Goal: Task Accomplishment & Management: Complete application form

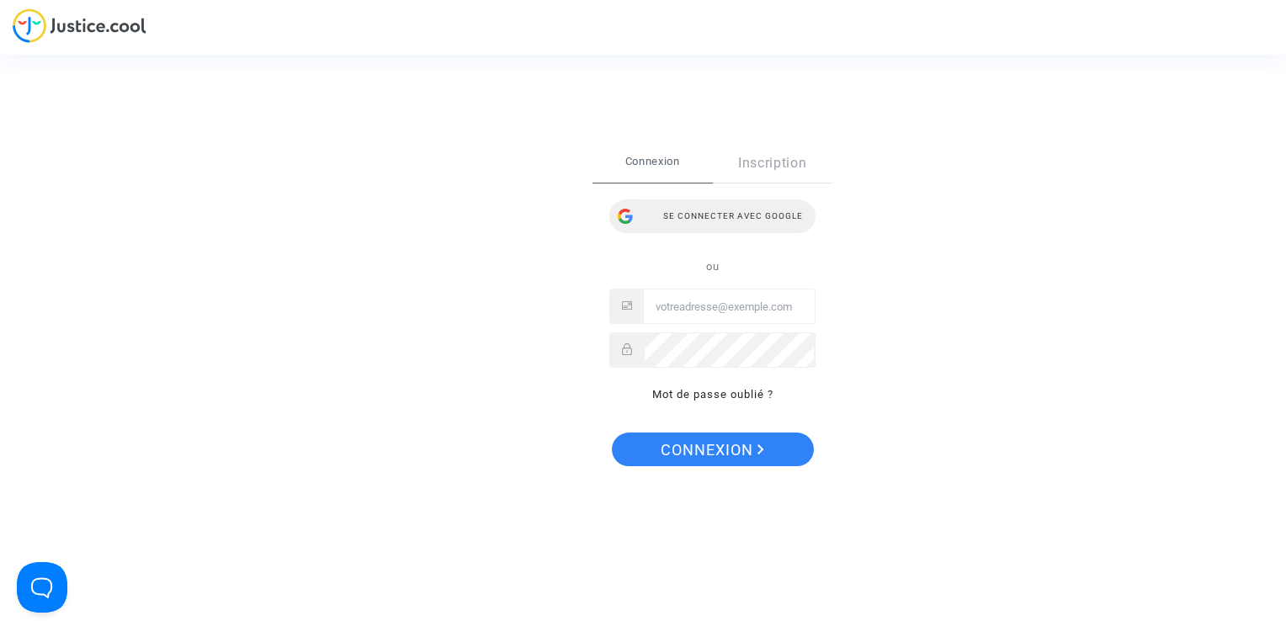
click at [767, 215] on div "Se connecter avec Google" at bounding box center [712, 216] width 206 height 34
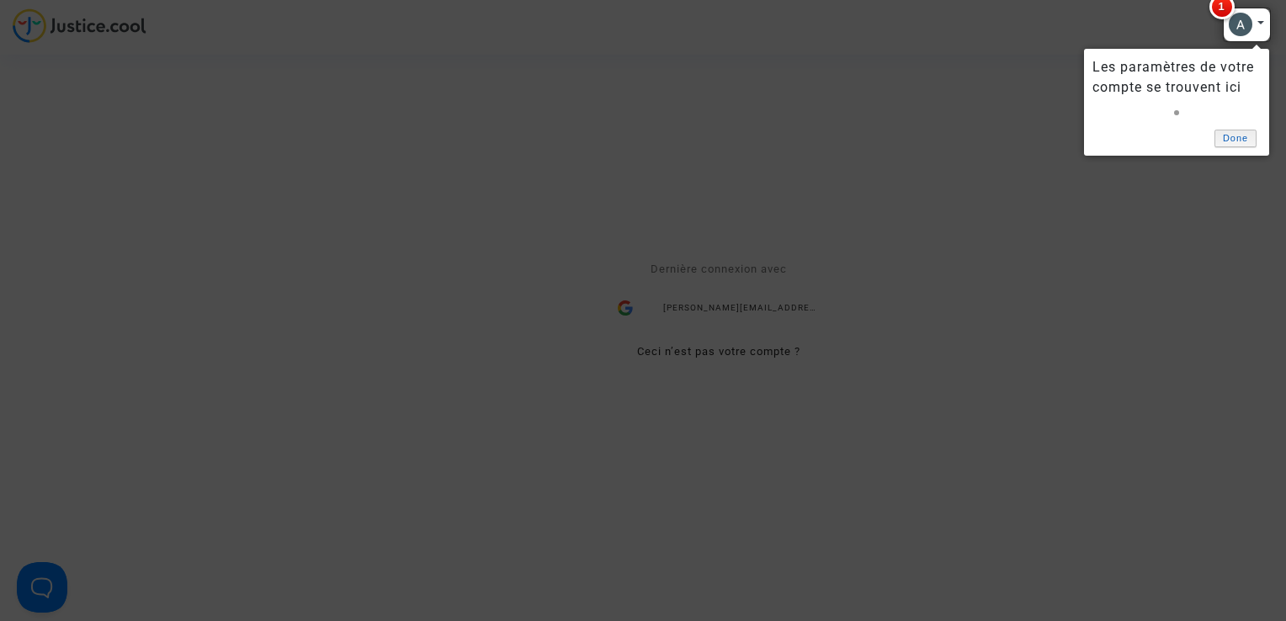
click at [1234, 141] on link "Done" at bounding box center [1235, 139] width 42 height 18
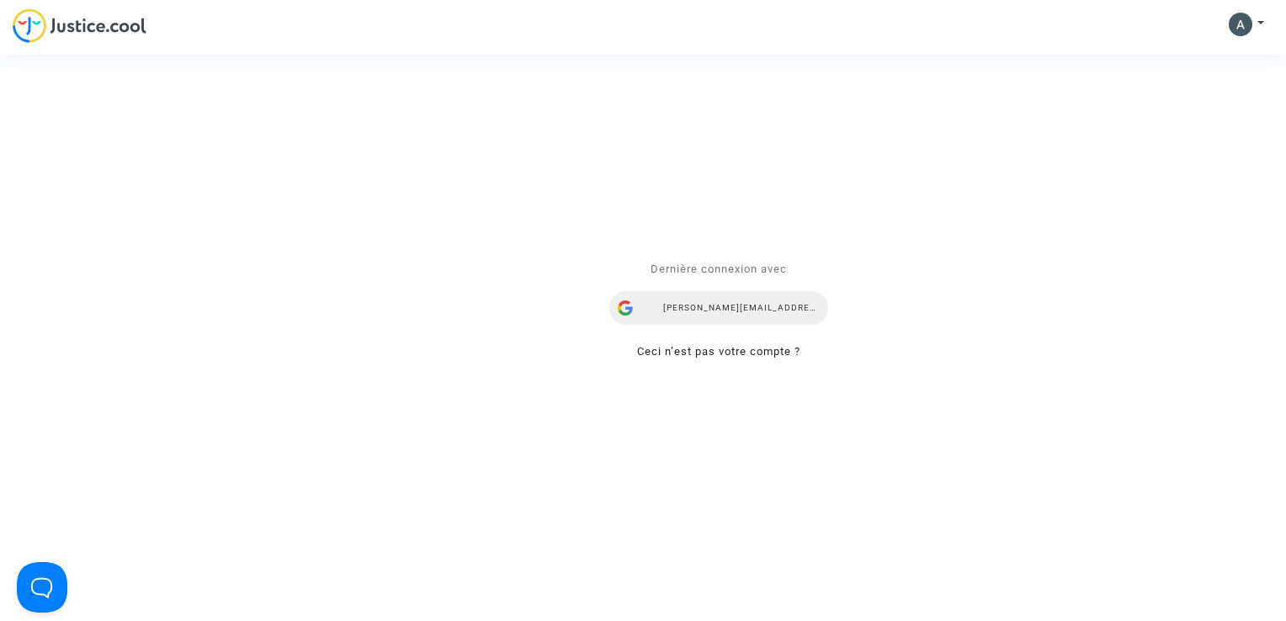
click at [821, 314] on div "[PERSON_NAME][EMAIL_ADDRESS][DOMAIN_NAME]" at bounding box center [718, 309] width 219 height 34
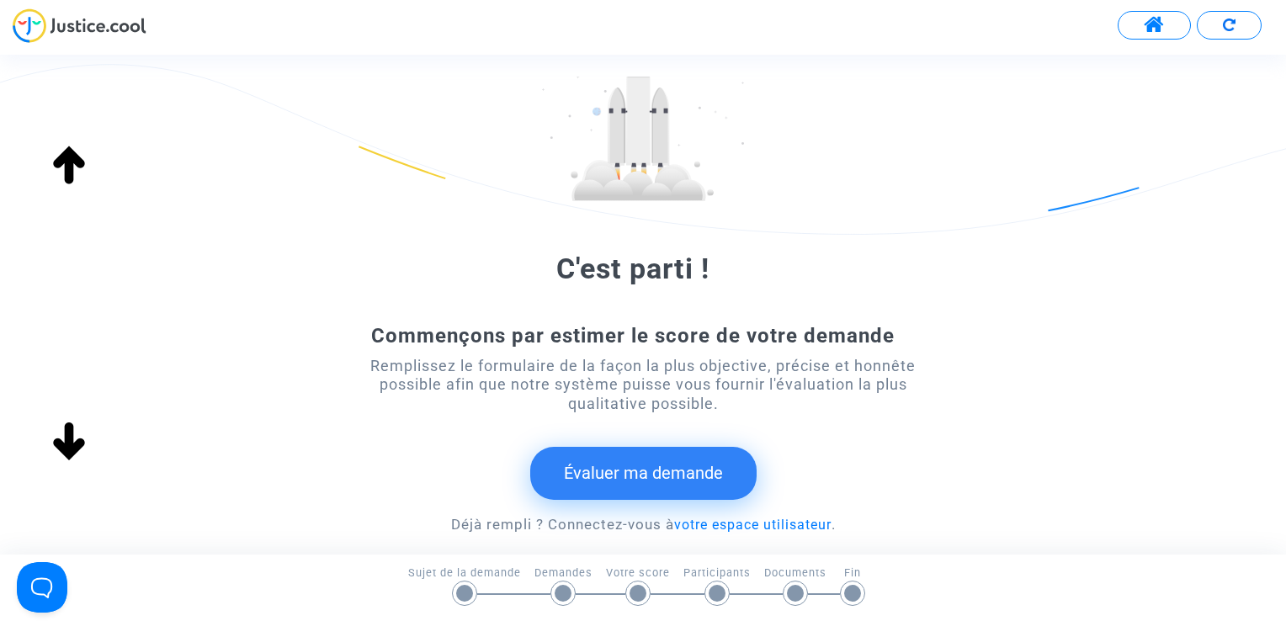
scroll to position [235, 0]
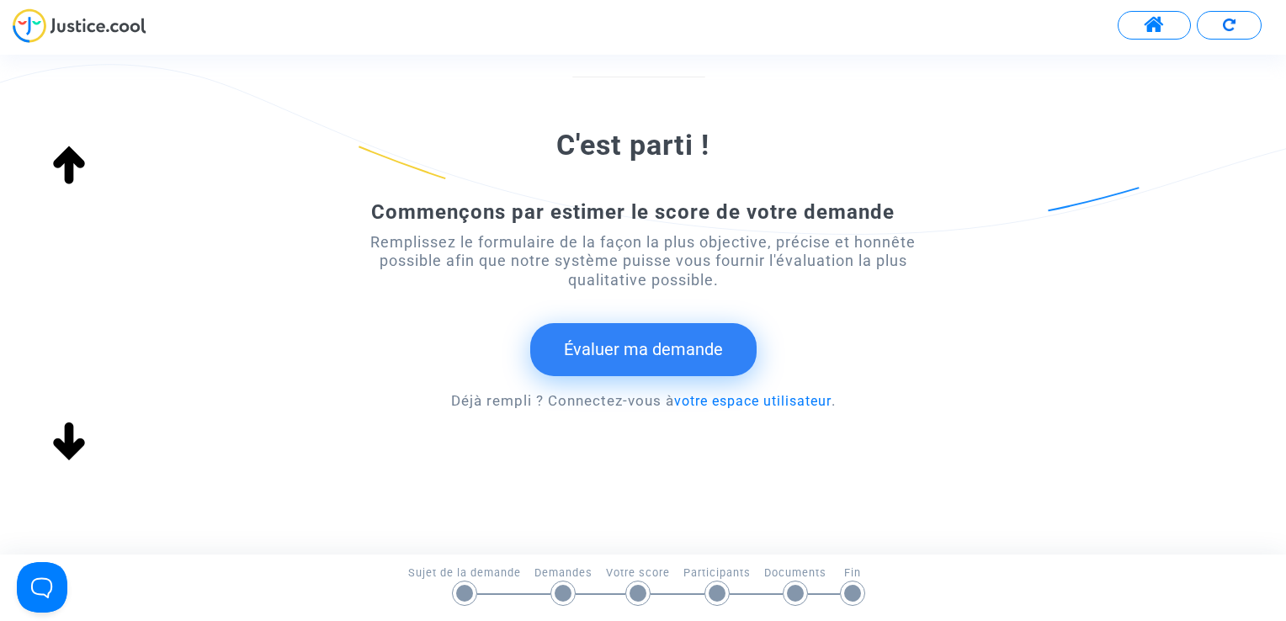
click at [644, 345] on button "Évaluer ma demande" at bounding box center [643, 349] width 226 height 52
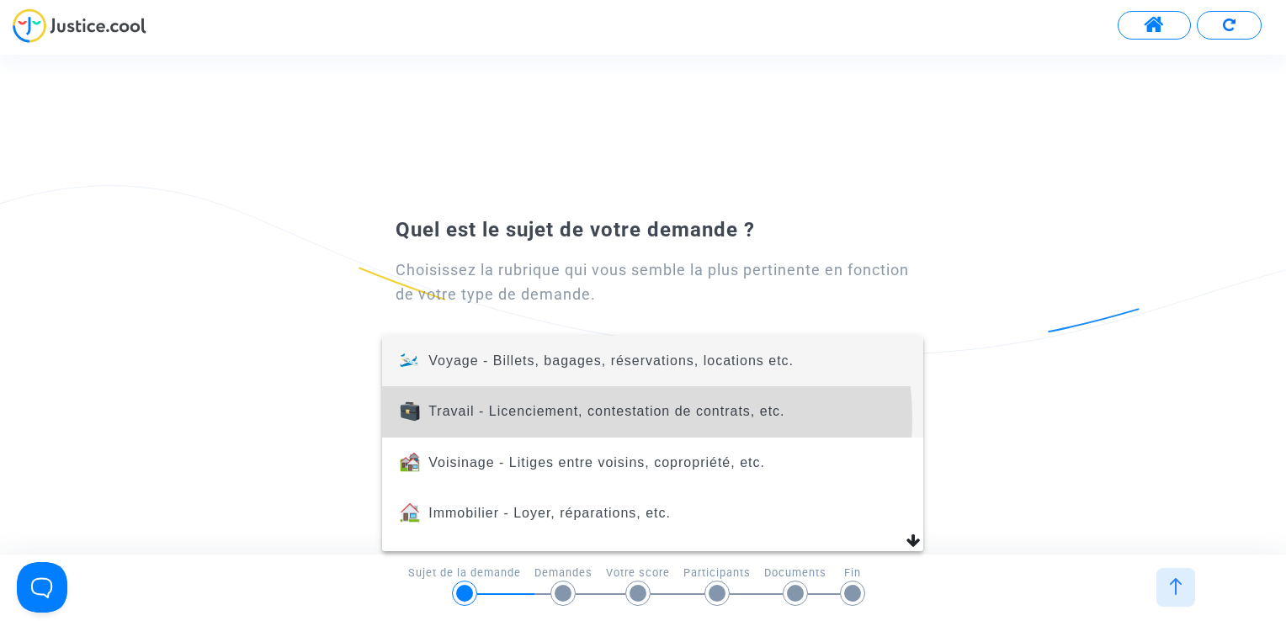
click at [638, 418] on span "Travail - Licenciement, contestation de contrats, etc." at bounding box center [606, 411] width 356 height 14
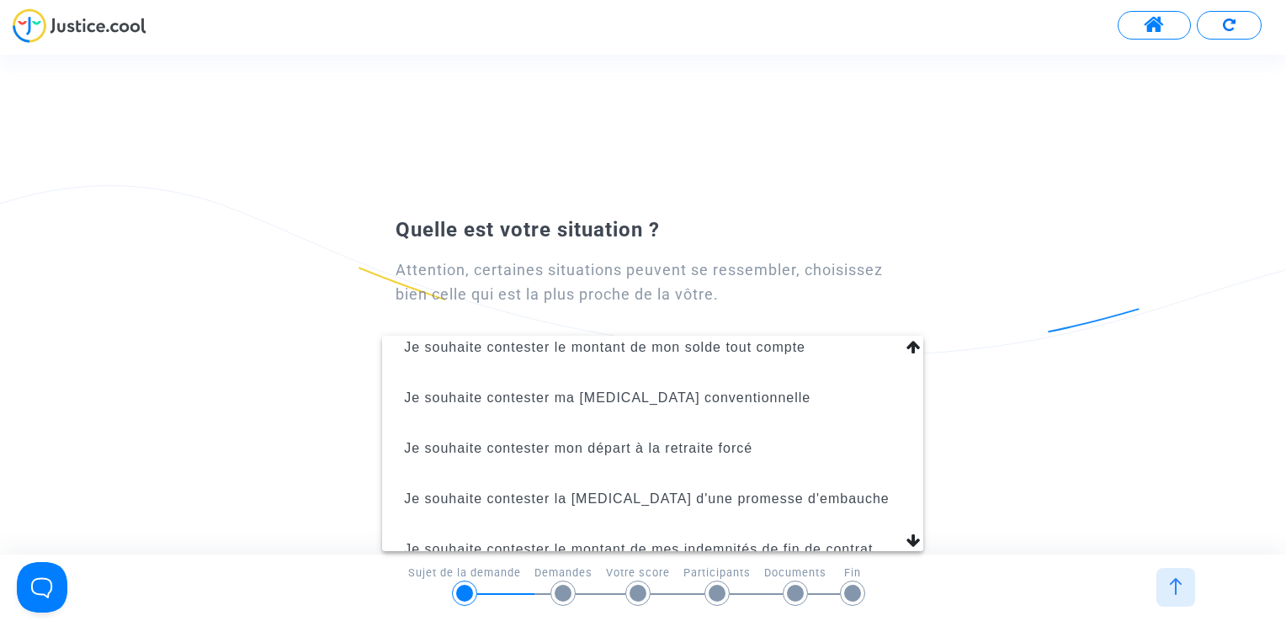
scroll to position [421, 0]
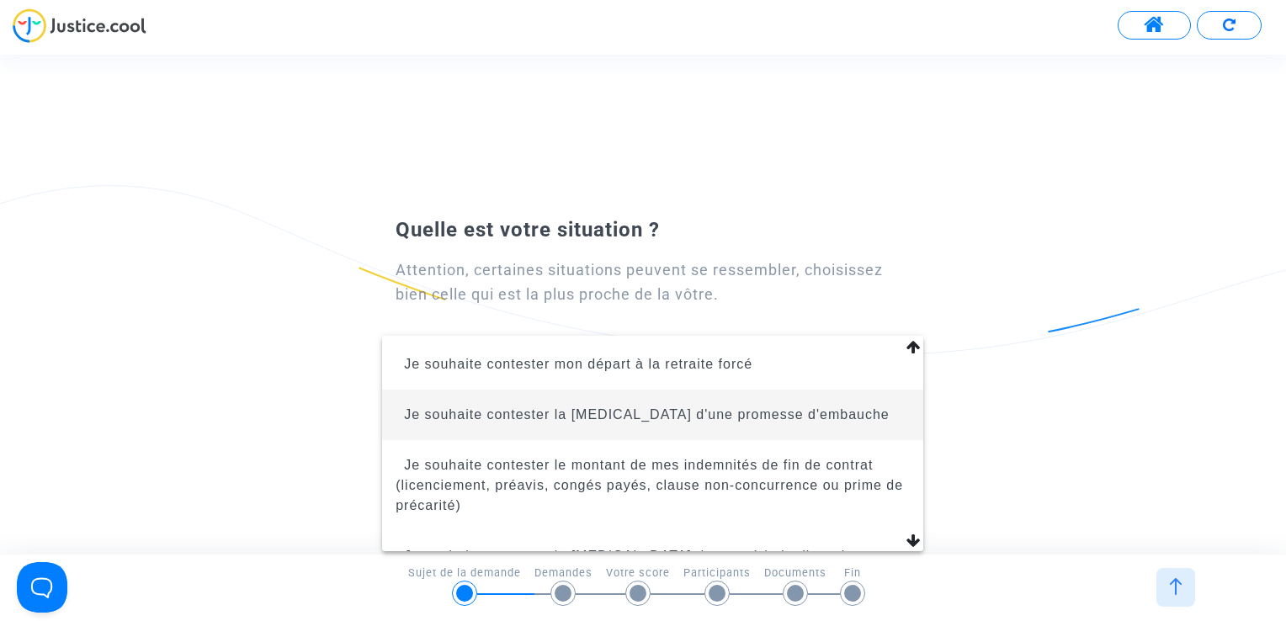
click at [705, 422] on span "Je souhaite contester la [MEDICAL_DATA] d'une promesse d'embauche" at bounding box center [647, 414] width 486 height 14
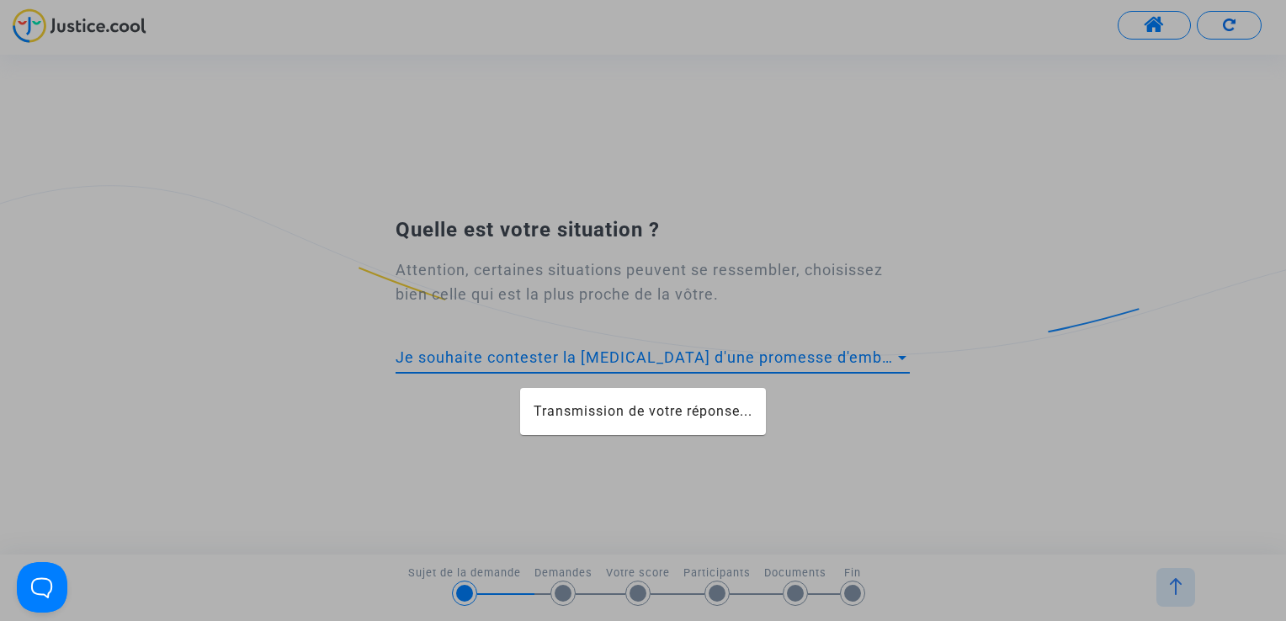
scroll to position [409, 0]
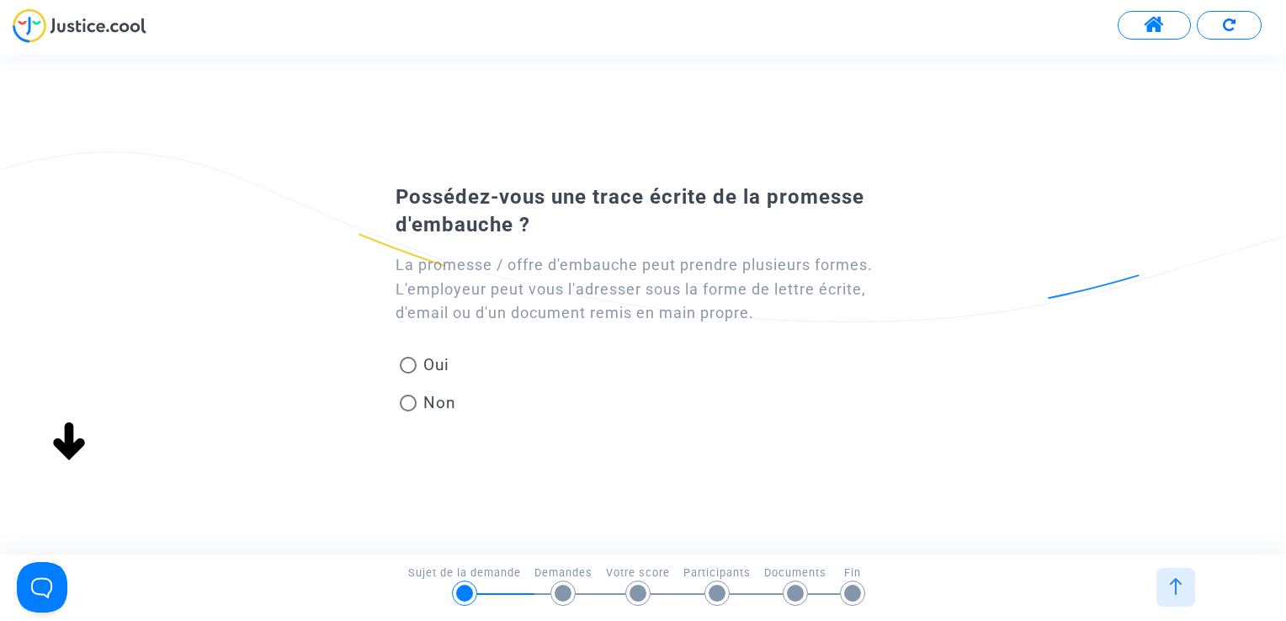
click at [438, 397] on span "Non" at bounding box center [437, 402] width 40 height 23
click at [408, 412] on input "Non" at bounding box center [407, 412] width 1 height 1
radio input "true"
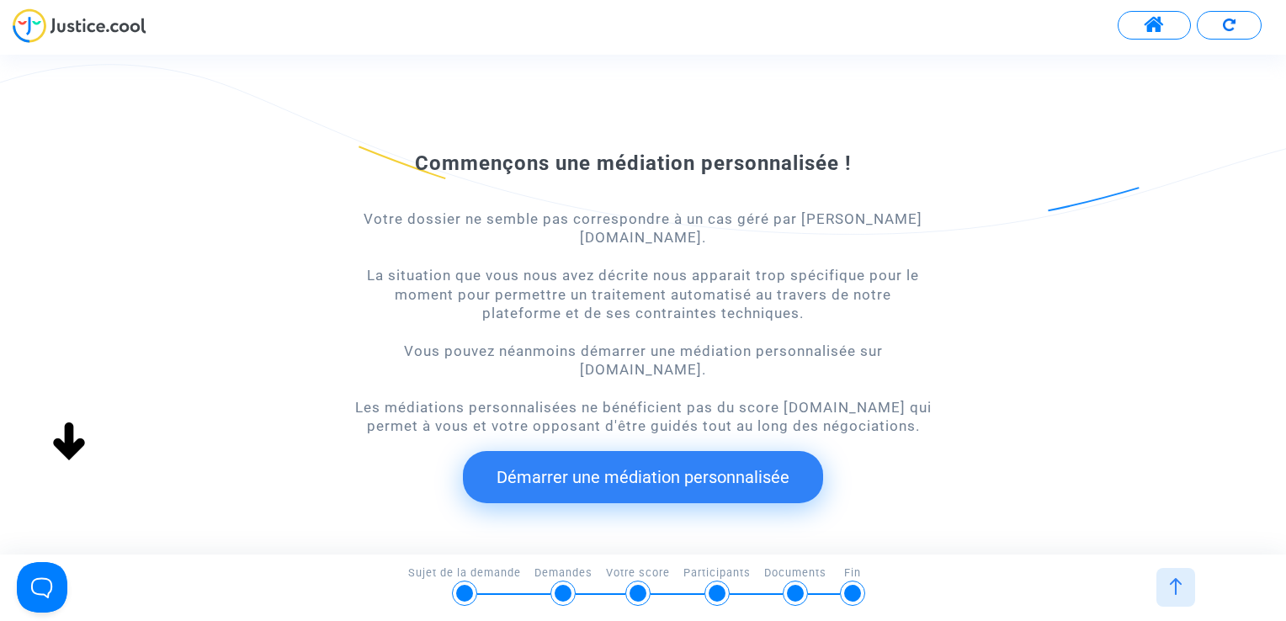
scroll to position [84, 0]
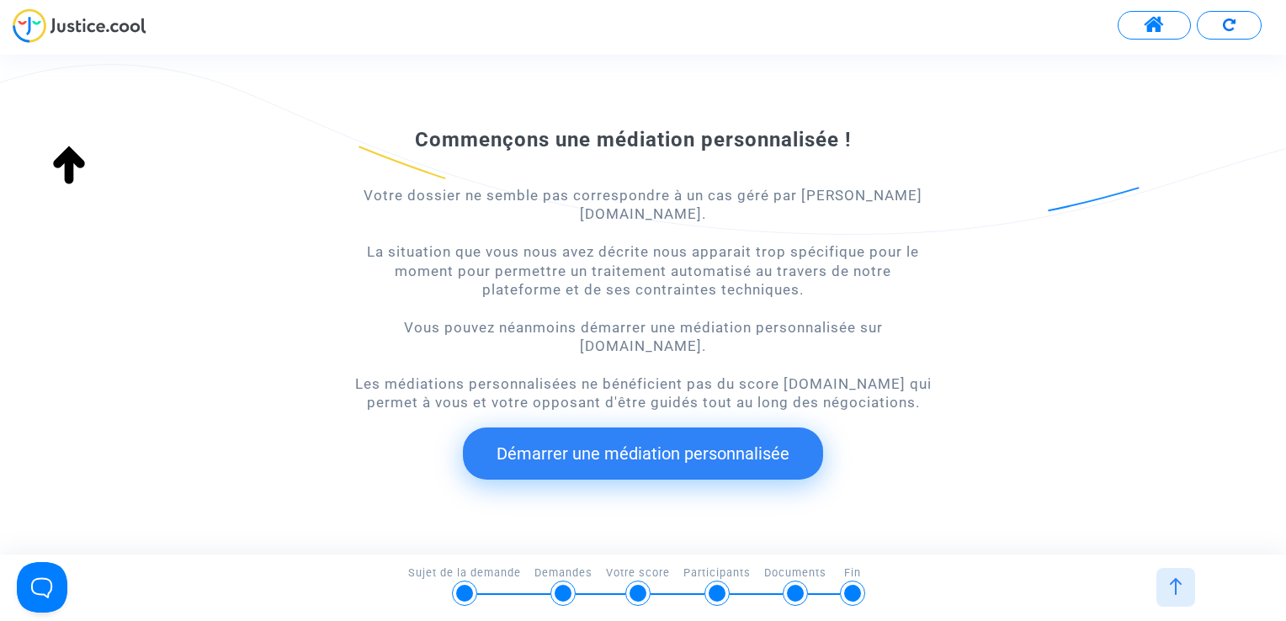
click at [767, 428] on button "Démarrer une médiation personnalisée" at bounding box center [643, 454] width 360 height 52
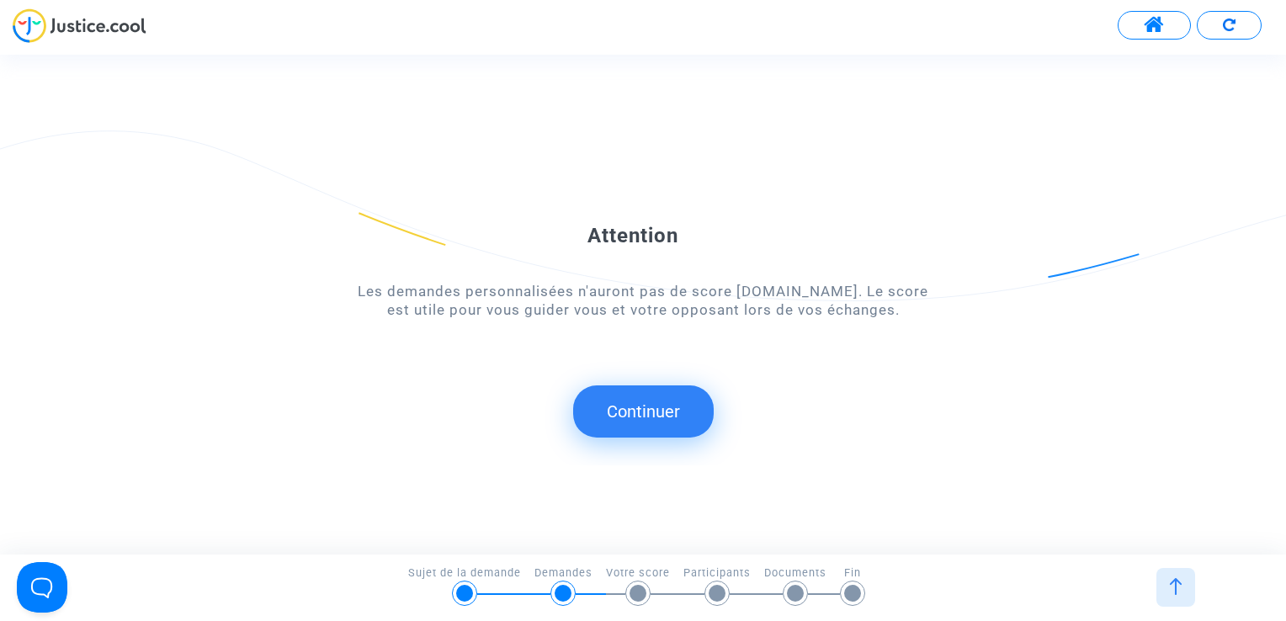
click at [661, 399] on button "Continuer" at bounding box center [643, 411] width 141 height 52
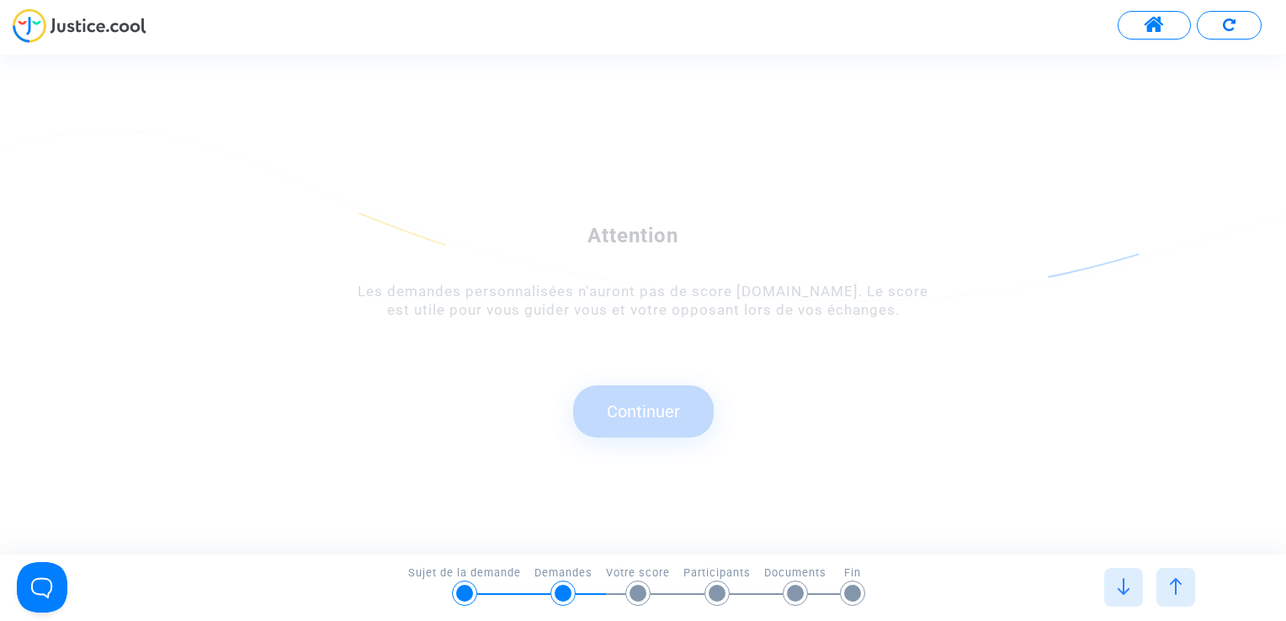
scroll to position [0, 0]
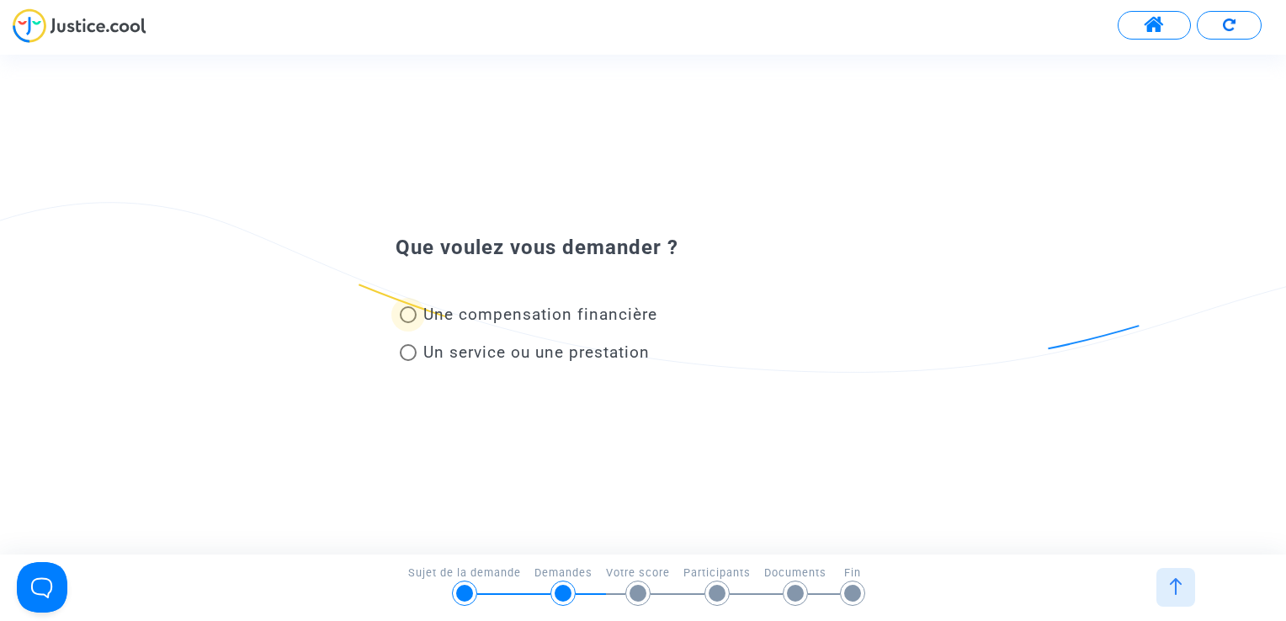
click at [632, 316] on span "Une compensation financière" at bounding box center [540, 314] width 234 height 19
click at [408, 323] on input "Une compensation financière" at bounding box center [407, 323] width 1 height 1
radio input "true"
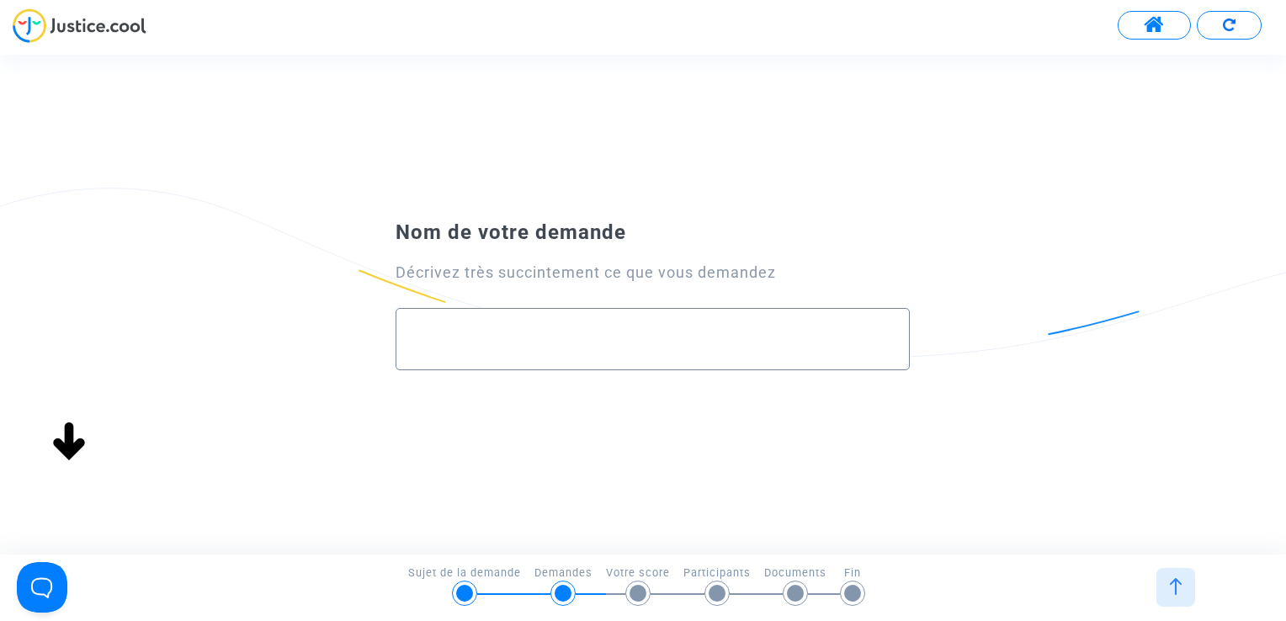
click at [693, 348] on input "text" at bounding box center [652, 339] width 479 height 19
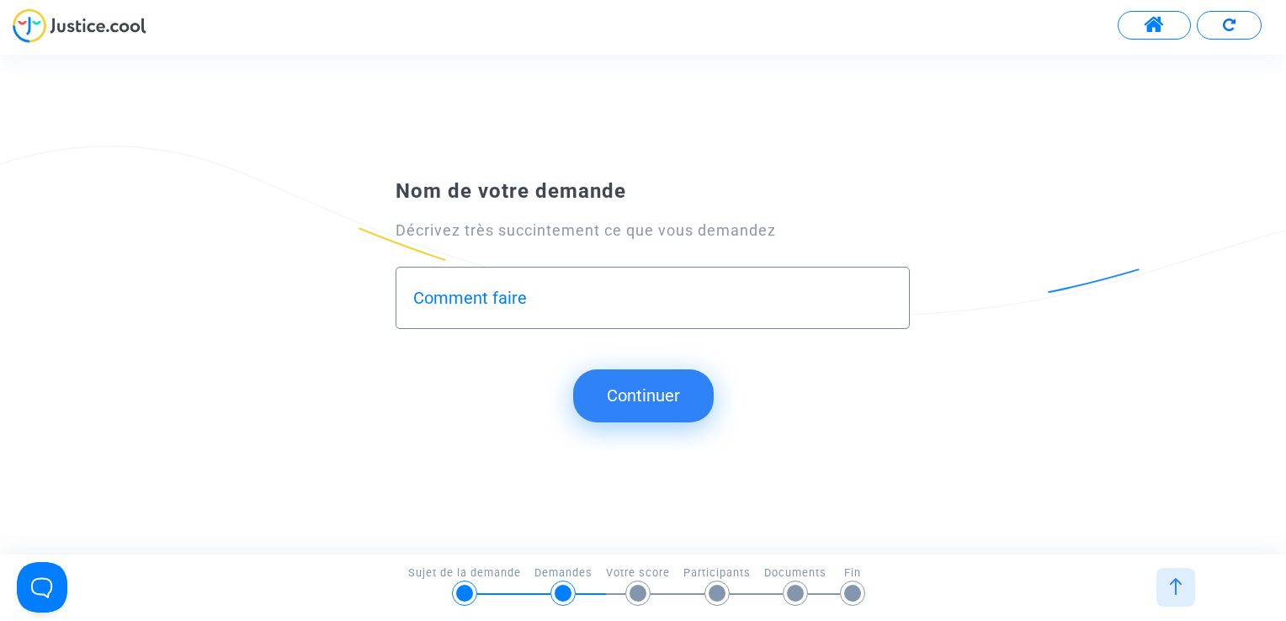
type input "Comment faire"
click at [715, 401] on submit-question "Continuer" at bounding box center [643, 395] width 1286 height 52
click at [687, 391] on button "Continuer" at bounding box center [643, 395] width 141 height 52
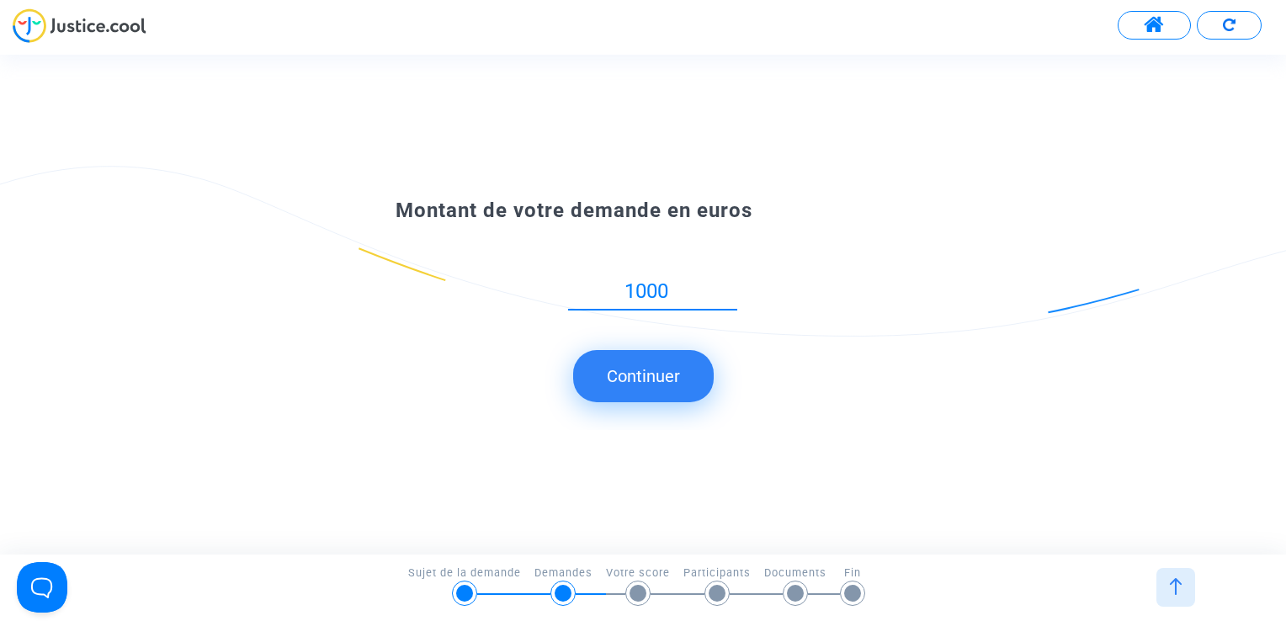
type input "1000"
click at [650, 388] on button "Continuer" at bounding box center [643, 376] width 141 height 52
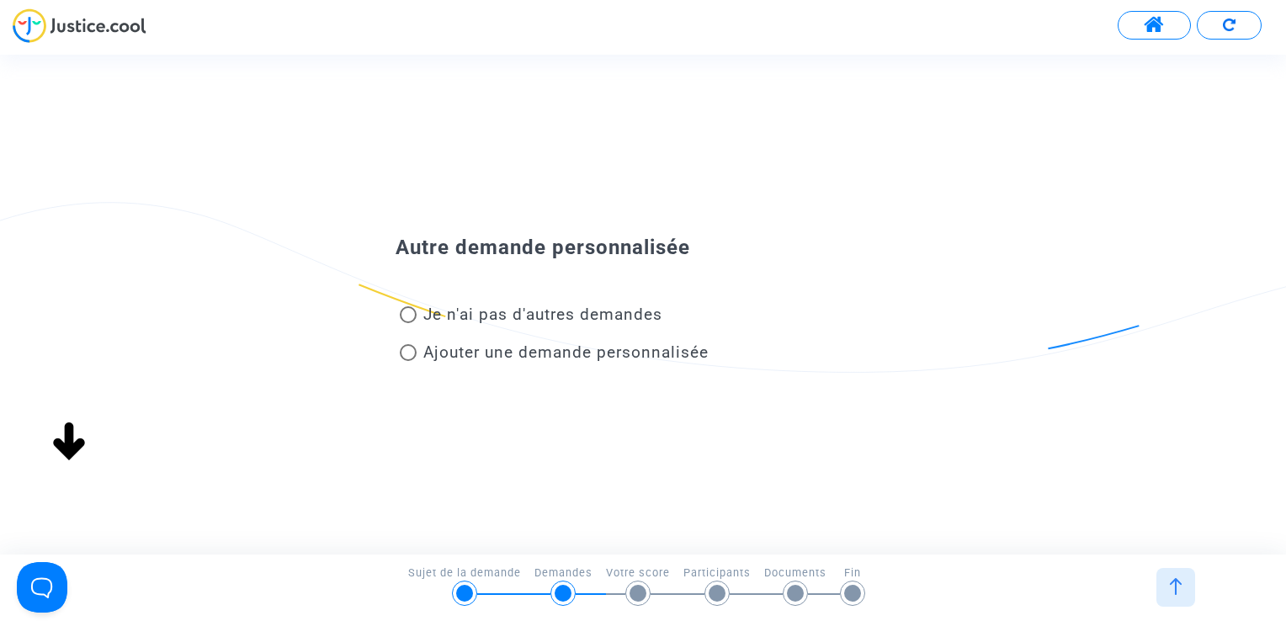
click at [606, 321] on span "Je n'ai pas d'autres demandes" at bounding box center [542, 314] width 239 height 19
click at [408, 323] on input "Je n'ai pas d'autres demandes" at bounding box center [407, 323] width 1 height 1
radio input "true"
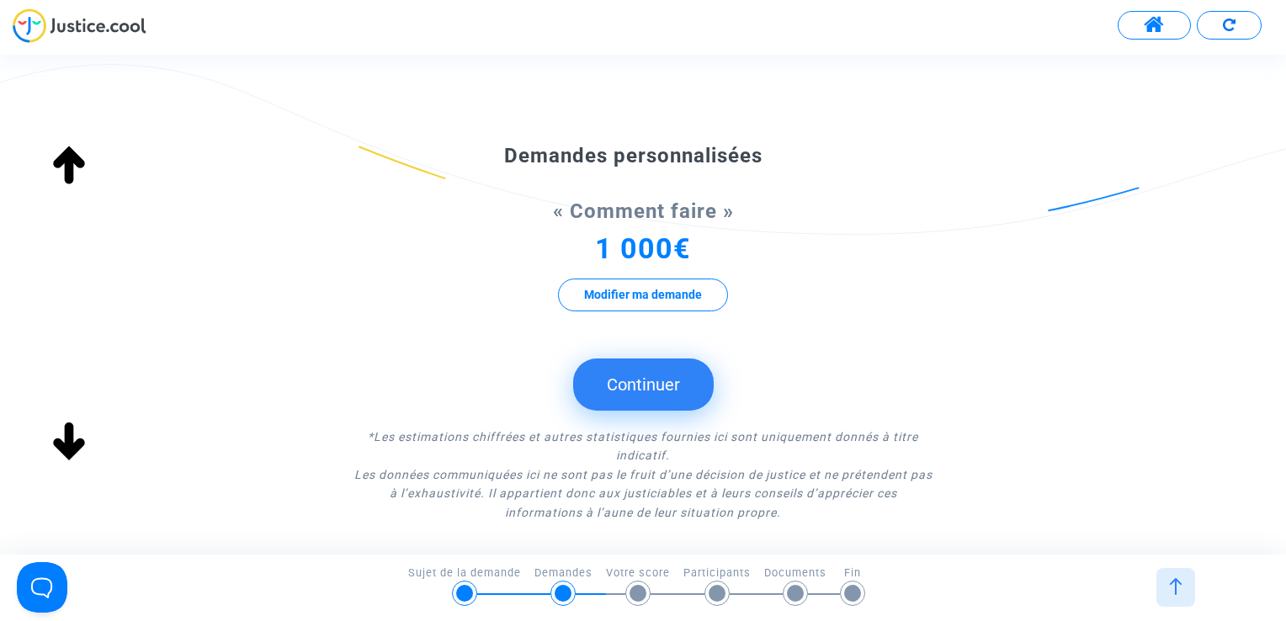
scroll to position [337, 0]
click at [696, 384] on button "Continuer" at bounding box center [643, 384] width 141 height 52
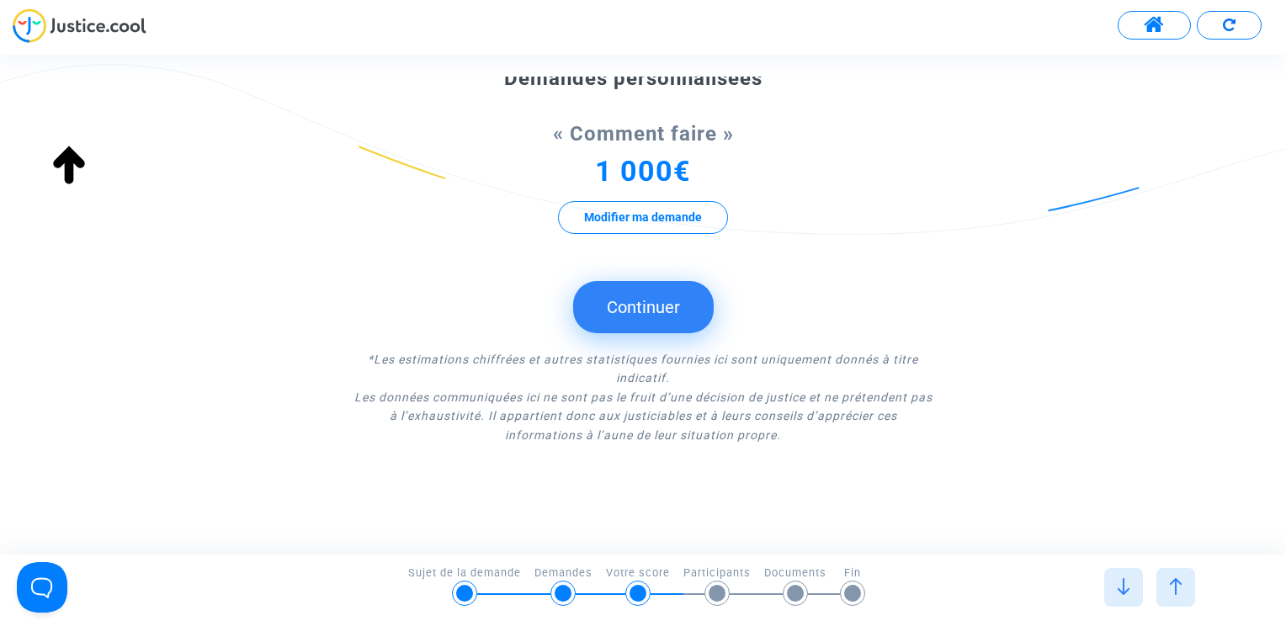
click at [1003, 438] on div "Synthèse de vos demandes * « Remboursement des frais de médiation » 36€ Modifie…" at bounding box center [643, 96] width 1286 height 730
click at [1171, 585] on img at bounding box center [1175, 586] width 17 height 17
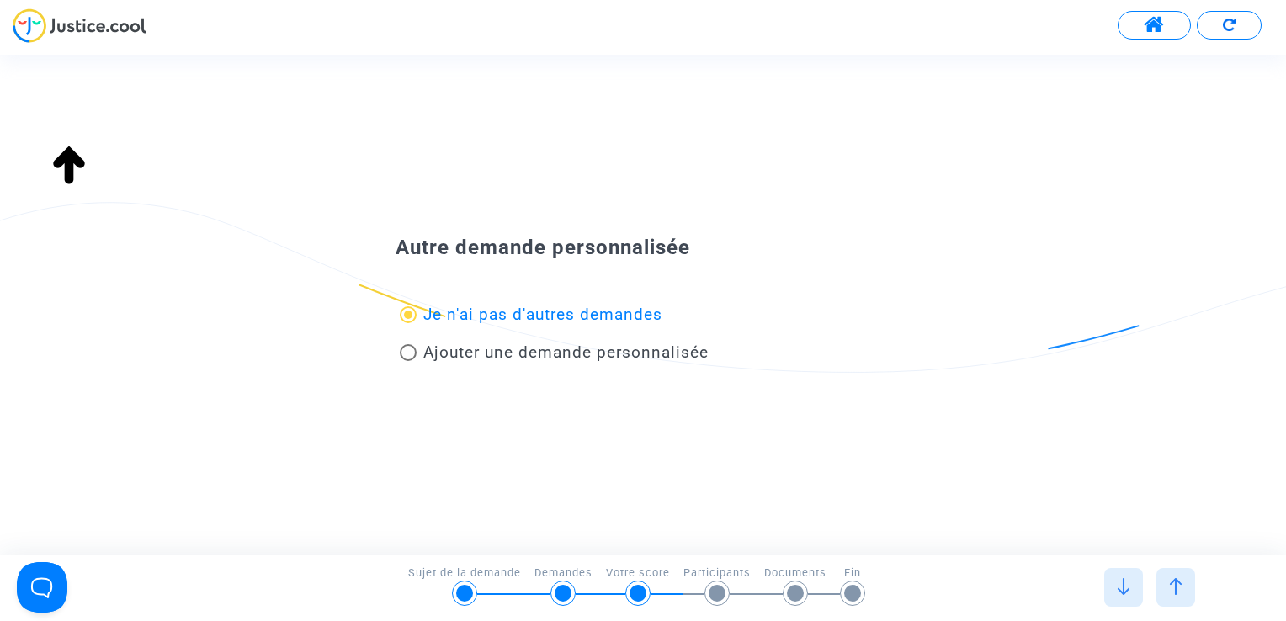
click at [1139, 584] on div at bounding box center [1123, 587] width 39 height 39
click at [1138, 584] on div at bounding box center [1123, 587] width 39 height 39
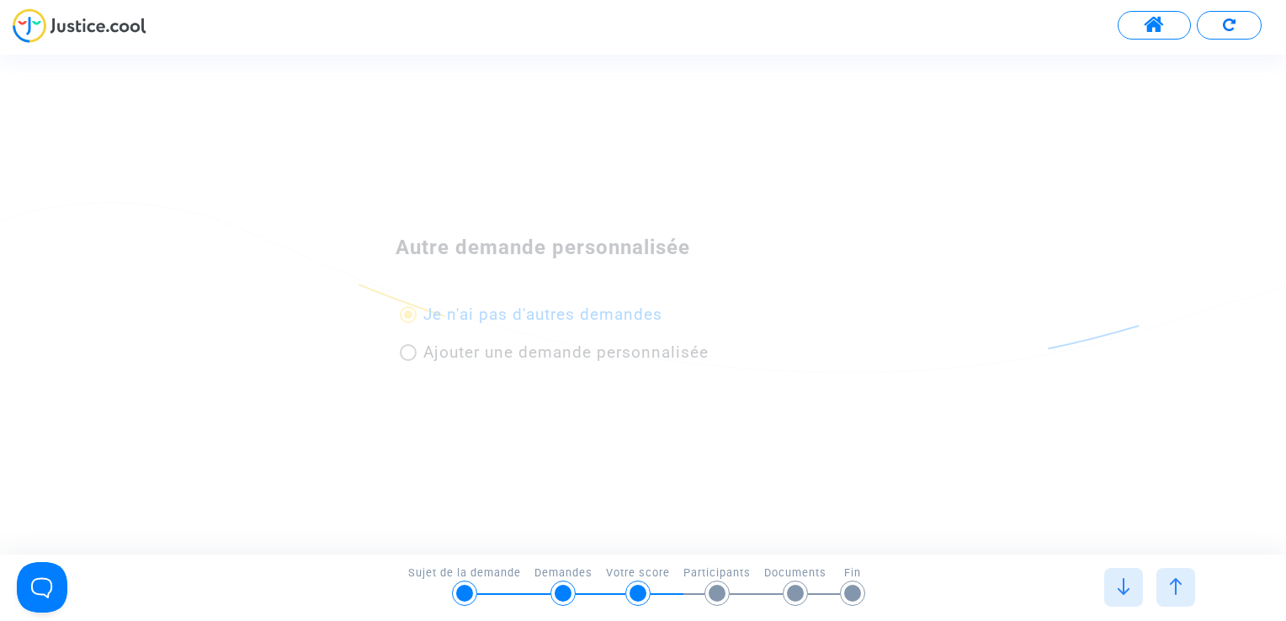
click at [1138, 584] on div at bounding box center [1123, 587] width 39 height 39
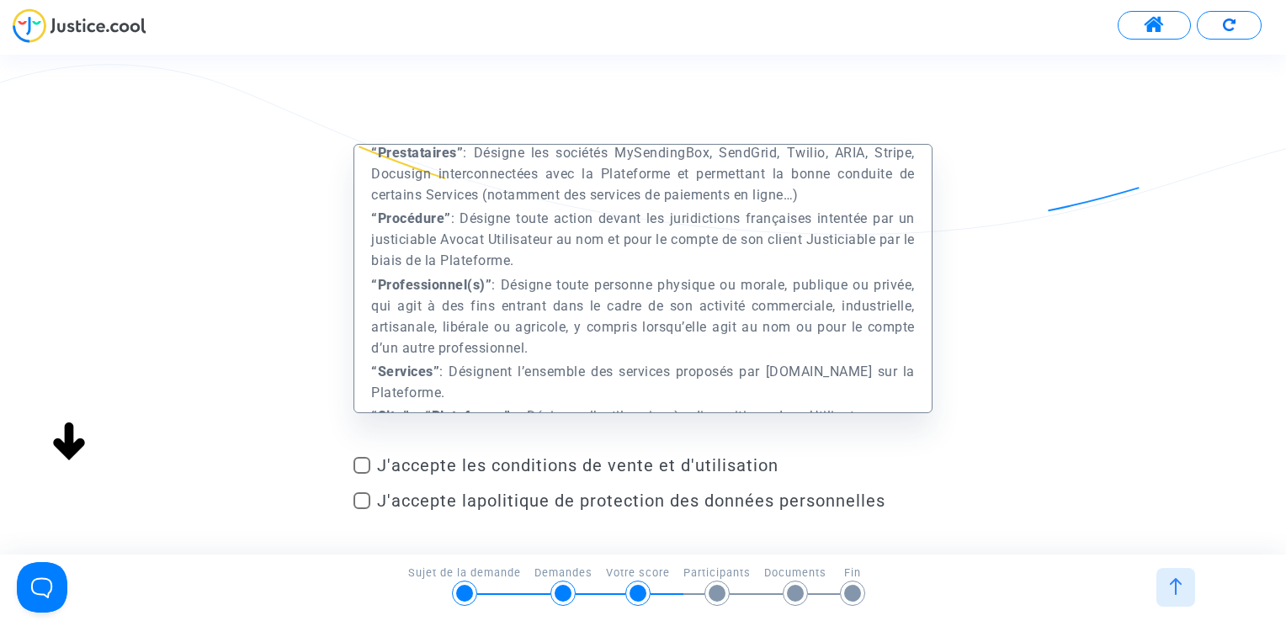
scroll to position [986, 0]
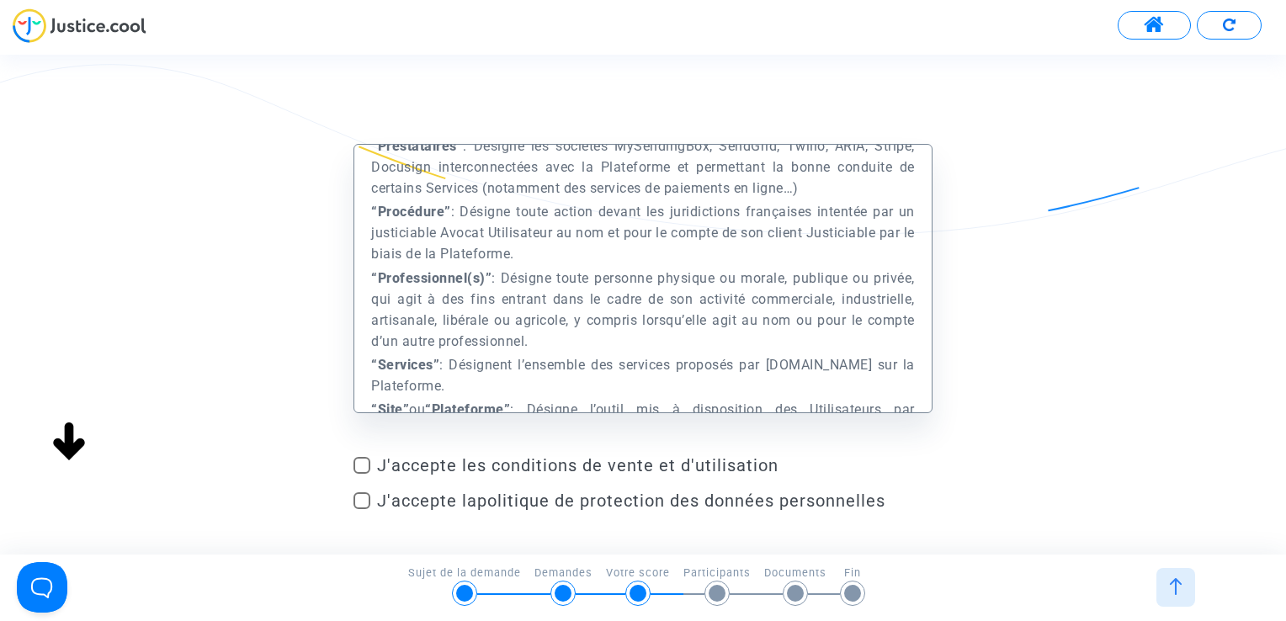
click at [943, 375] on div "Préambule Le présent Site est édité et exploité par la société Europe Médiation…" at bounding box center [643, 352] width 1286 height 416
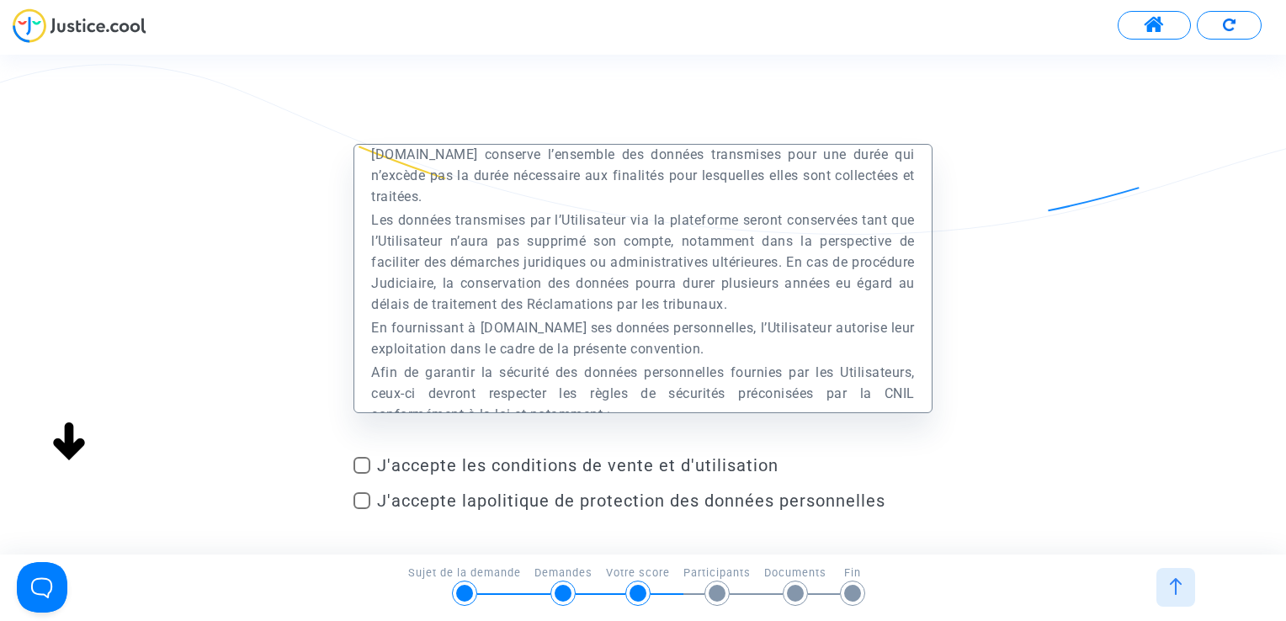
scroll to position [32593, 0]
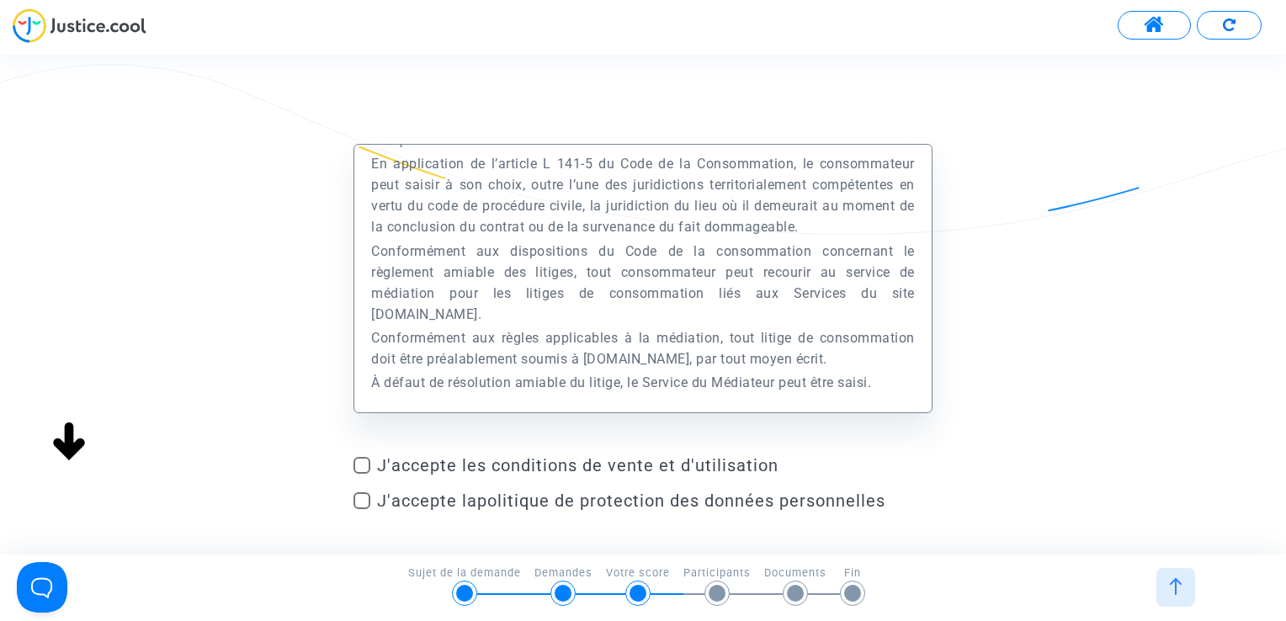
click at [561, 470] on span "J'accepte les conditions de vente et d'utilisation" at bounding box center [654, 465] width 555 height 20
click at [362, 474] on input "J'accepte les conditions de vente et d'utilisation" at bounding box center [361, 474] width 1 height 1
checkbox input "true"
click at [435, 502] on span "J'accepte la politique de protection des données personnelles" at bounding box center [631, 501] width 508 height 20
click at [362, 509] on input "J'accepte la politique de protection des données personnelles" at bounding box center [361, 509] width 1 height 1
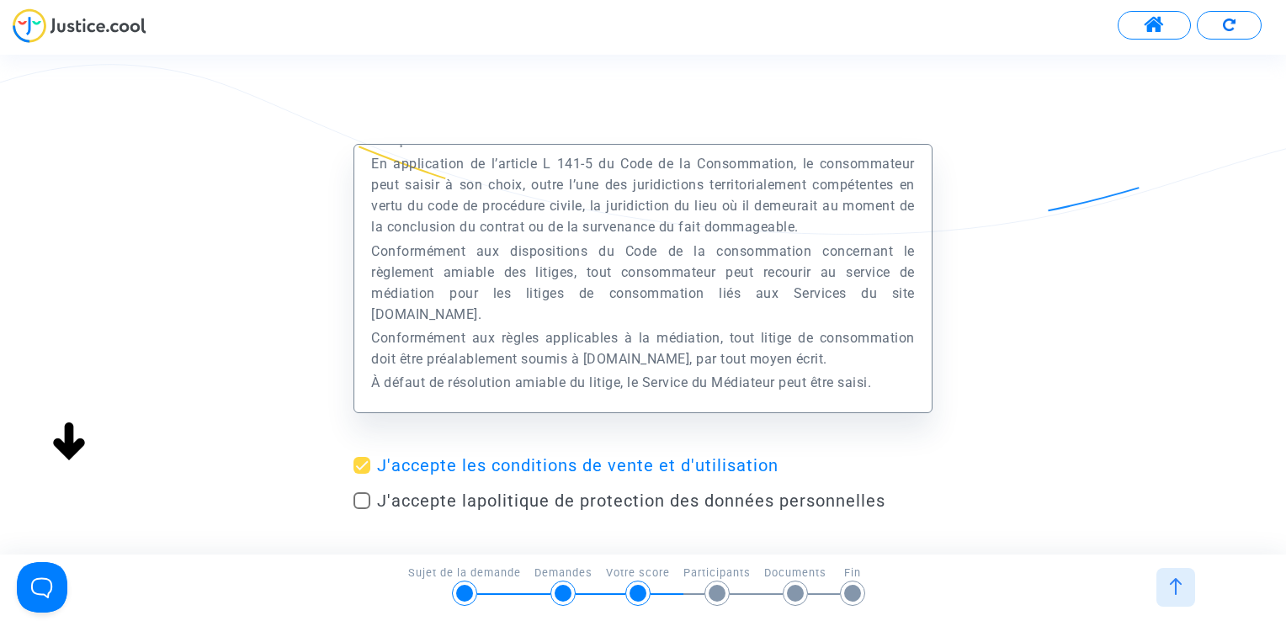
checkbox input "true"
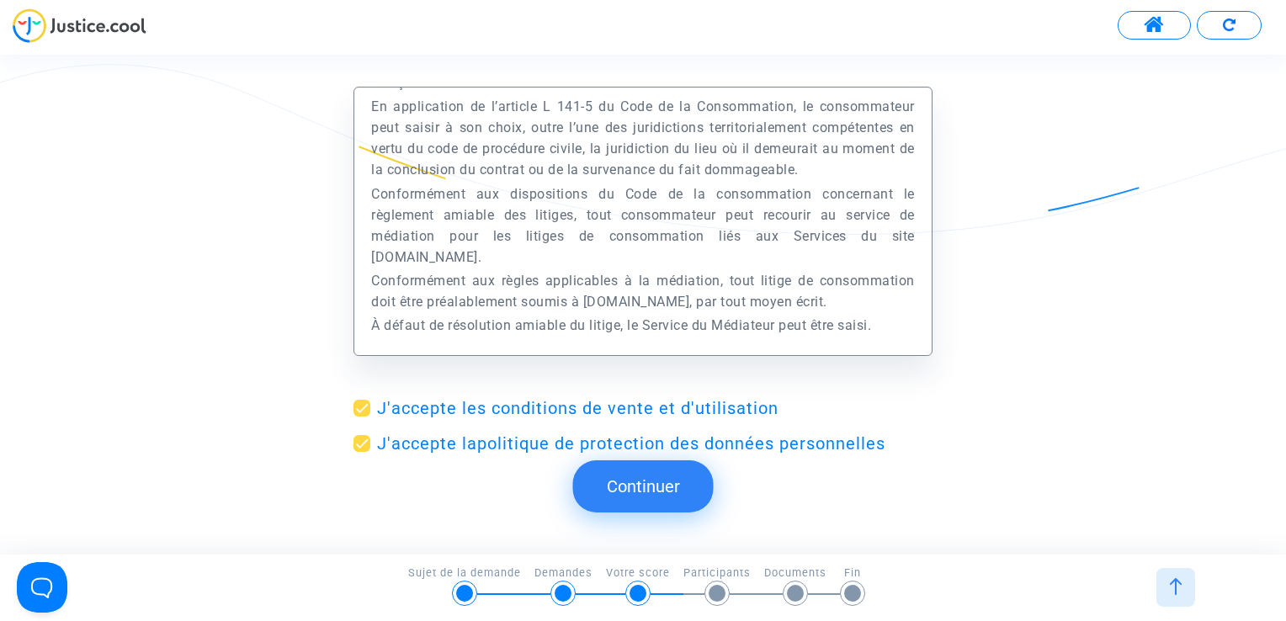
scroll to position [98, 0]
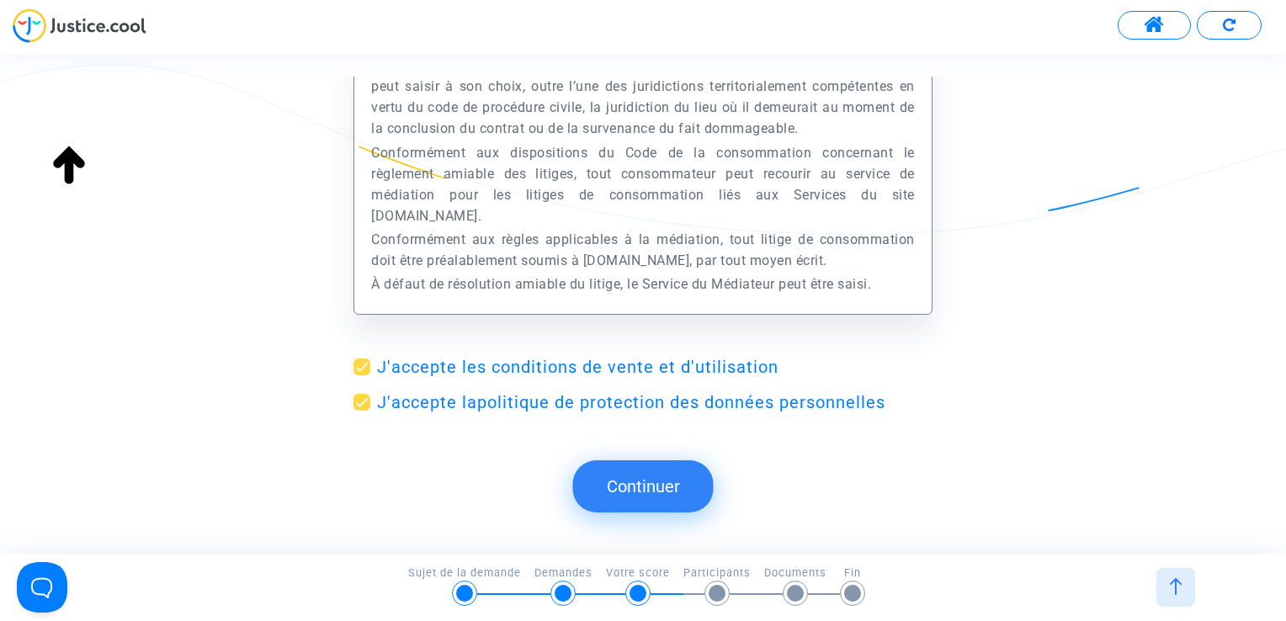
click at [651, 477] on button "Continuer" at bounding box center [643, 486] width 141 height 52
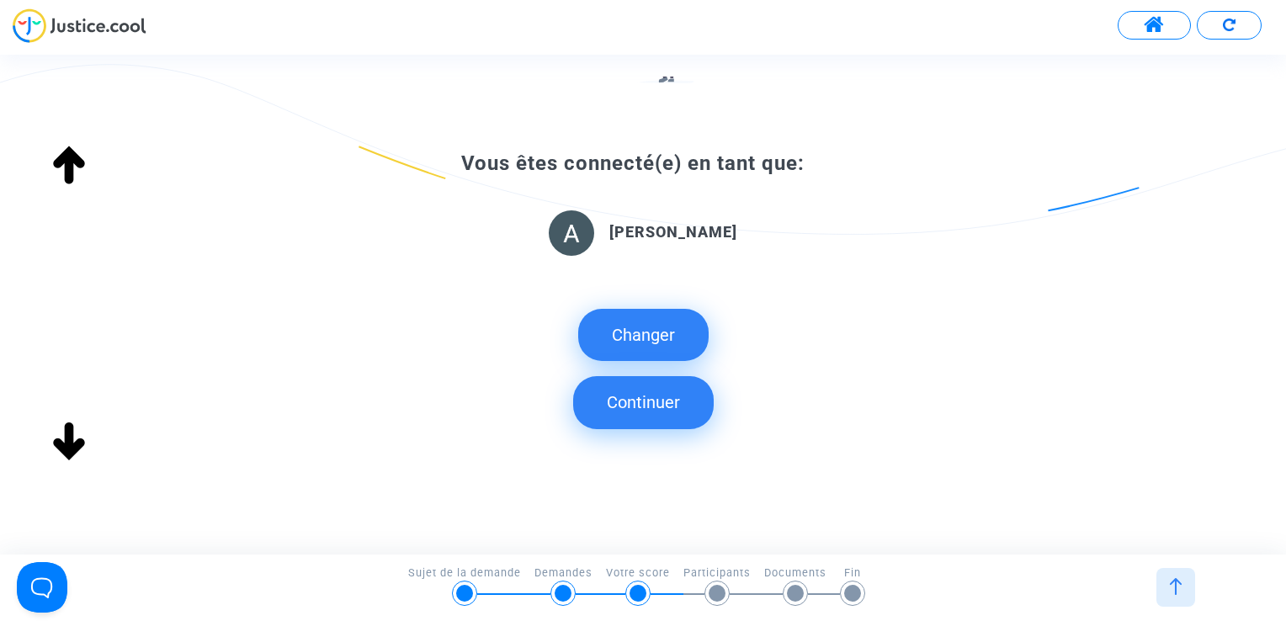
scroll to position [229, 0]
click at [668, 408] on button "Continuer" at bounding box center [643, 402] width 141 height 52
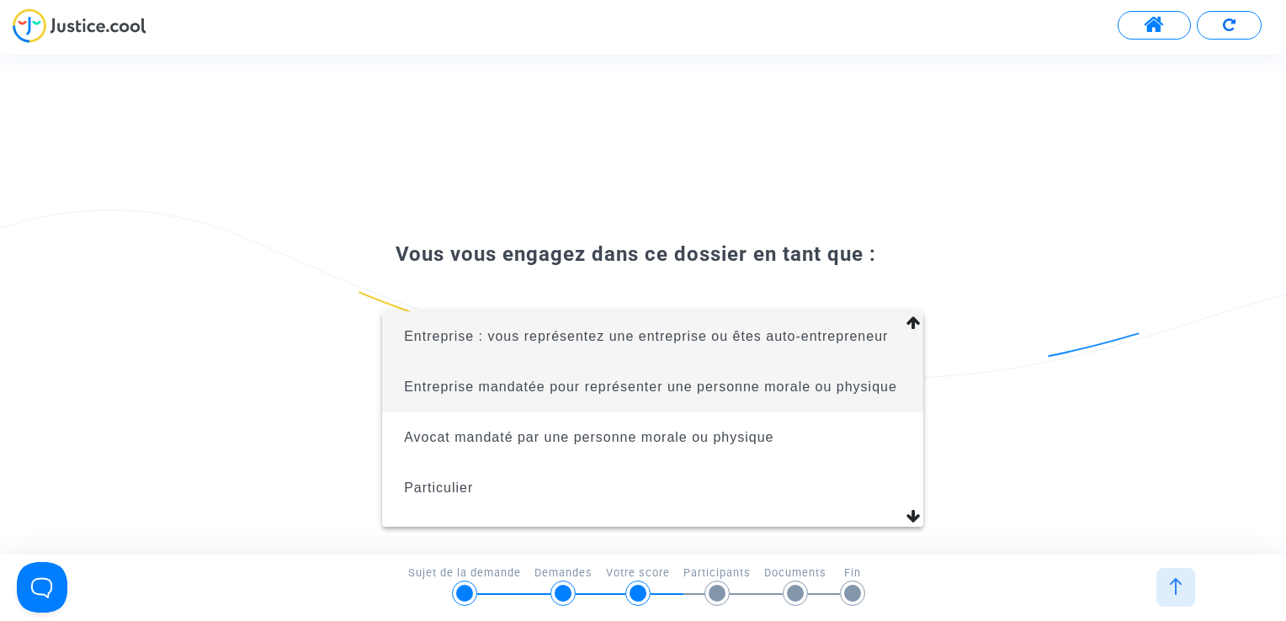
scroll to position [57, 0]
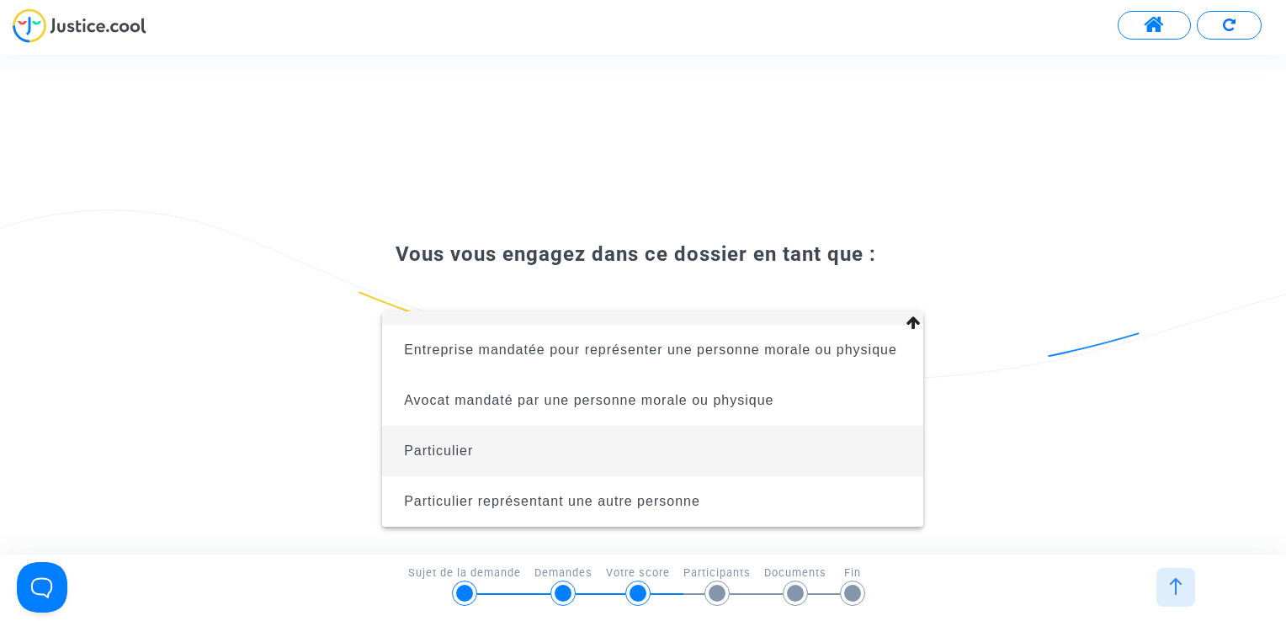
click at [784, 438] on span "Particulier" at bounding box center [653, 451] width 514 height 50
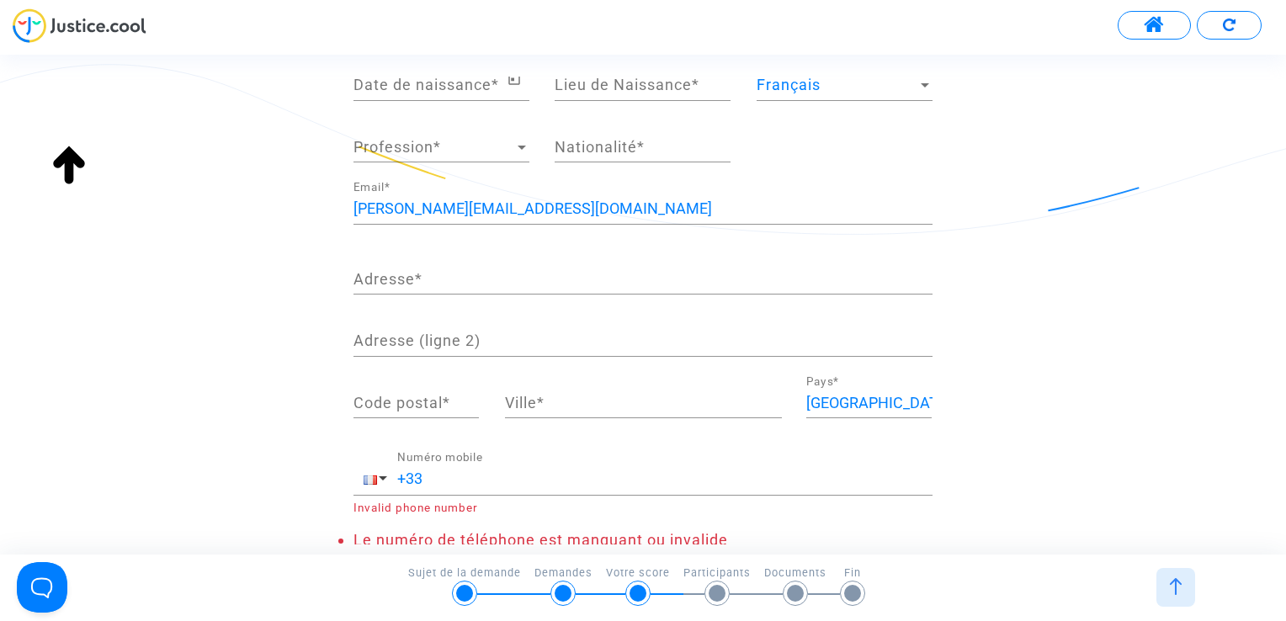
scroll to position [61, 0]
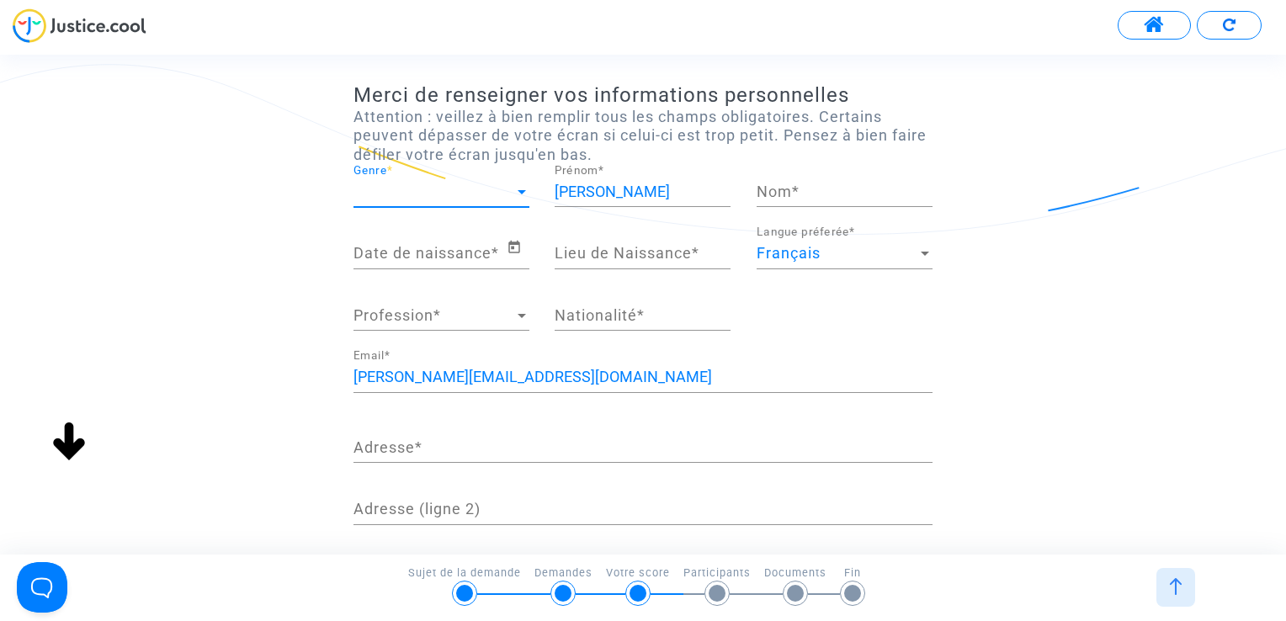
click at [513, 192] on span "Genre" at bounding box center [433, 191] width 161 height 17
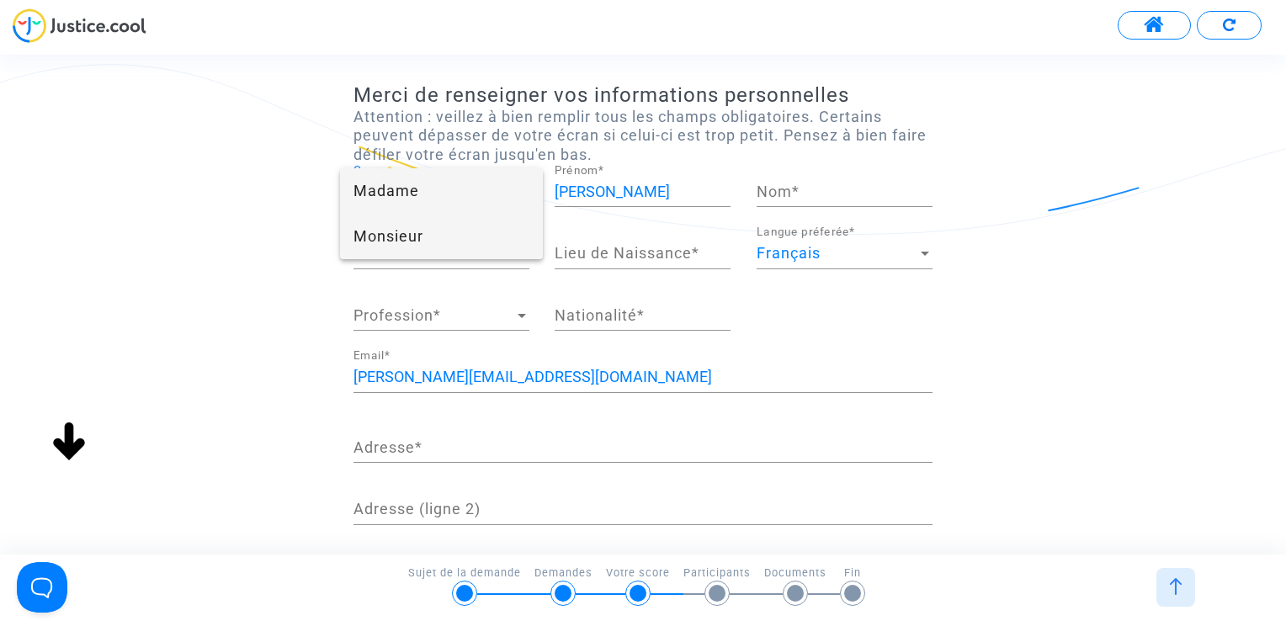
click at [484, 234] on span "Monsieur" at bounding box center [441, 236] width 176 height 45
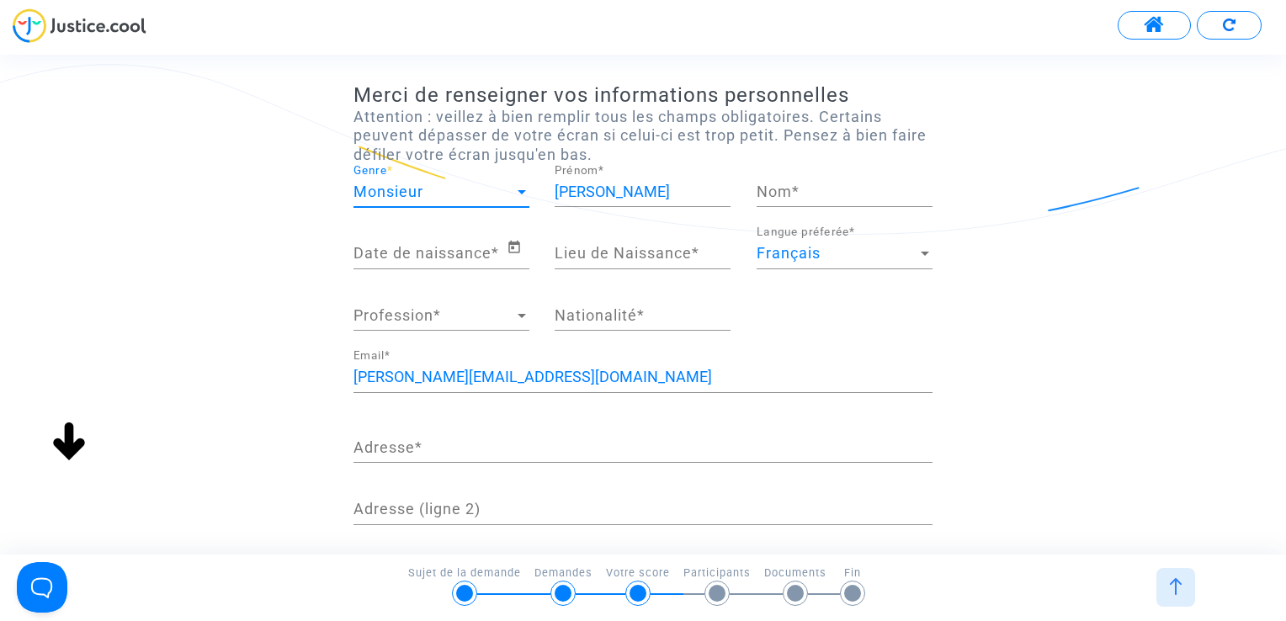
click at [842, 199] on div "Nom *" at bounding box center [845, 185] width 176 height 43
click at [846, 189] on input "Nom *" at bounding box center [845, 191] width 176 height 17
type input "ZIND"
type input "[GEOGRAPHIC_DATA]"
click at [450, 236] on div "Date de naissance *" at bounding box center [429, 247] width 153 height 43
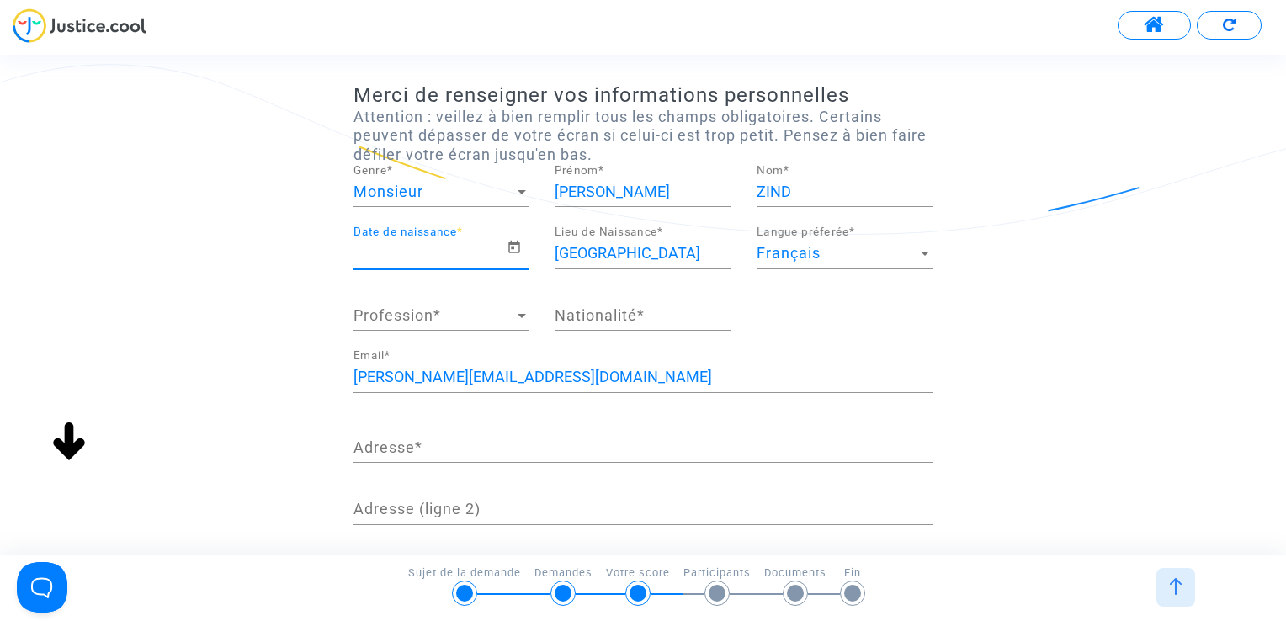
click at [449, 254] on input "Date de naissance *" at bounding box center [429, 253] width 153 height 17
click at [491, 251] on input "Date de naissance *" at bounding box center [429, 253] width 153 height 17
click at [470, 245] on input "Date de naissance *" at bounding box center [429, 253] width 153 height 17
click at [481, 295] on div "Profession Profession *" at bounding box center [441, 309] width 176 height 43
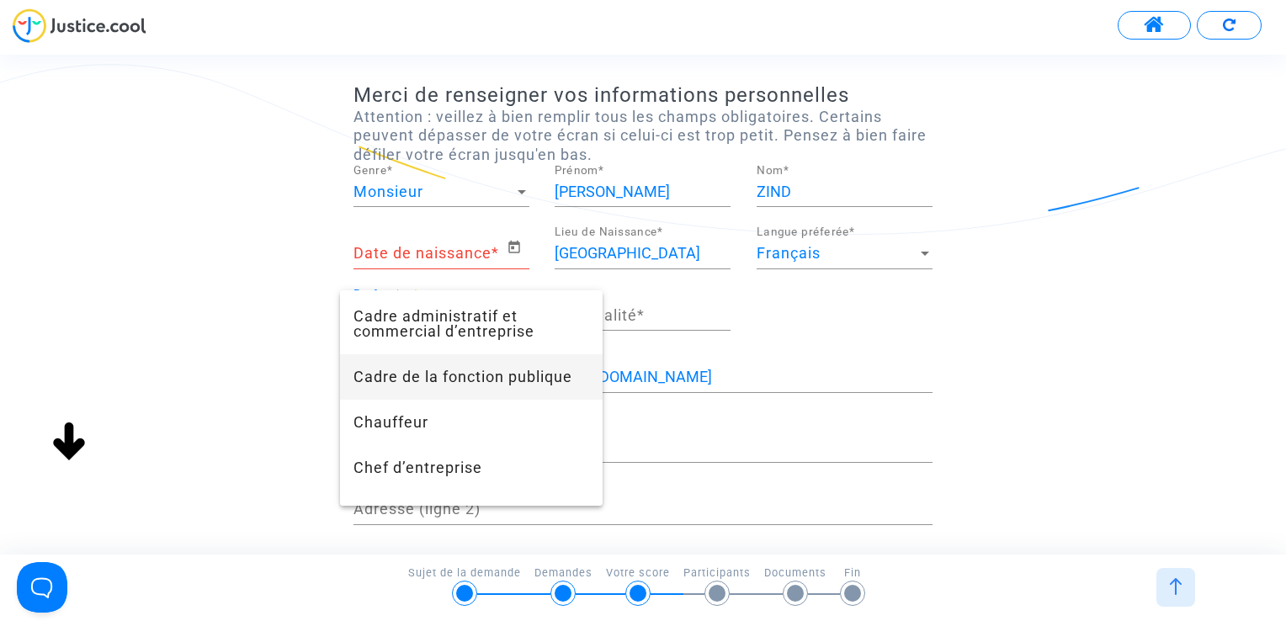
scroll to position [84, 0]
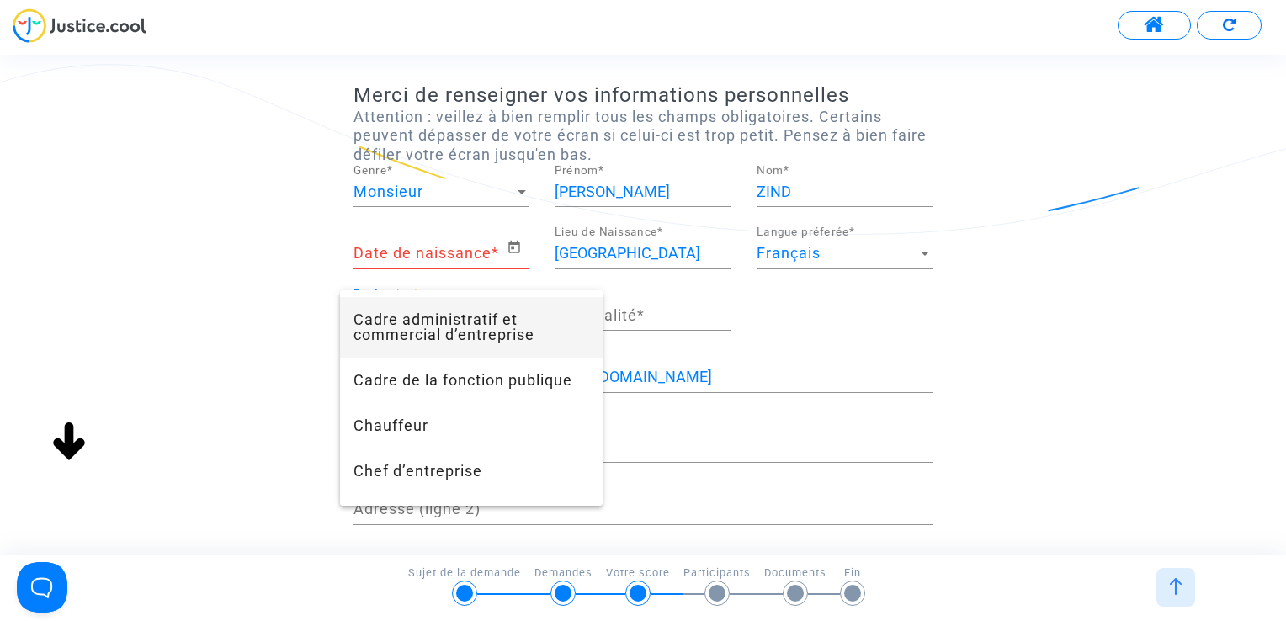
click at [500, 337] on span "Cadre administratif et commercial d’entreprise" at bounding box center [471, 327] width 236 height 61
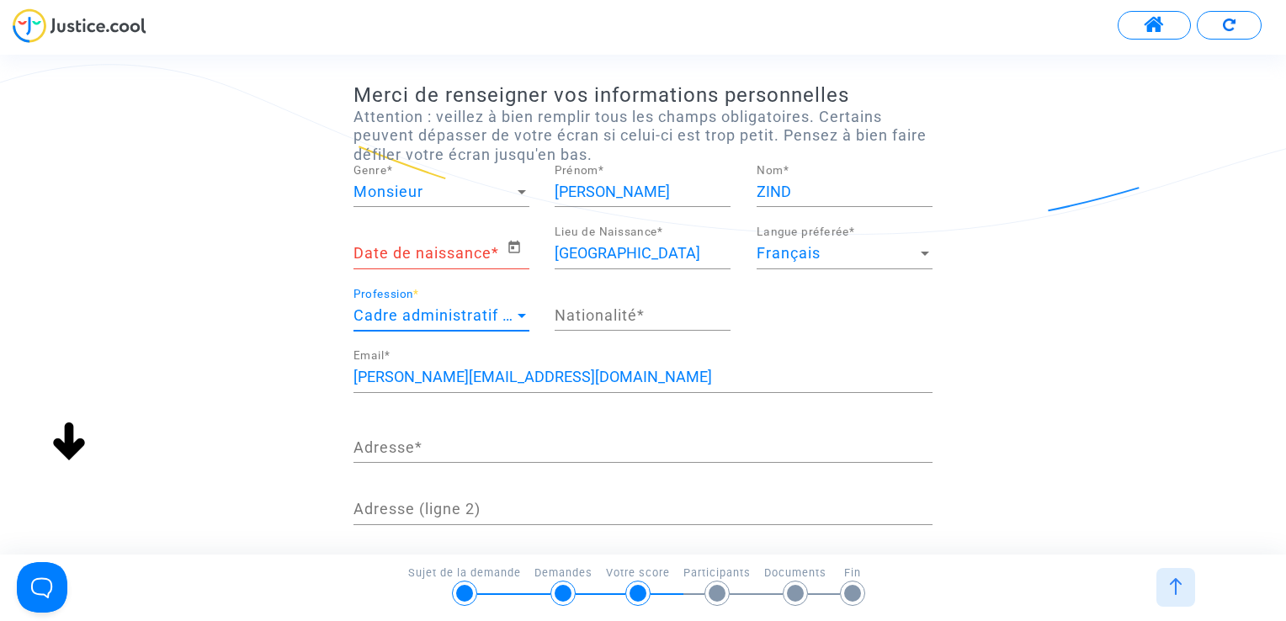
click at [674, 291] on div "Nationalité *" at bounding box center [643, 309] width 176 height 43
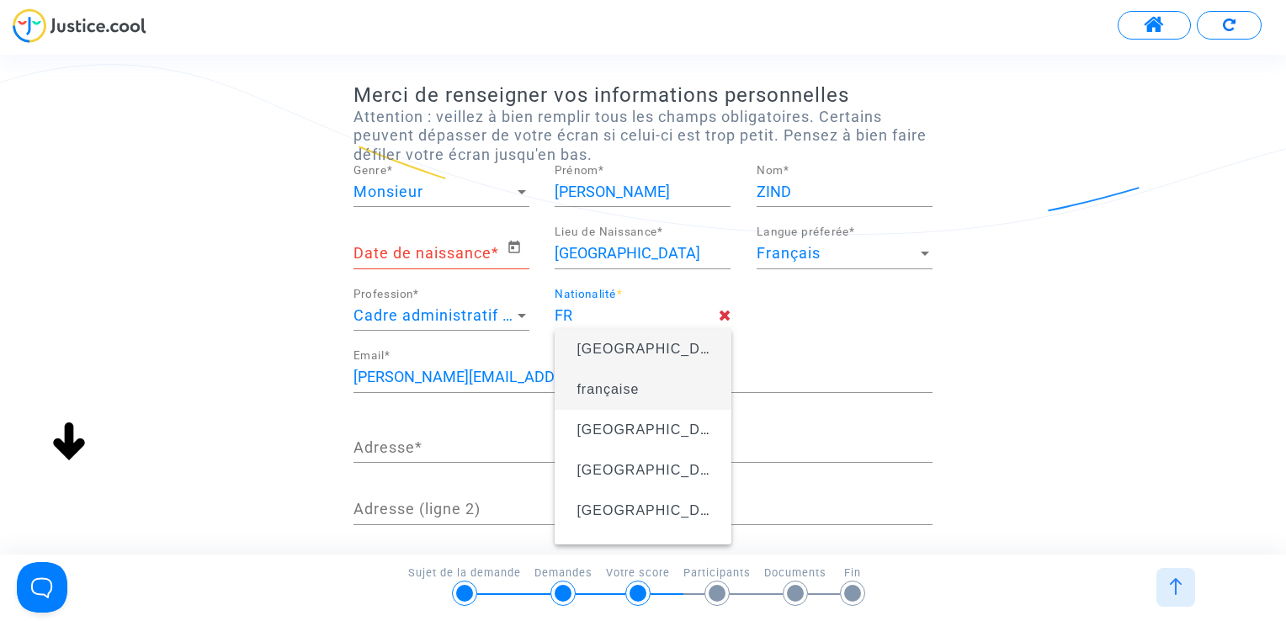
click at [615, 389] on span "française" at bounding box center [607, 389] width 62 height 14
type input "française"
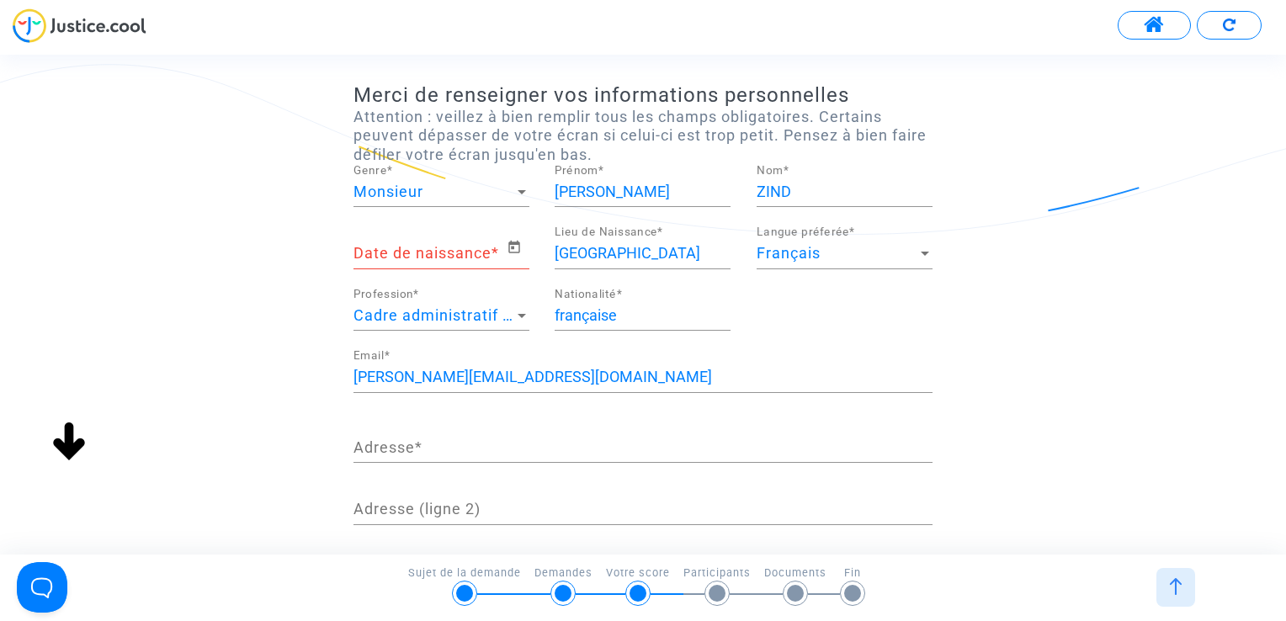
click at [428, 249] on input "Date de naissance *" at bounding box center [429, 253] width 153 height 17
click at [517, 237] on icon "Open calendar" at bounding box center [514, 247] width 15 height 20
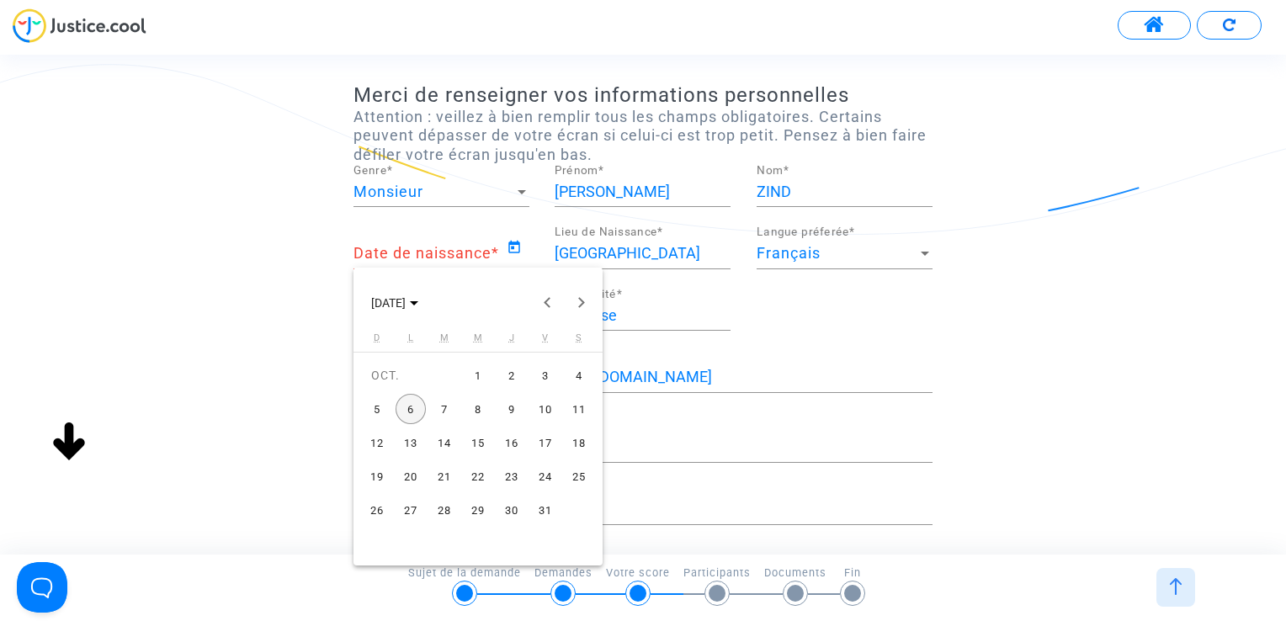
click at [513, 506] on div "30" at bounding box center [512, 510] width 30 height 30
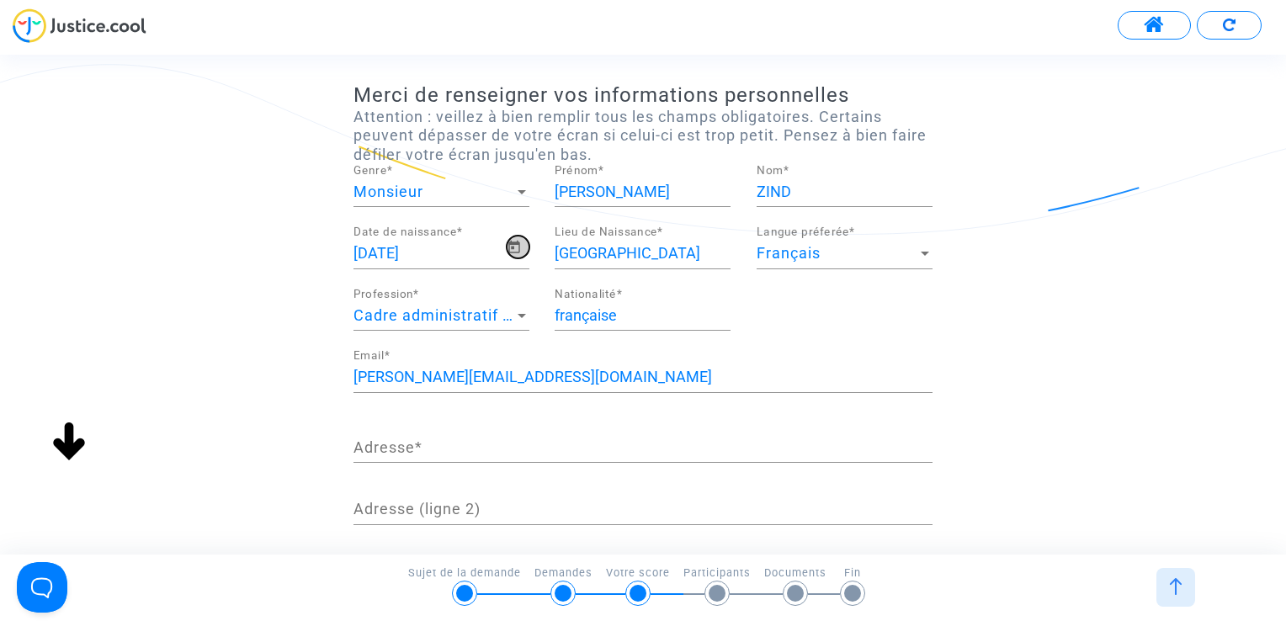
click at [528, 250] on span "Open calendar" at bounding box center [518, 247] width 23 height 20
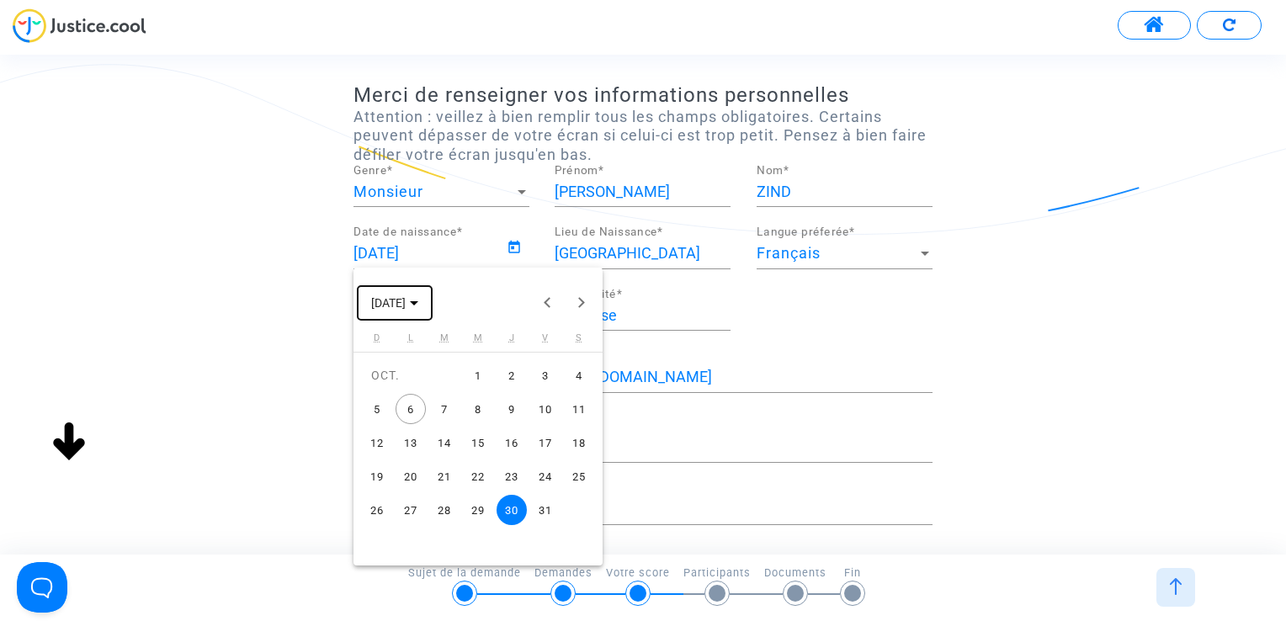
click at [406, 305] on span "[DATE]" at bounding box center [388, 302] width 35 height 13
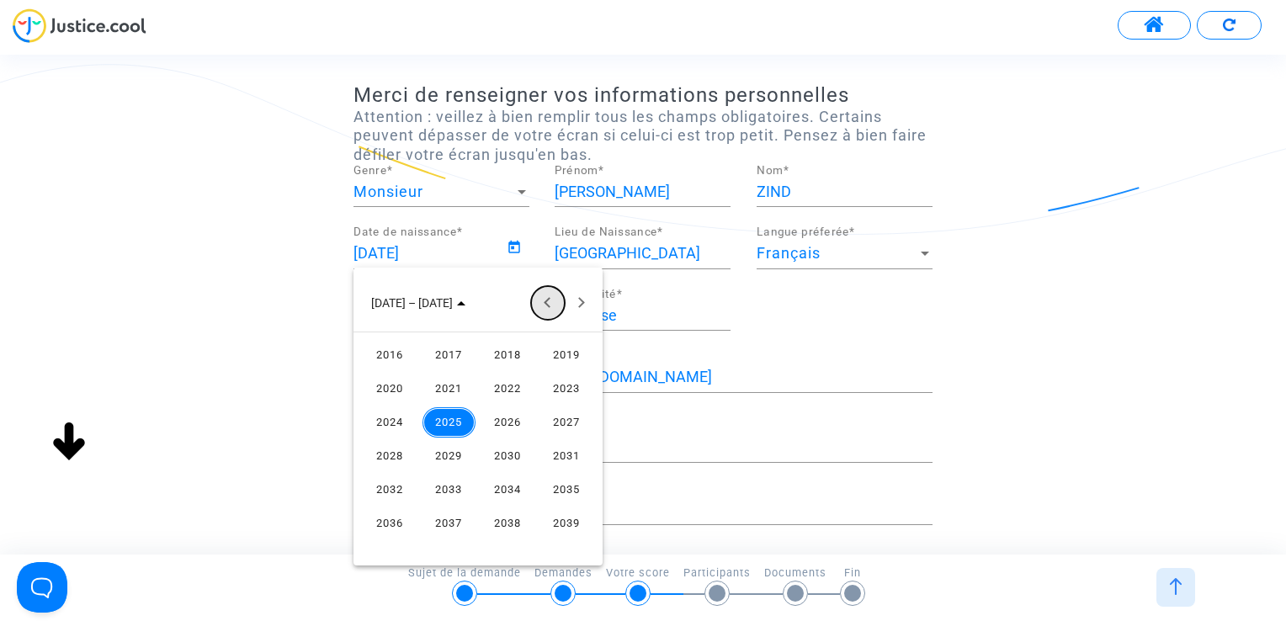
click at [549, 306] on button "Previous 24 years" at bounding box center [548, 303] width 34 height 34
click at [579, 303] on button "Next 24 years" at bounding box center [582, 303] width 34 height 34
click at [572, 366] on div "1995" at bounding box center [566, 355] width 53 height 30
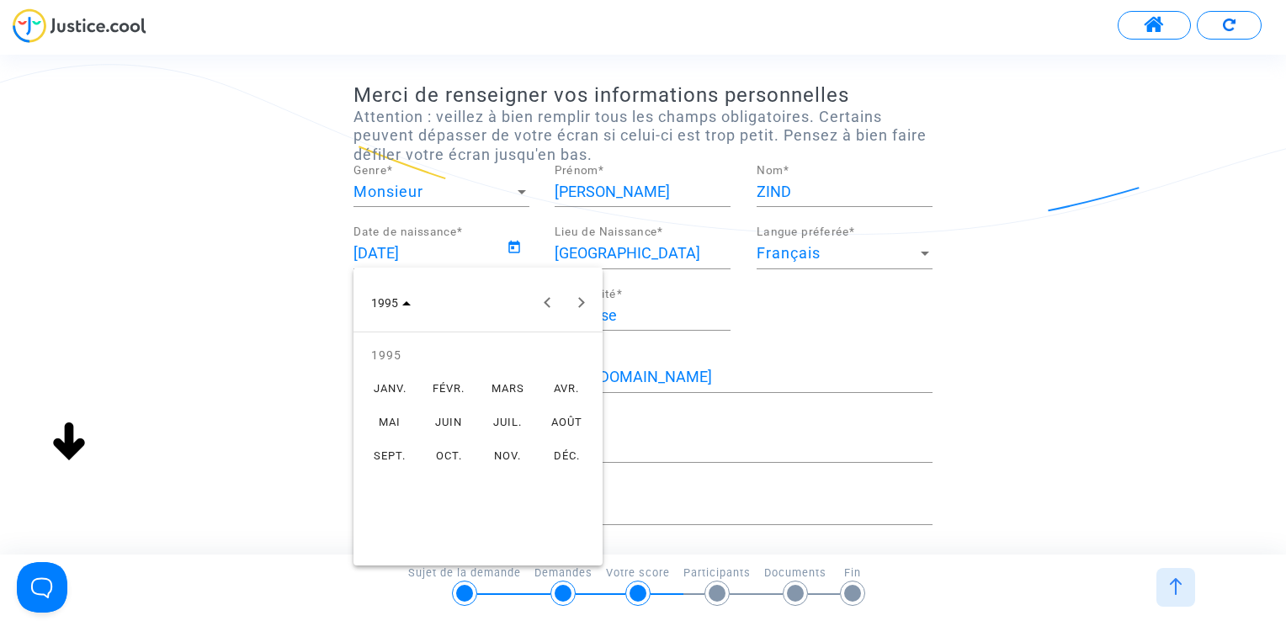
click at [525, 390] on div "MARS" at bounding box center [507, 389] width 53 height 30
click at [741, 310] on div at bounding box center [643, 310] width 1286 height 621
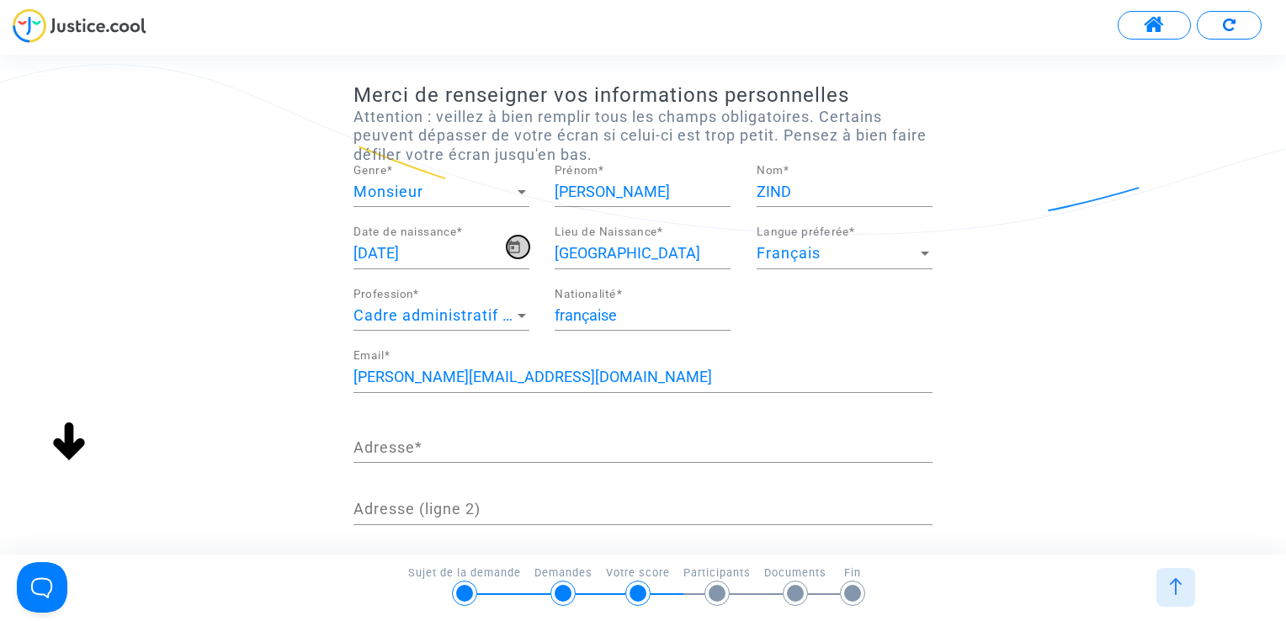
click at [517, 247] on icon "Open calendar" at bounding box center [514, 247] width 15 height 20
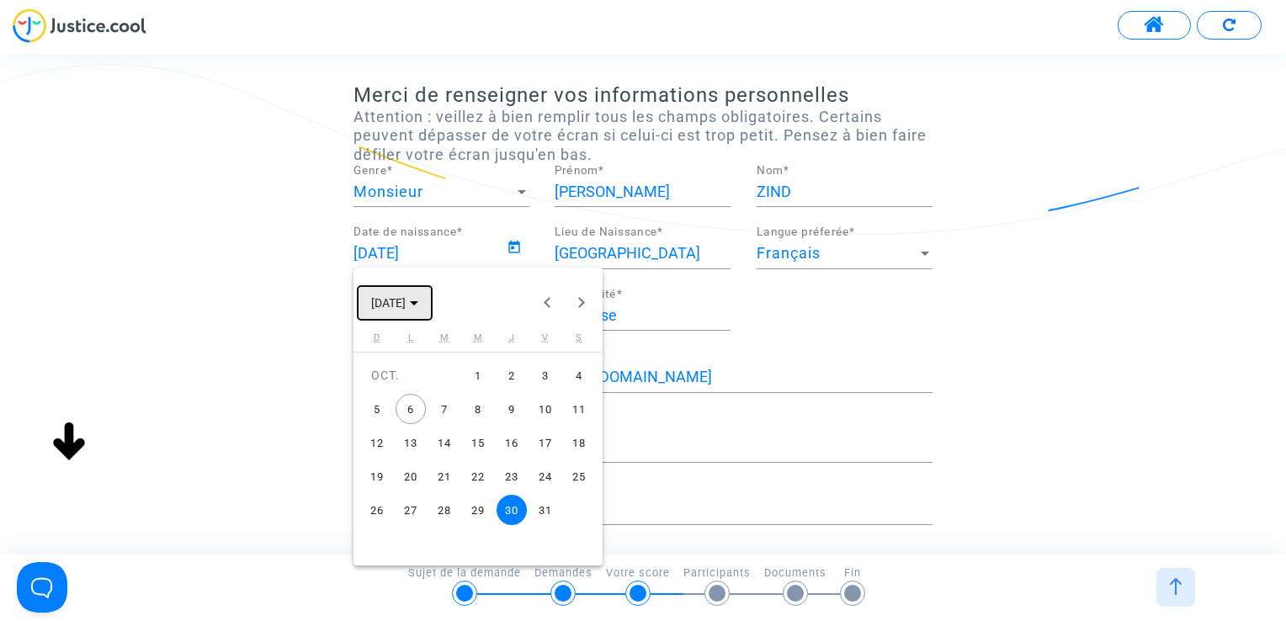
click at [406, 298] on span "[DATE]" at bounding box center [388, 302] width 35 height 13
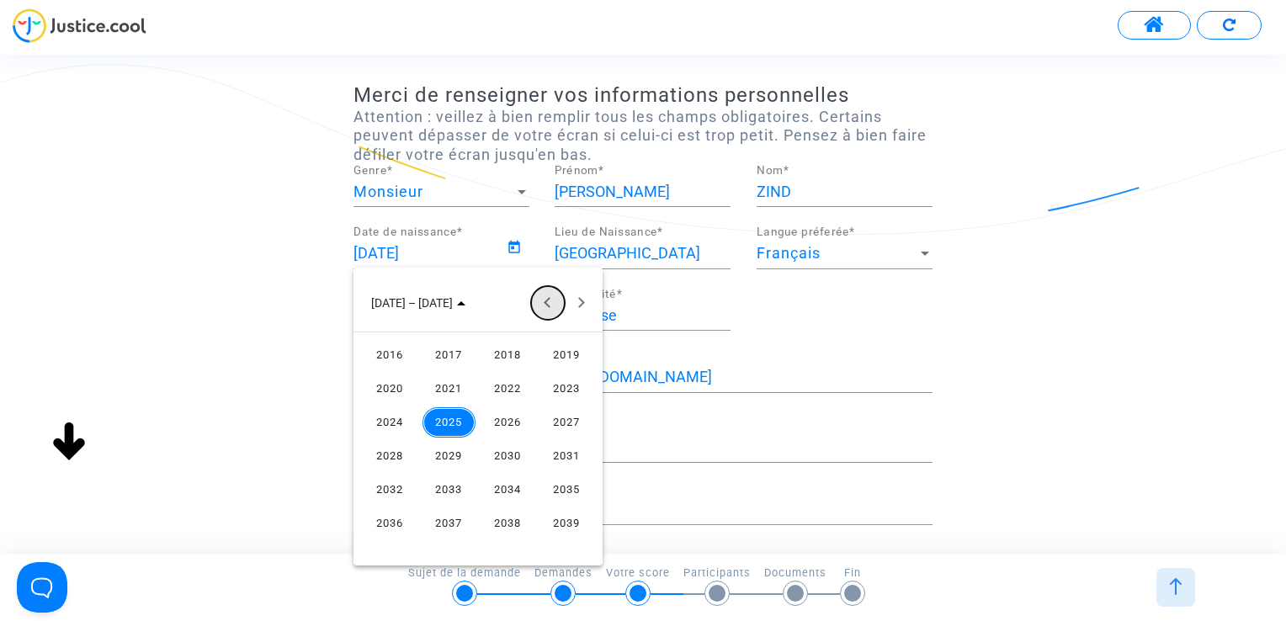
click at [555, 297] on button "Previous 24 years" at bounding box center [548, 303] width 34 height 34
click at [568, 362] on div "1995" at bounding box center [566, 355] width 53 height 30
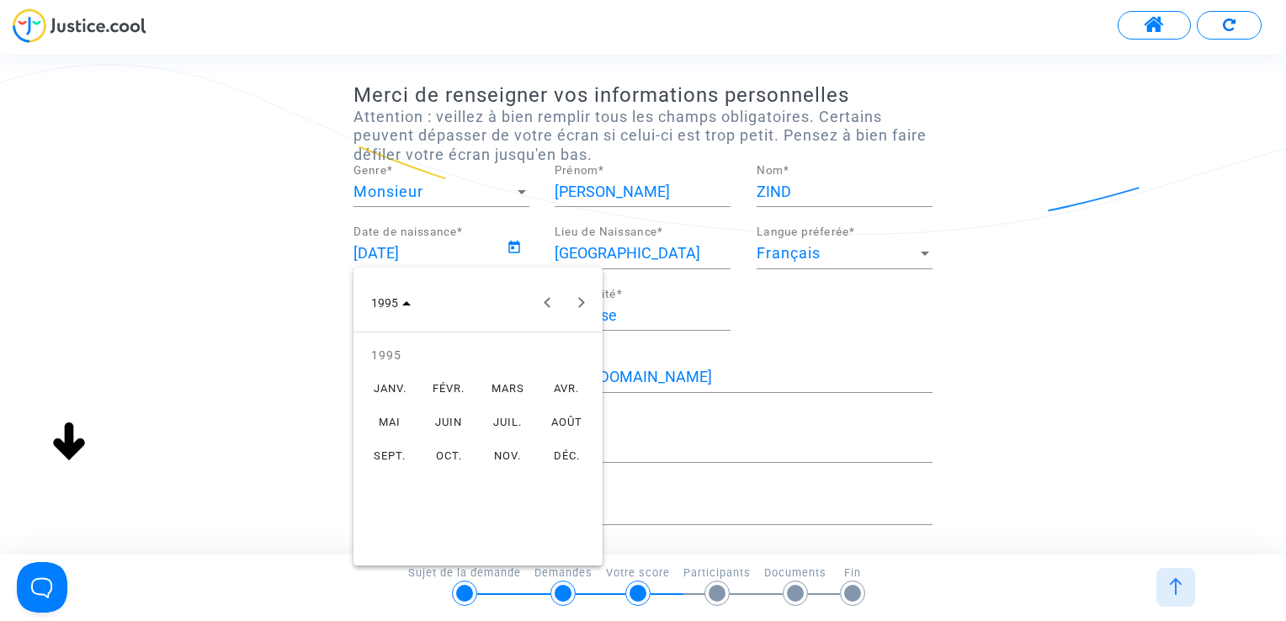
click at [559, 398] on div "AVR." at bounding box center [566, 389] width 53 height 30
click at [553, 406] on div "7" at bounding box center [545, 409] width 30 height 30
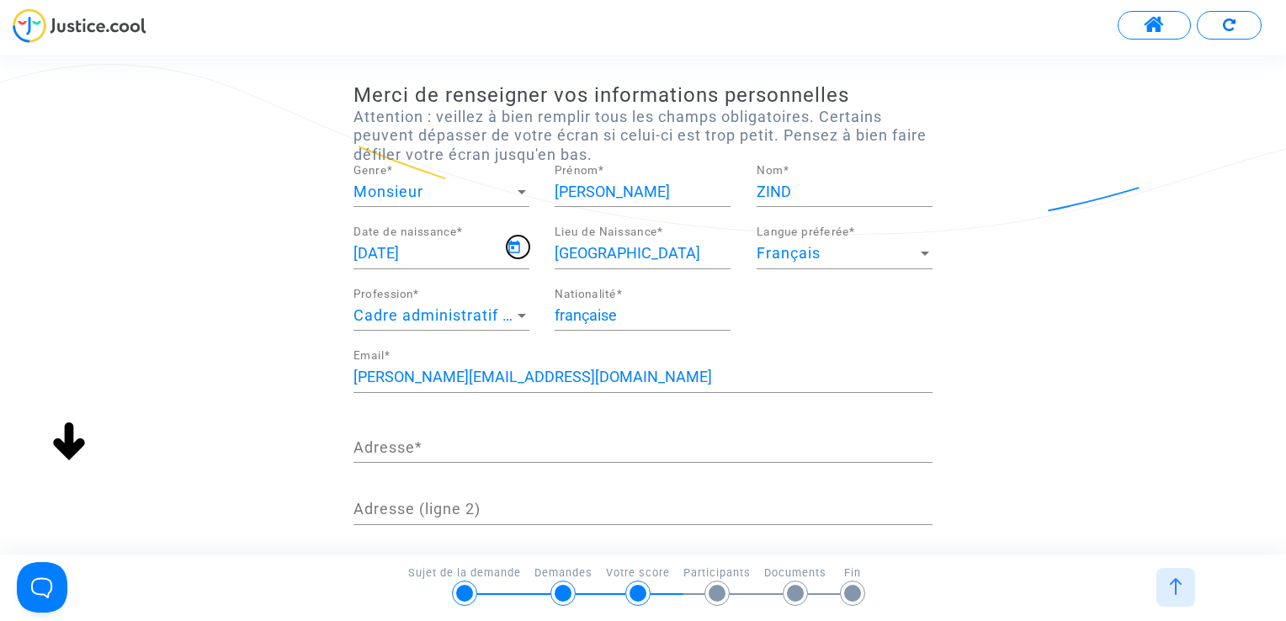
type input "[DATE]"
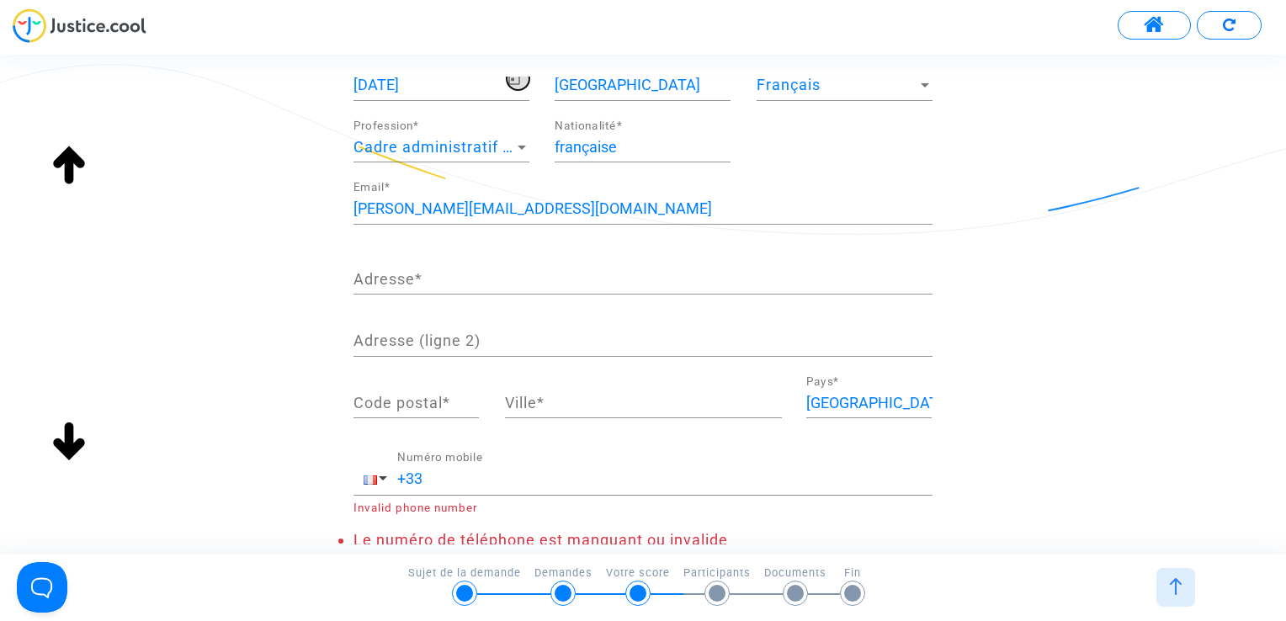
scroll to position [313, 0]
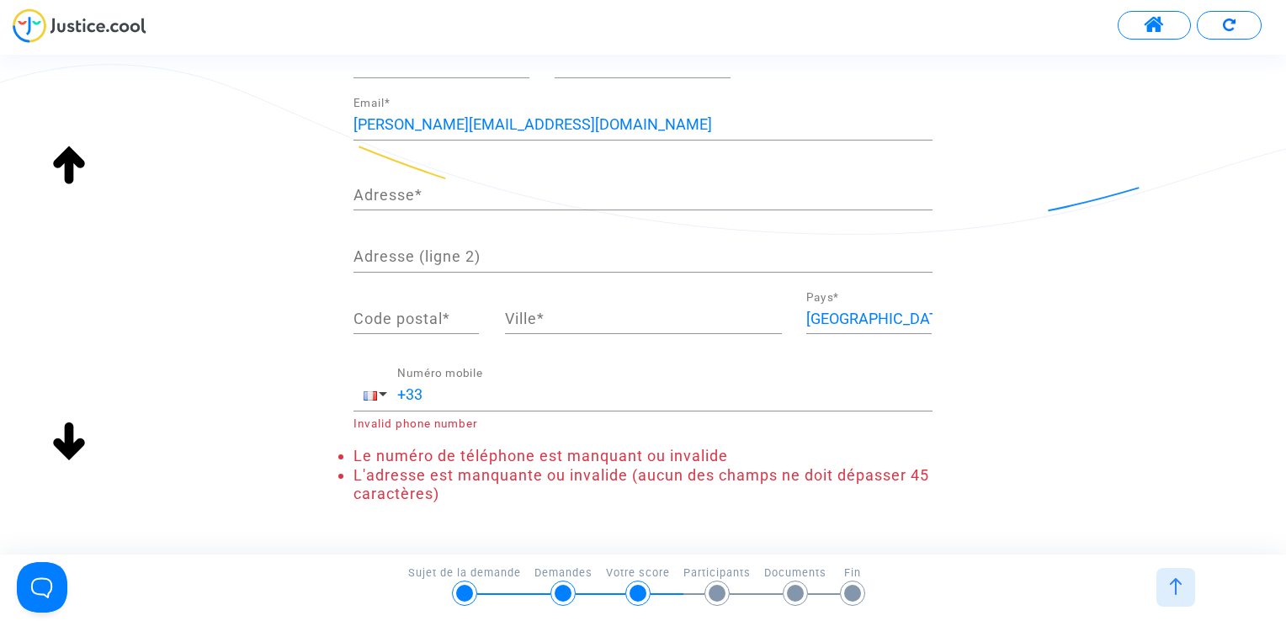
click at [500, 187] on input "Adresse *" at bounding box center [642, 195] width 579 height 17
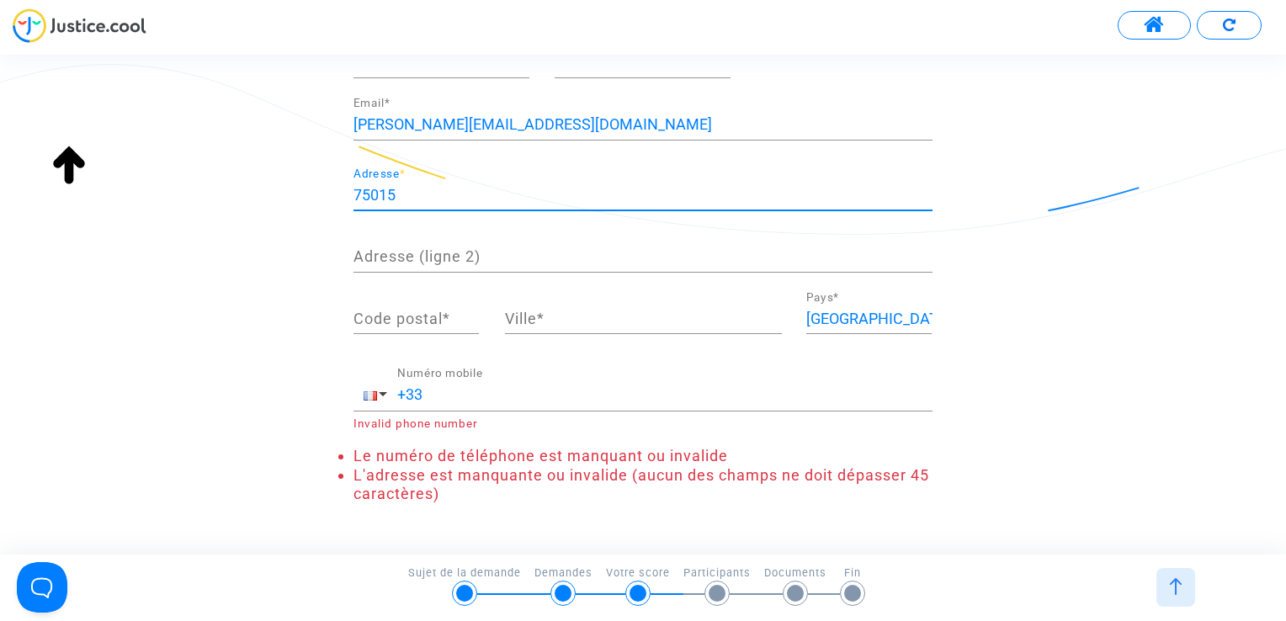
type input "75015"
click at [231, 299] on div "Merci de renseigner vos informations personnelles Attention : veillez à bien re…" at bounding box center [643, 175] width 1286 height 689
click at [402, 311] on input "Code postal *" at bounding box center [415, 319] width 125 height 17
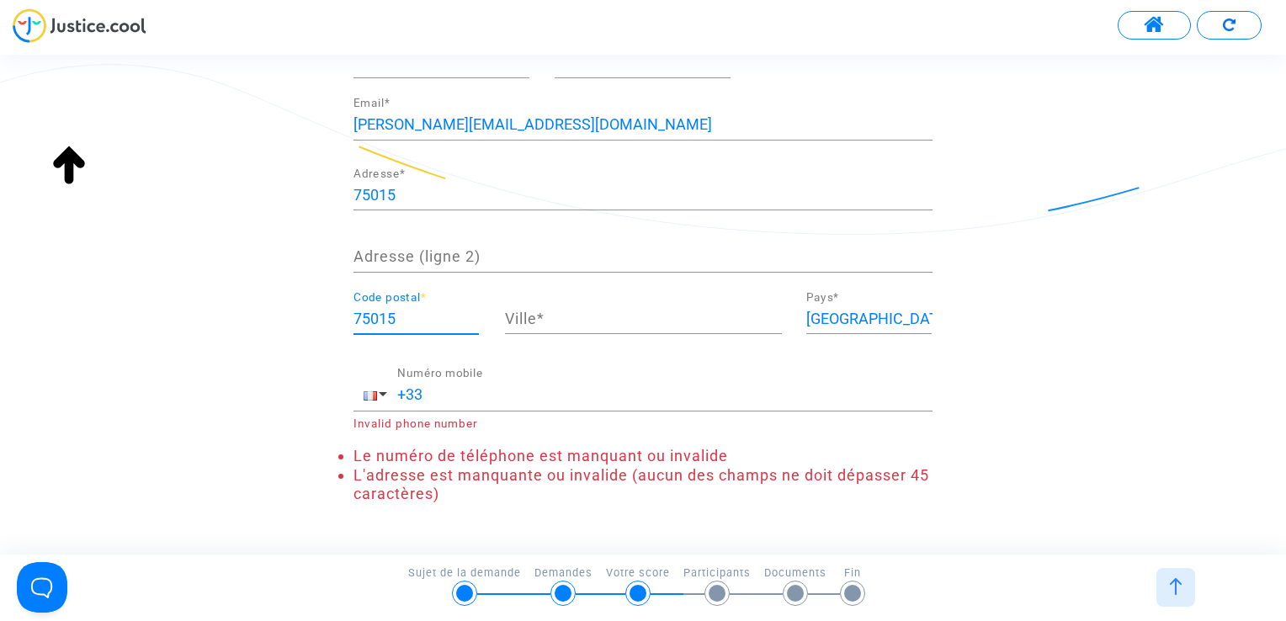
type input "75015"
click at [534, 300] on div "Ville *" at bounding box center [643, 312] width 277 height 43
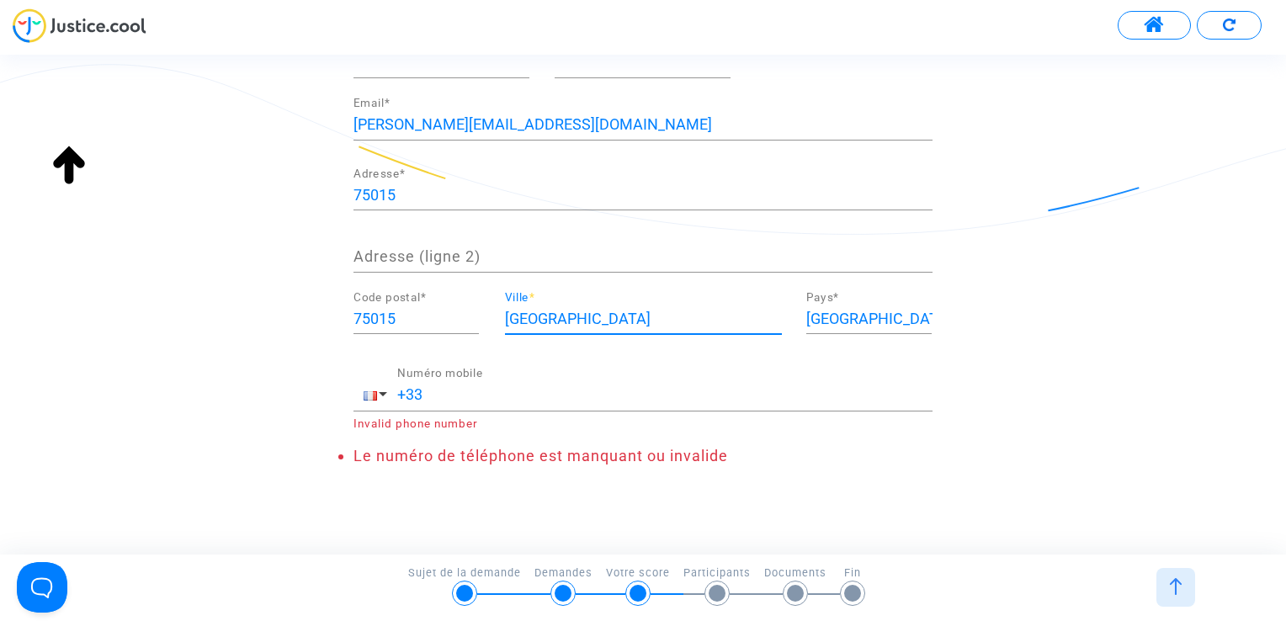
type input "[GEOGRAPHIC_DATA]"
click at [498, 197] on input "75015" at bounding box center [642, 195] width 579 height 17
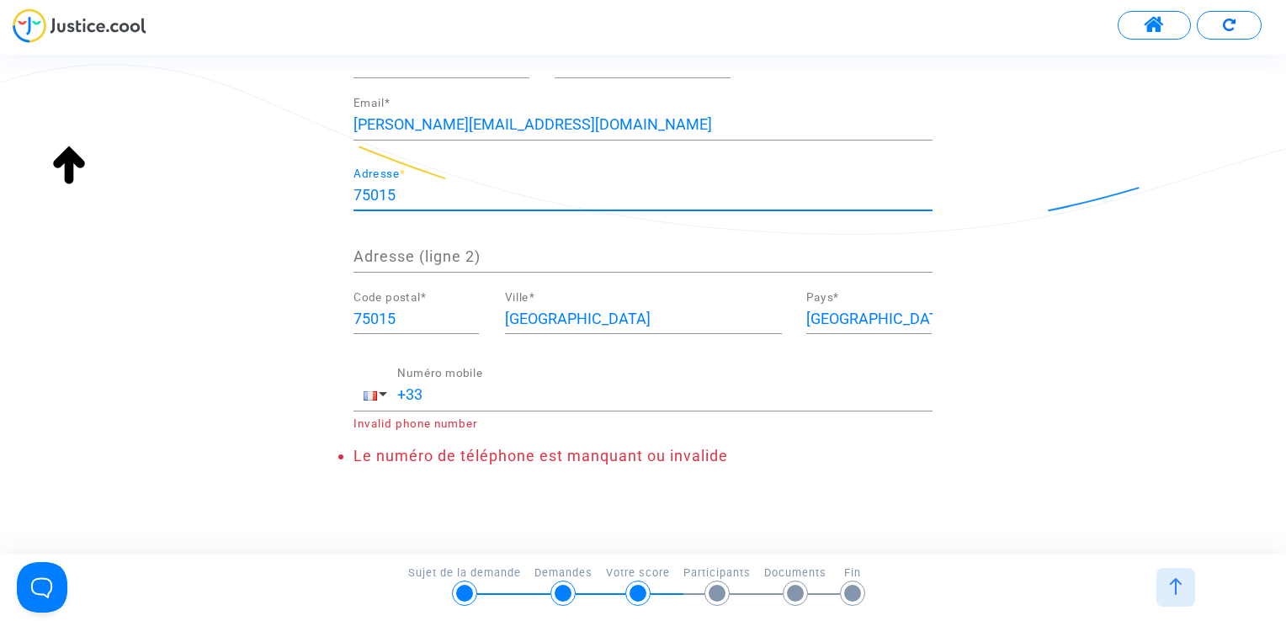
click at [290, 239] on div "Merci de renseigner vos informations personnelles Attention : veillez à bien re…" at bounding box center [643, 157] width 1286 height 652
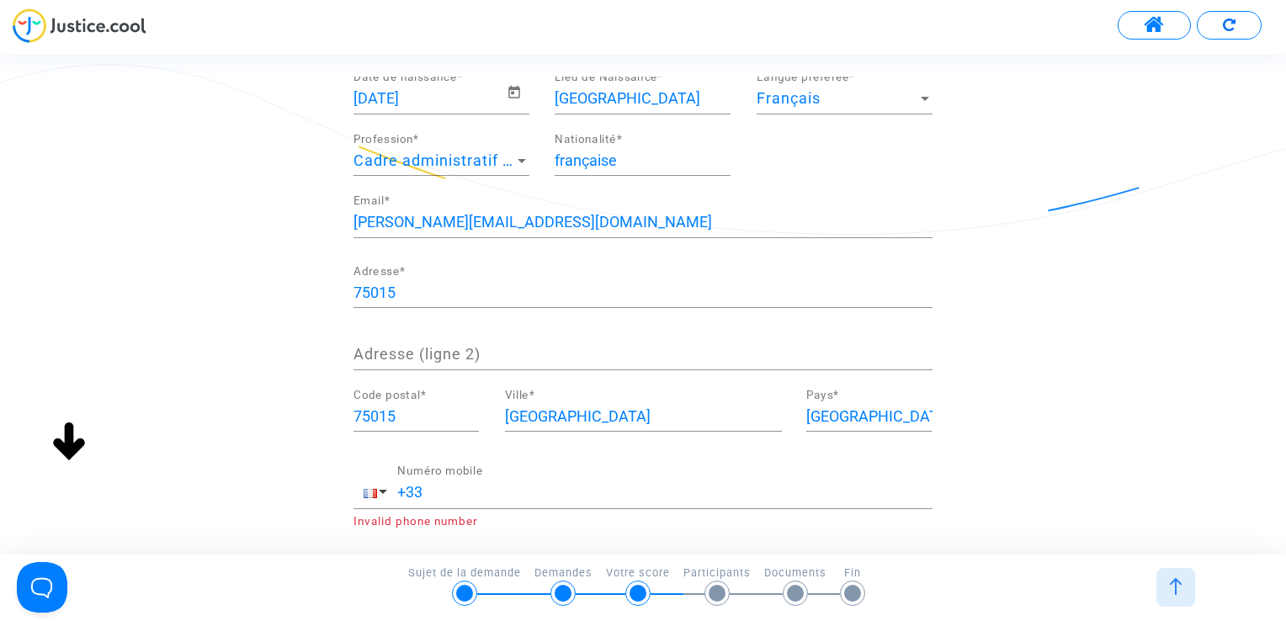
scroll to position [252, 0]
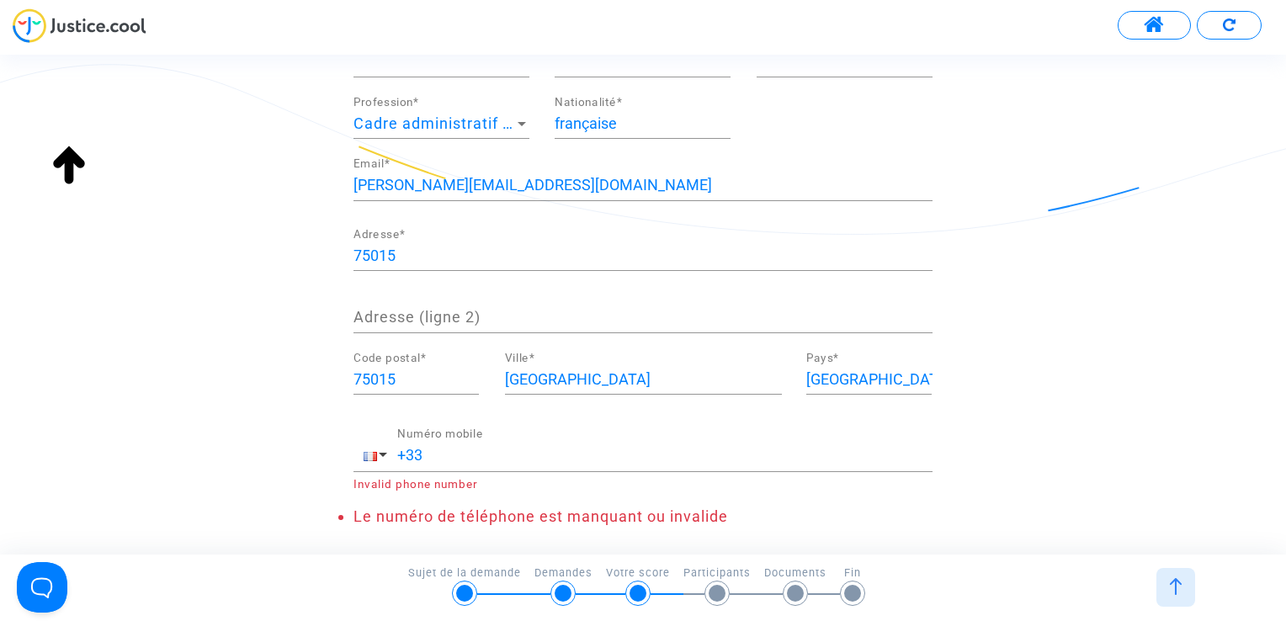
click at [539, 478] on div at bounding box center [705, 484] width 454 height 13
click at [550, 447] on input "+33" at bounding box center [664, 455] width 535 height 17
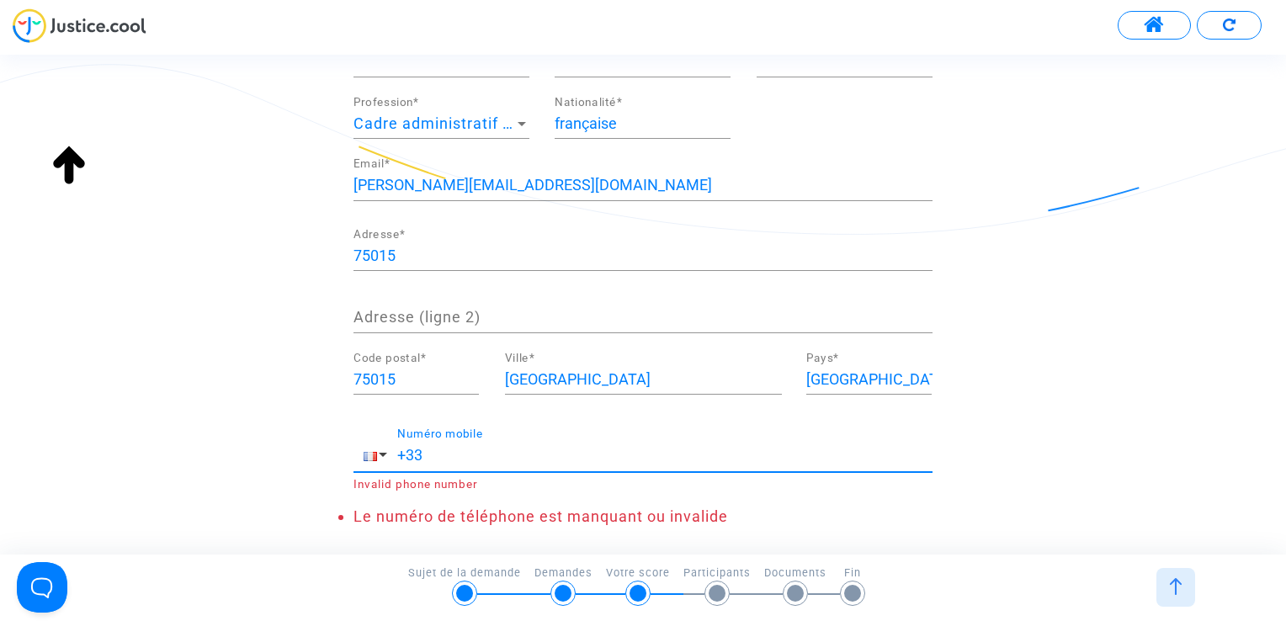
scroll to position [331, 0]
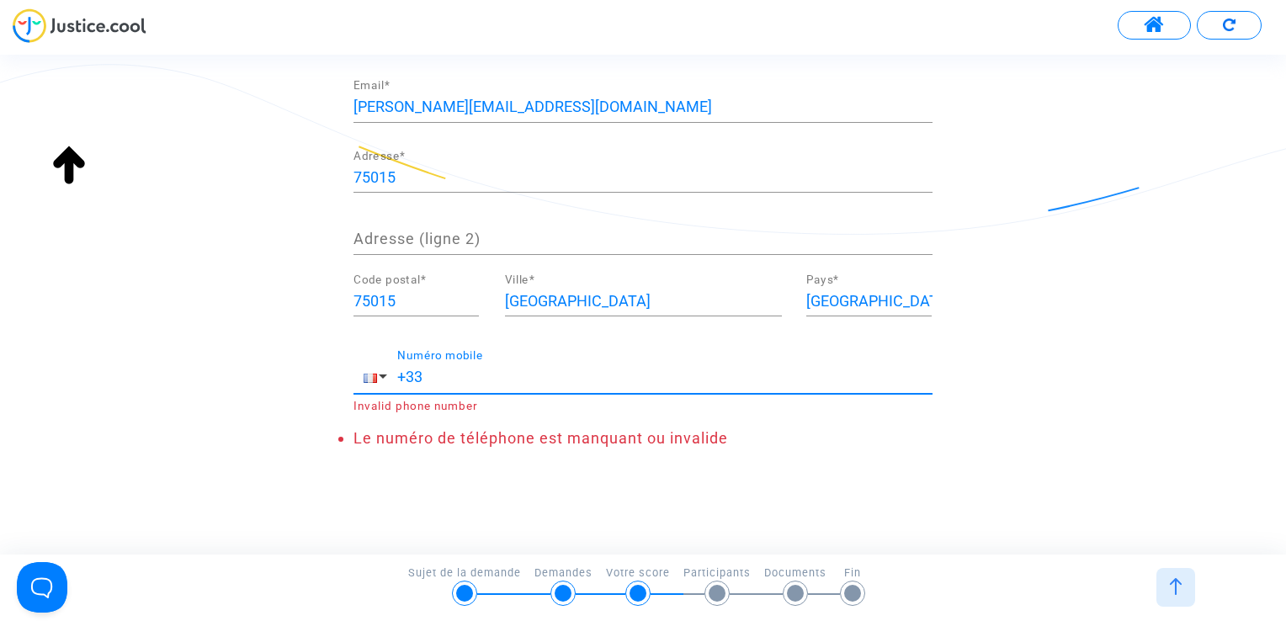
click at [333, 476] on div "Merci de renseigner vos informations personnelles Attention : veillez à bien re…" at bounding box center [643, 317] width 1286 height 481
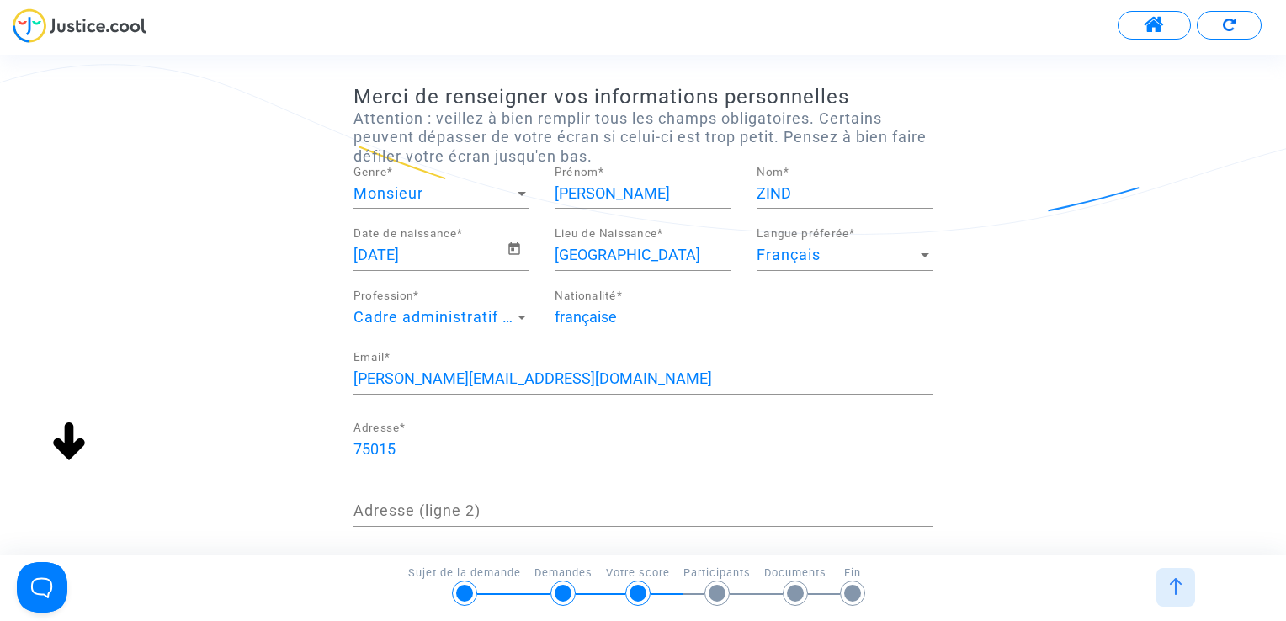
scroll to position [84, 0]
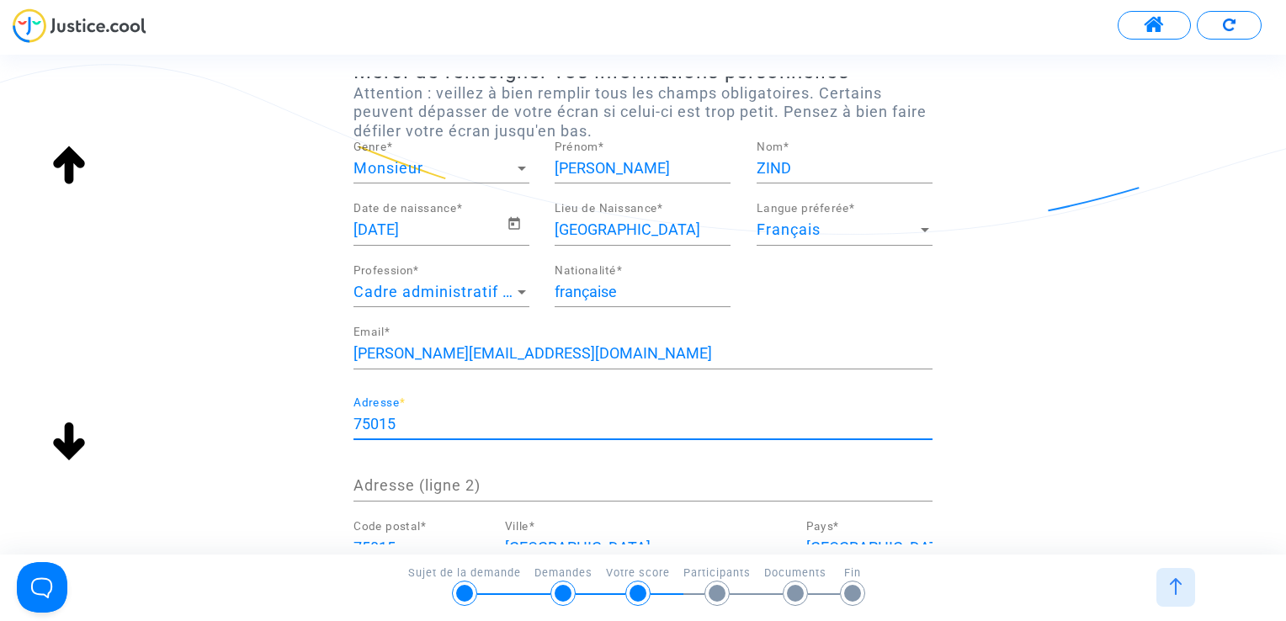
click at [443, 416] on input "75015" at bounding box center [642, 424] width 579 height 17
drag, startPoint x: 367, startPoint y: 423, endPoint x: 293, endPoint y: 430, distance: 74.4
click at [293, 430] on div "Merci de renseigner vos informations personnelles Attention : veillez à bien re…" at bounding box center [643, 386] width 1286 height 652
click at [210, 470] on div "Merci de renseigner vos informations personnelles Attention : veillez à bien re…" at bounding box center [643, 386] width 1286 height 652
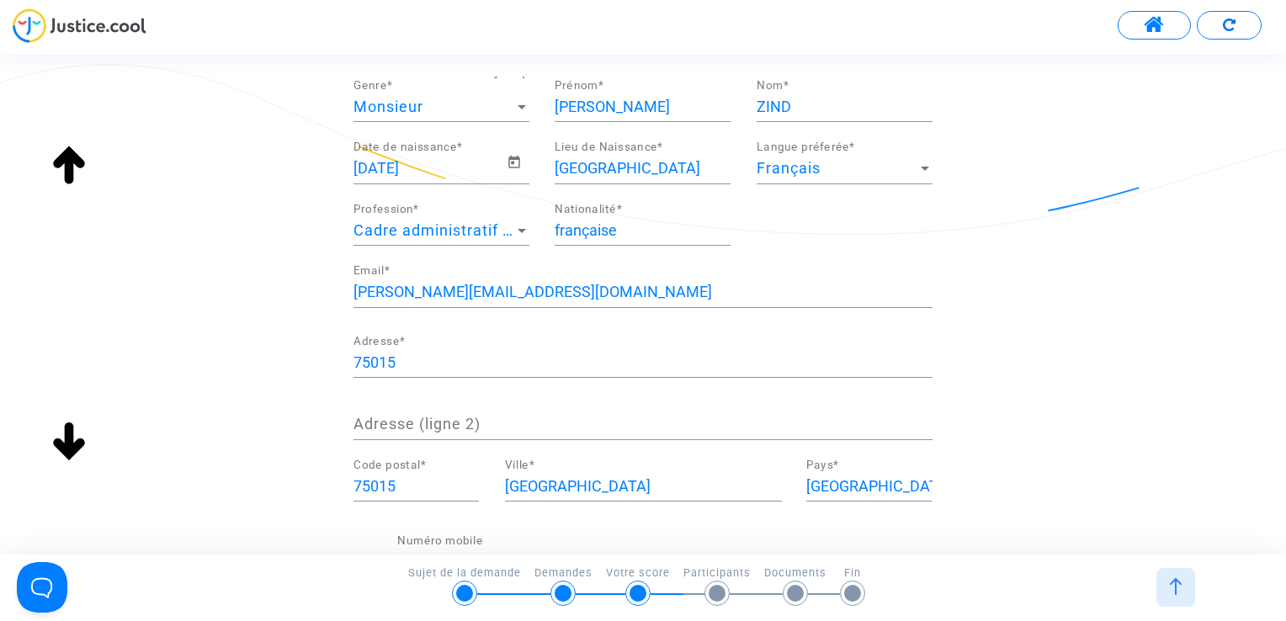
scroll to position [331, 0]
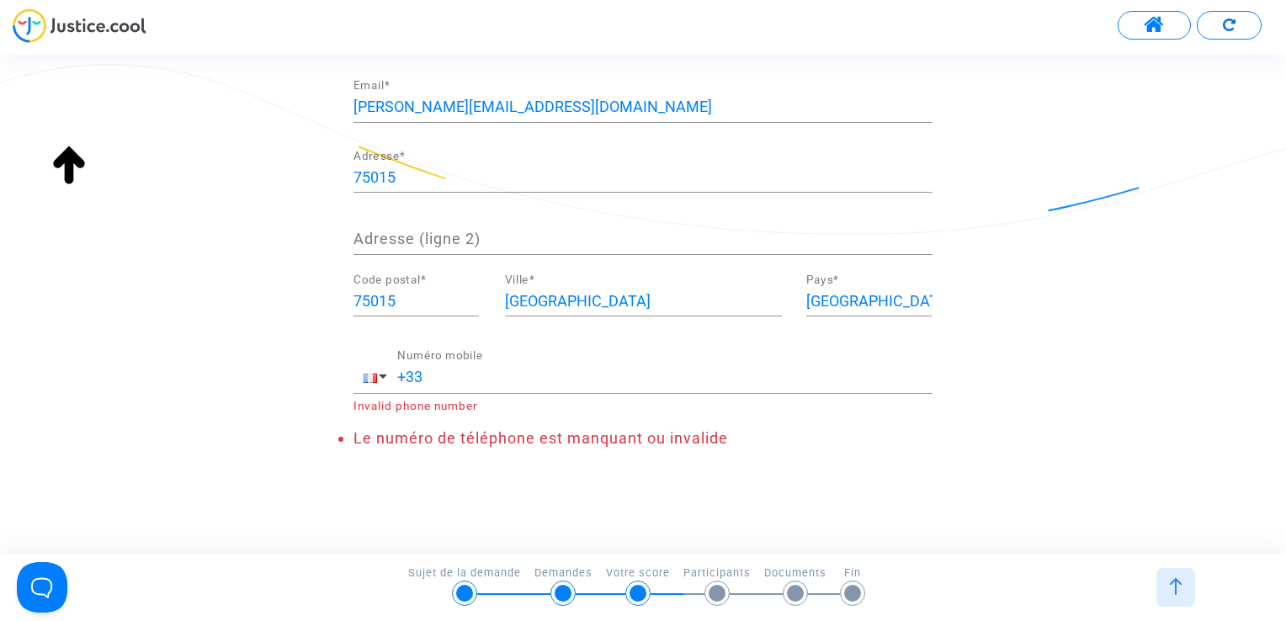
click at [424, 224] on div "Adresse (ligne 2)" at bounding box center [642, 233] width 579 height 43
drag, startPoint x: 252, startPoint y: 295, endPoint x: 246, endPoint y: 301, distance: 9.5
click at [246, 301] on div "Merci de renseigner vos informations personnelles Attention : veillez à bien re…" at bounding box center [643, 139] width 1286 height 652
click at [434, 370] on input "+33" at bounding box center [664, 377] width 535 height 17
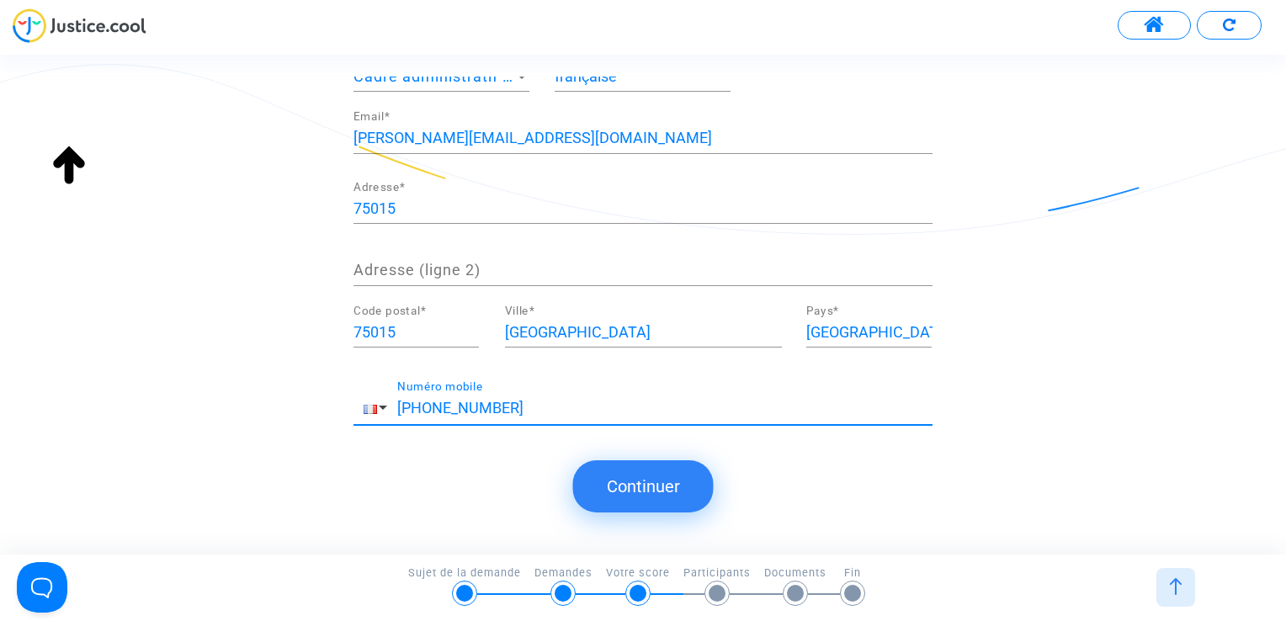
scroll to position [295, 0]
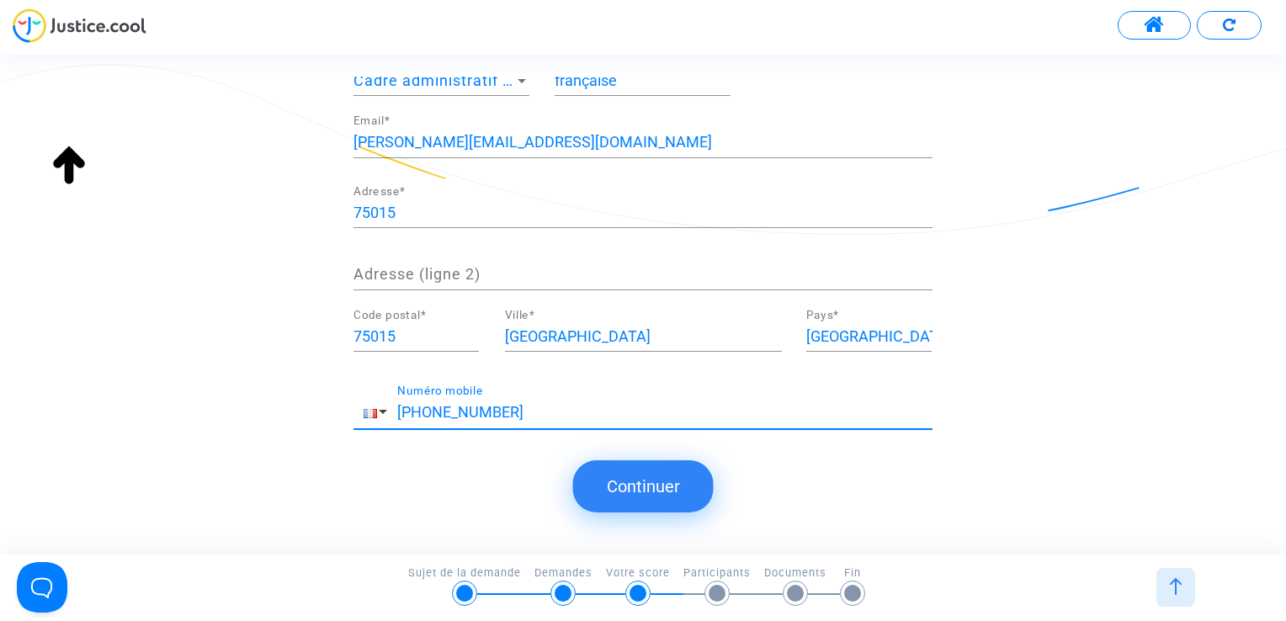
type input "[PHONE_NUMBER]"
click at [672, 500] on button "Continuer" at bounding box center [643, 486] width 141 height 52
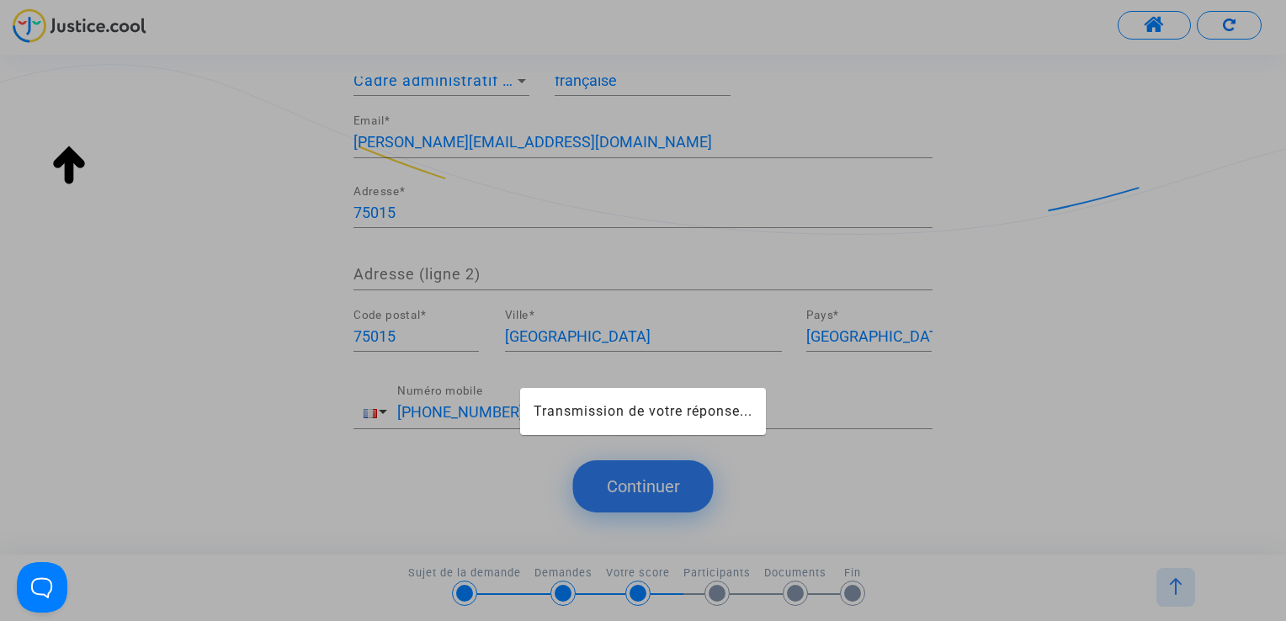
click at [676, 491] on div at bounding box center [643, 310] width 1286 height 621
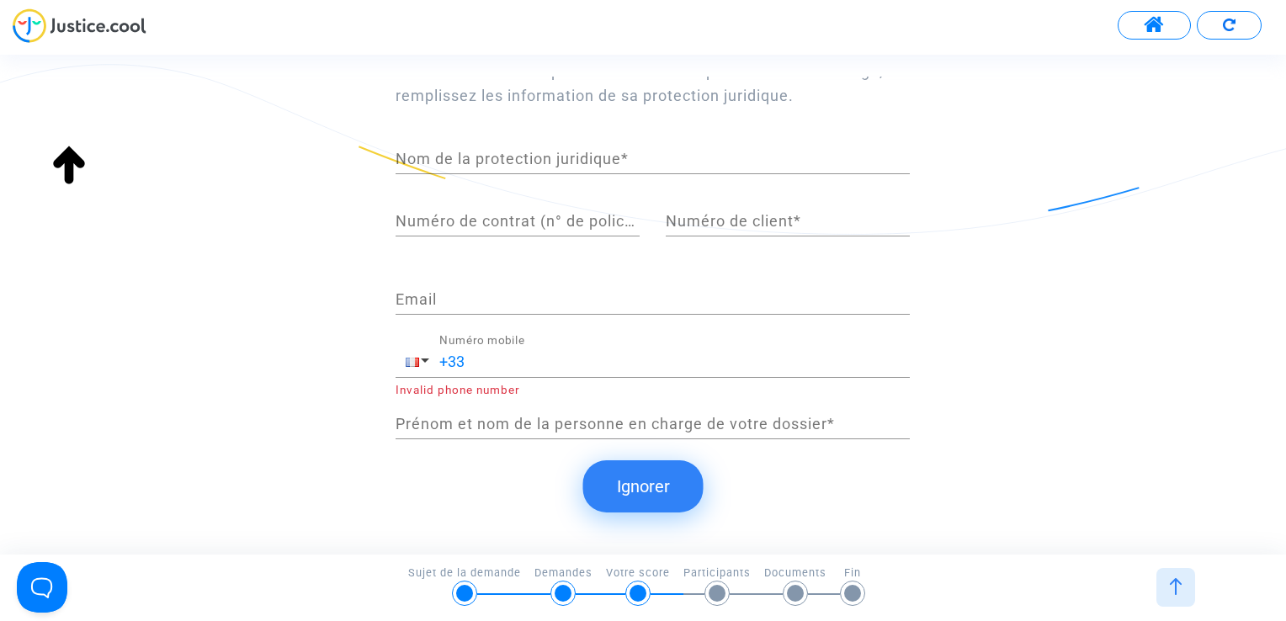
scroll to position [259, 0]
click at [687, 508] on button "Ignorer" at bounding box center [643, 486] width 120 height 52
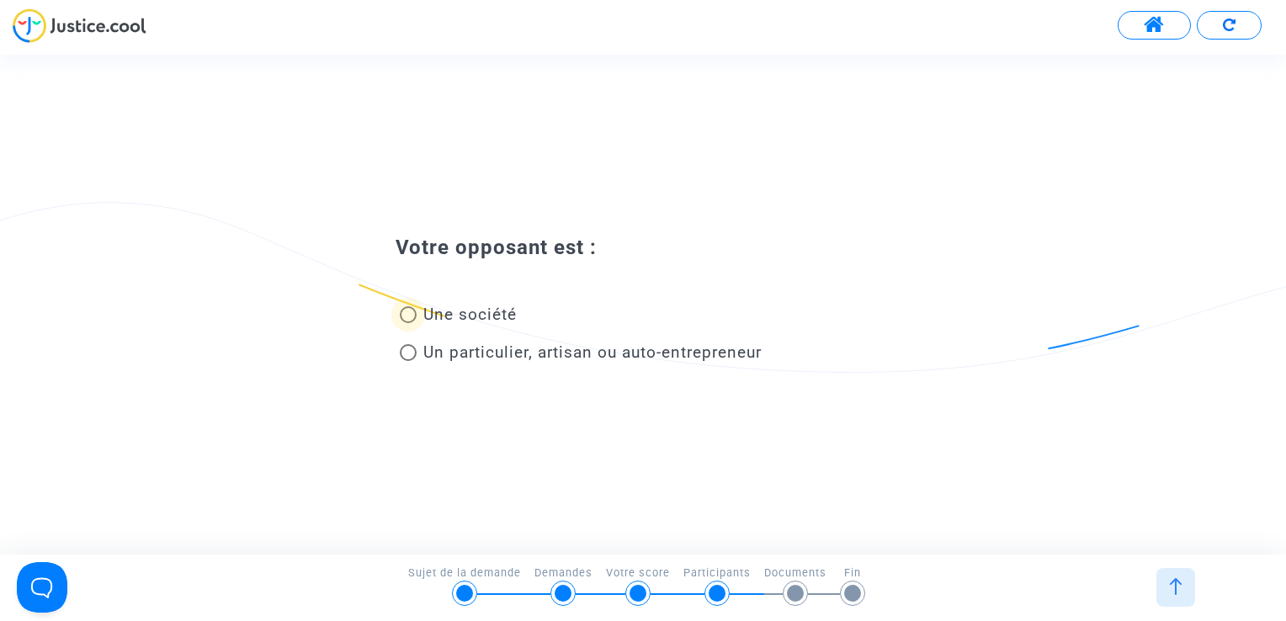
click at [504, 319] on span "Une société" at bounding box center [469, 314] width 93 height 19
click at [408, 323] on input "Une société" at bounding box center [407, 323] width 1 height 1
radio input "true"
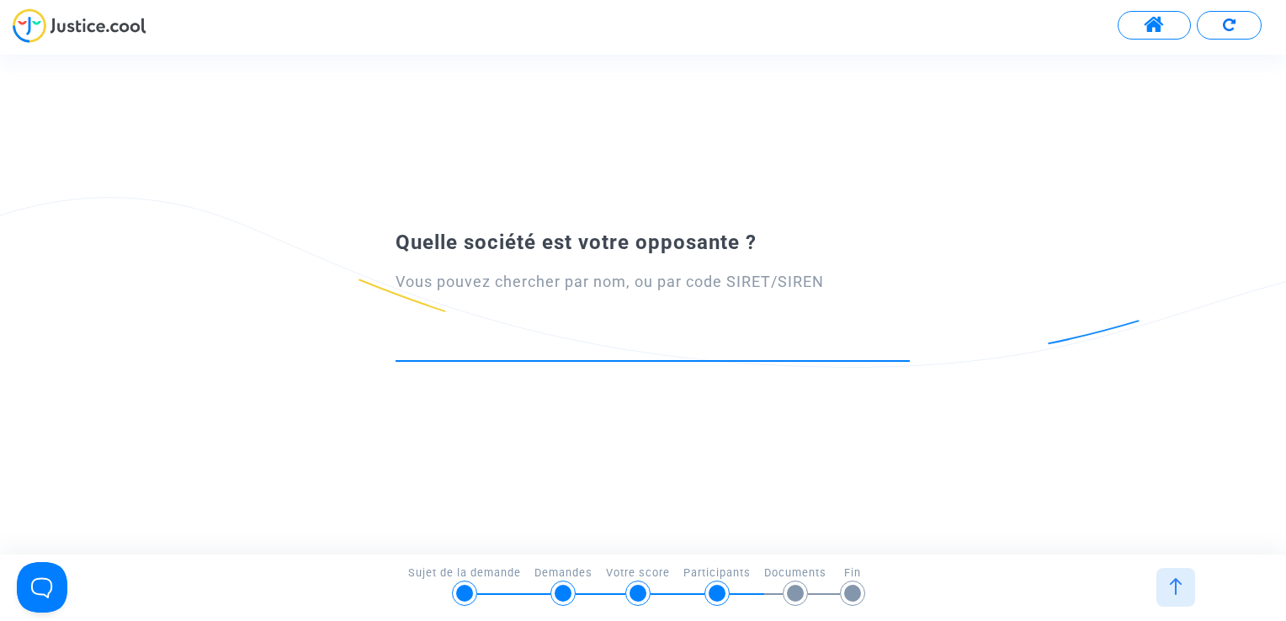
click at [701, 342] on input at bounding box center [653, 345] width 514 height 17
click at [678, 357] on div at bounding box center [653, 339] width 514 height 43
click at [678, 354] on div at bounding box center [653, 339] width 514 height 43
click at [561, 351] on input at bounding box center [653, 345] width 514 height 17
click at [841, 339] on input at bounding box center [653, 345] width 514 height 17
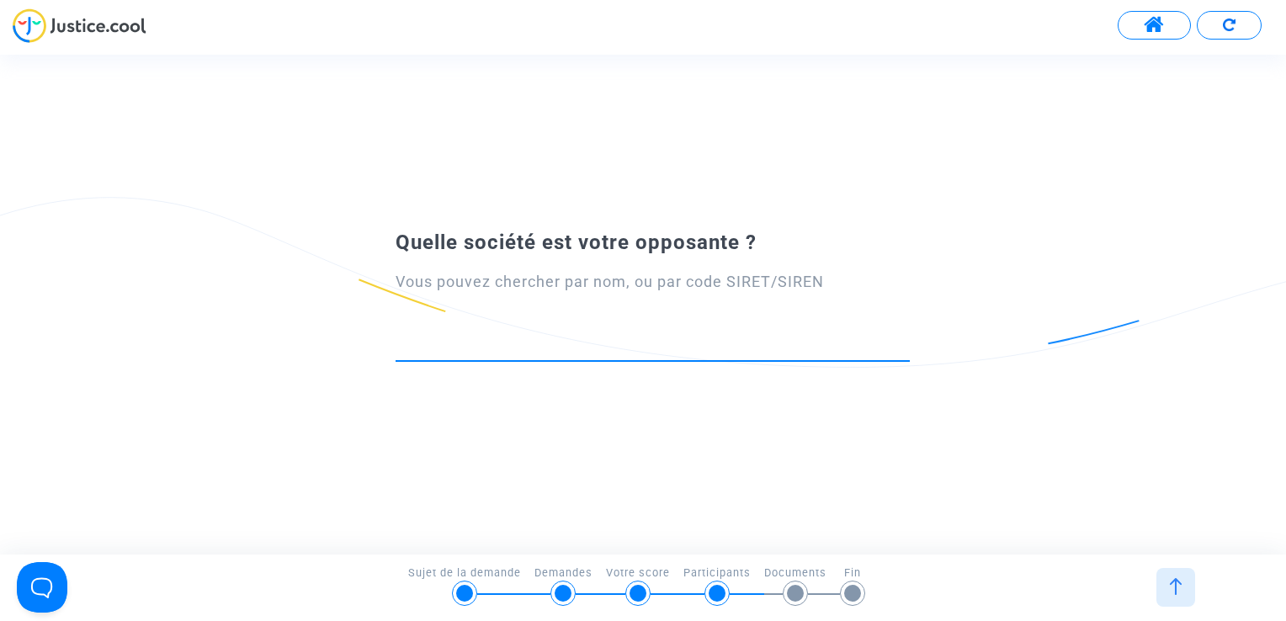
paste input "909036691"
drag, startPoint x: 497, startPoint y: 352, endPoint x: 230, endPoint y: 324, distance: 268.2
click at [230, 324] on div "Quelle société est votre opposante ? Vous pouvez chercher par nom, ou par code …" at bounding box center [643, 304] width 1286 height 164
paste input "00014"
click at [492, 459] on div "Quelle société est votre opposante ? Vous pouvez chercher par nom, ou par code …" at bounding box center [643, 304] width 1286 height 499
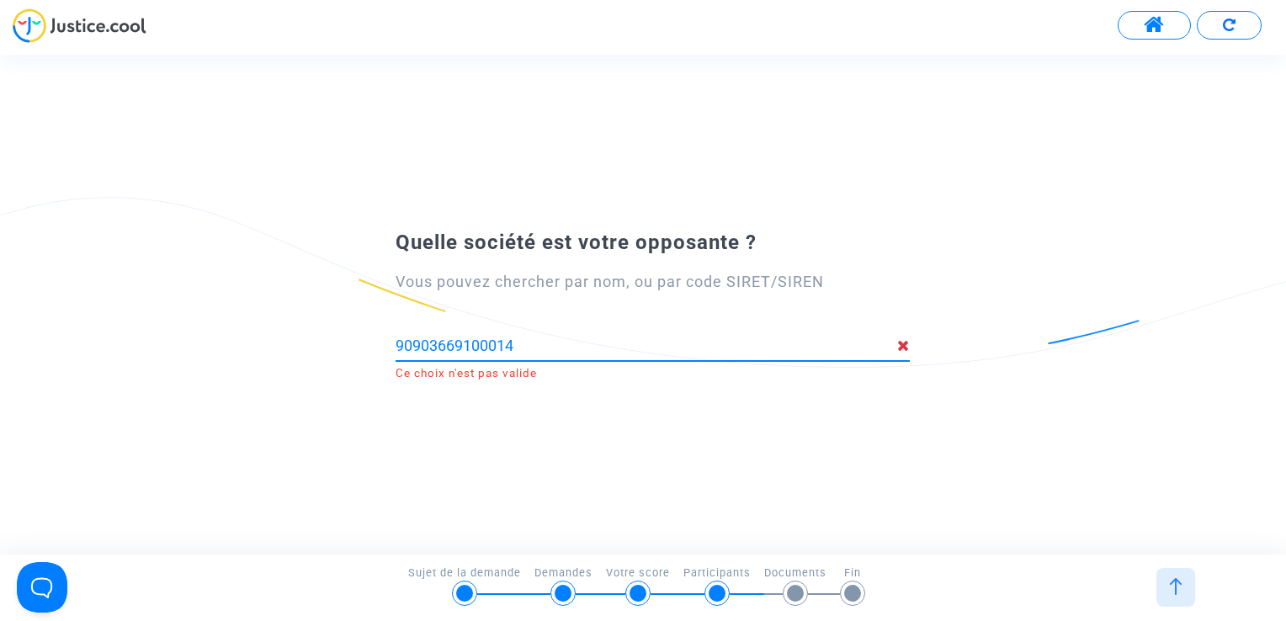
drag, startPoint x: 576, startPoint y: 353, endPoint x: 250, endPoint y: 330, distance: 326.5
click at [250, 330] on div "Quelle société est votre opposante ? Vous pouvez chercher par nom, ou par code …" at bounding box center [643, 304] width 1286 height 164
paste input
click at [482, 419] on div "Quelle société est votre opposante ? Vous pouvez chercher par nom, ou par code …" at bounding box center [643, 304] width 1286 height 499
drag, startPoint x: 613, startPoint y: 335, endPoint x: 146, endPoint y: 330, distance: 467.9
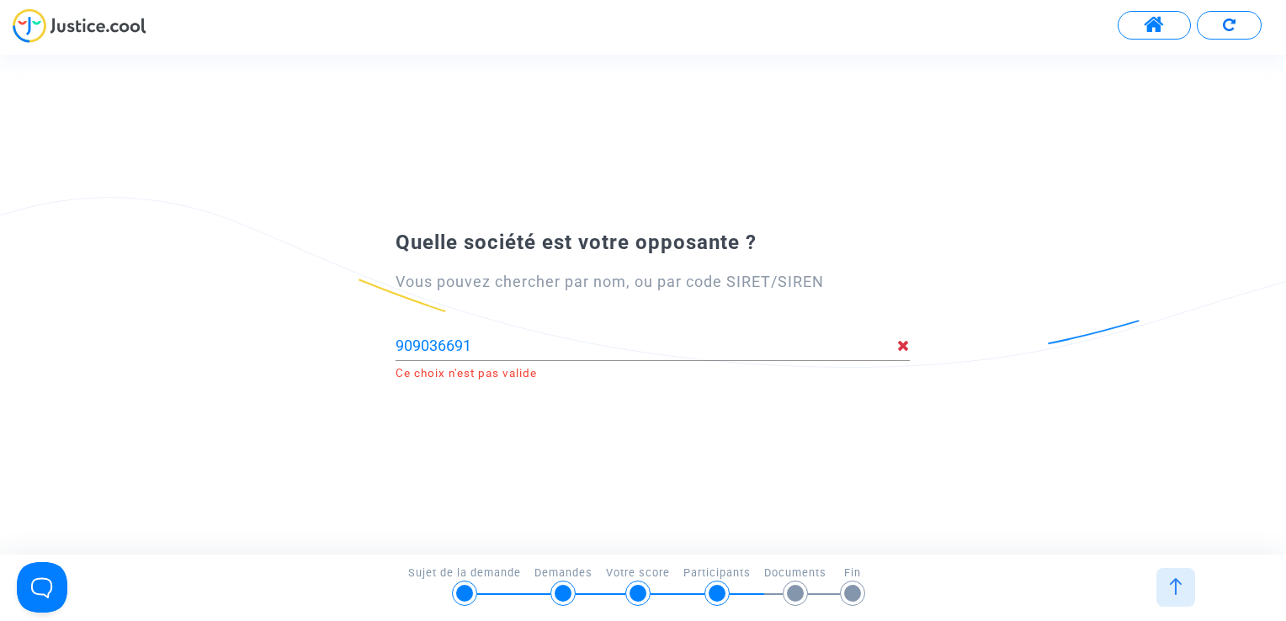
click at [146, 330] on div "Quelle société est votre opposante ? Vous pouvez chercher par nom, ou par code …" at bounding box center [643, 304] width 1286 height 164
click at [542, 348] on input "909036691" at bounding box center [647, 345] width 502 height 17
drag, startPoint x: 527, startPoint y: 348, endPoint x: 145, endPoint y: 316, distance: 383.3
click at [145, 316] on div "Quelle société est votre opposante ? Vous pouvez chercher par nom, ou par code …" at bounding box center [643, 304] width 1286 height 164
paste input "379030695"
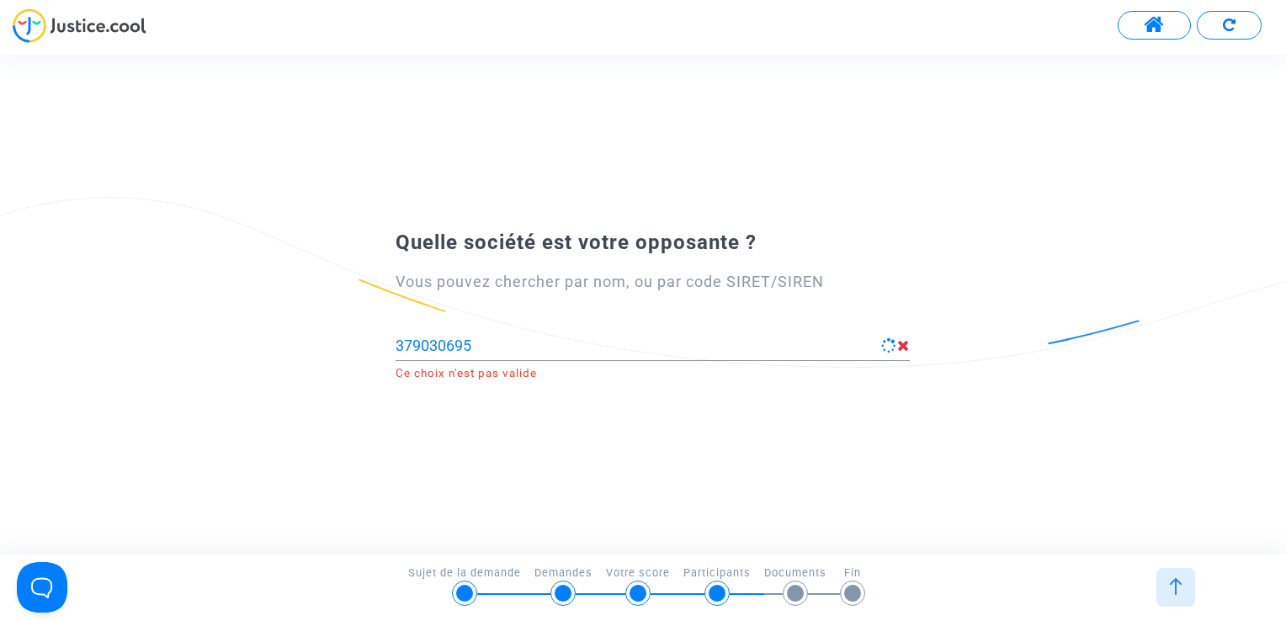
click at [510, 446] on div "Quelle société est votre opposante ? Vous pouvez chercher par nom, ou par code …" at bounding box center [643, 304] width 1286 height 499
type input "TECHNOPOLE BREST IROISE ([GEOGRAPHIC_DATA])"
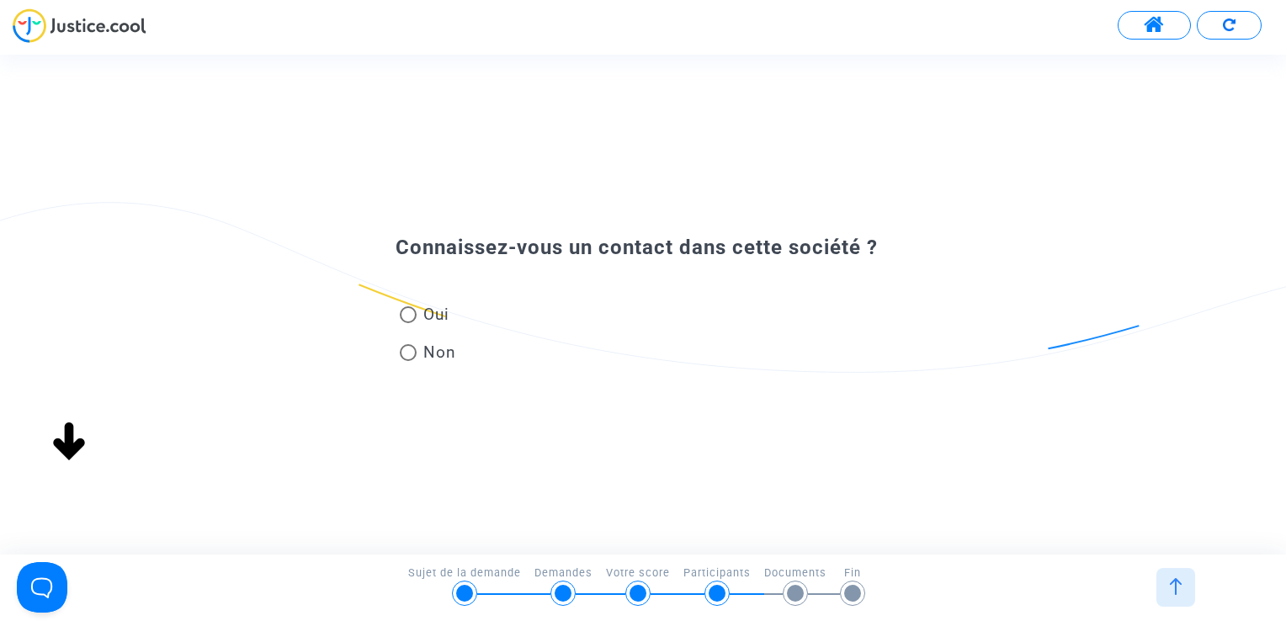
click at [447, 315] on span "Oui" at bounding box center [433, 314] width 33 height 23
click at [408, 323] on input "Oui" at bounding box center [407, 323] width 1 height 1
radio input "true"
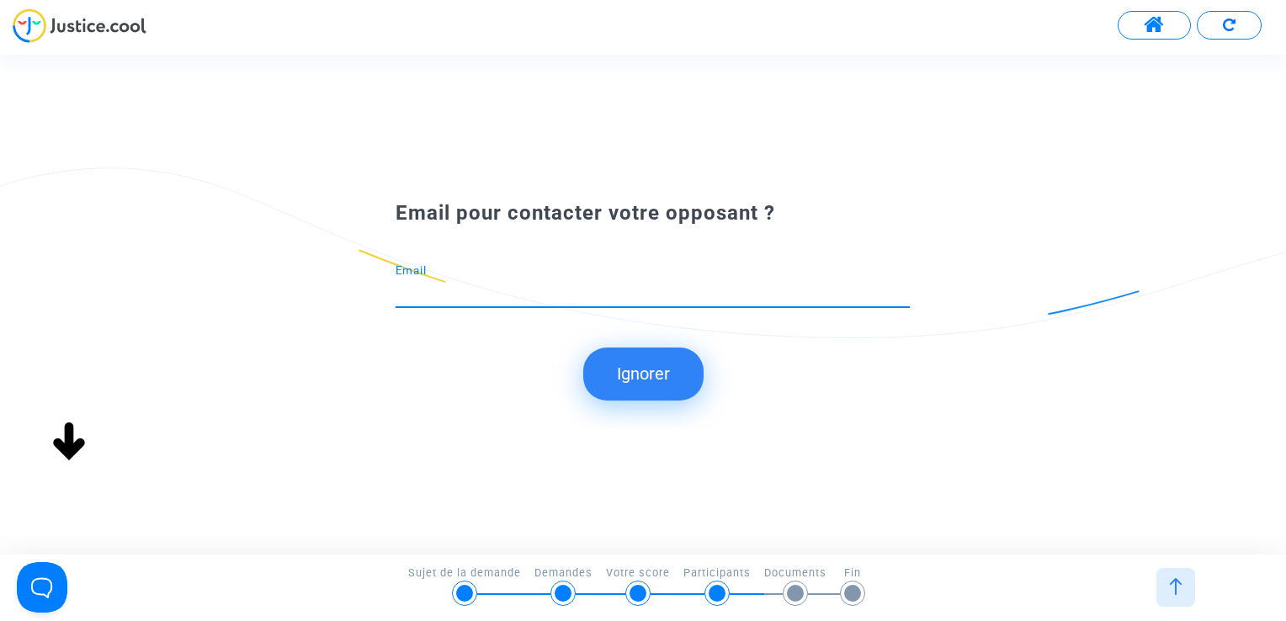
click at [653, 303] on div "Email" at bounding box center [653, 285] width 514 height 43
type input "[PERSON_NAME][EMAIL_ADDRESS][DOMAIN_NAME]"
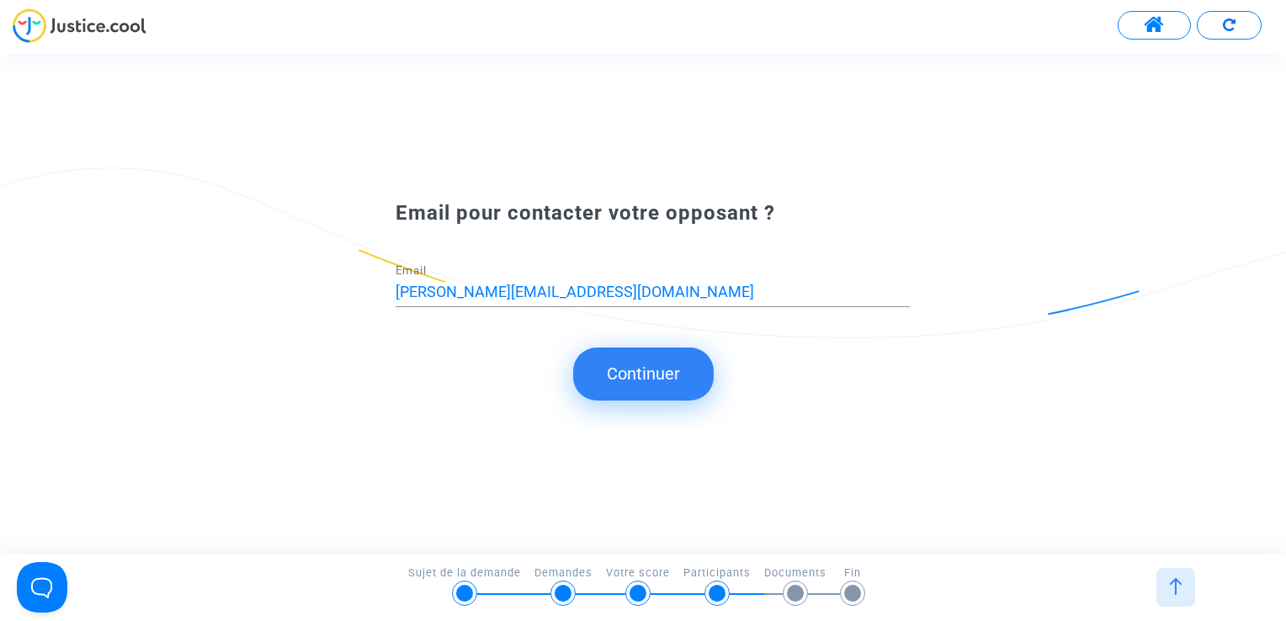
click at [645, 380] on button "Continuer" at bounding box center [643, 374] width 141 height 52
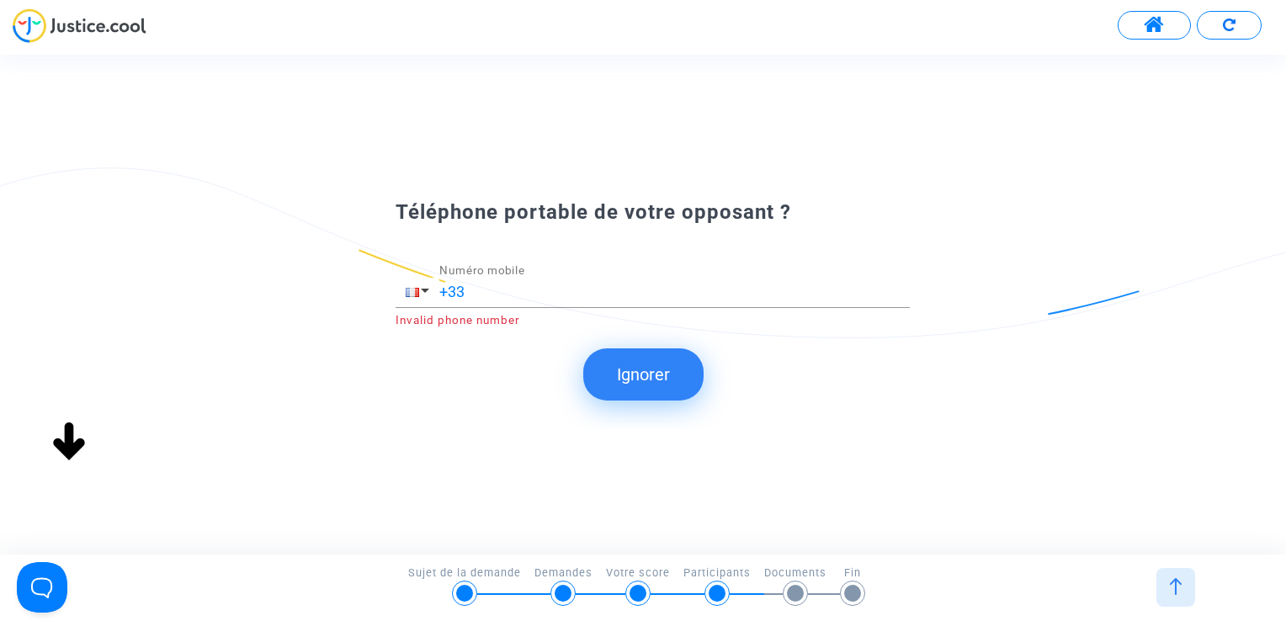
click at [640, 368] on button "Ignorer" at bounding box center [643, 374] width 120 height 52
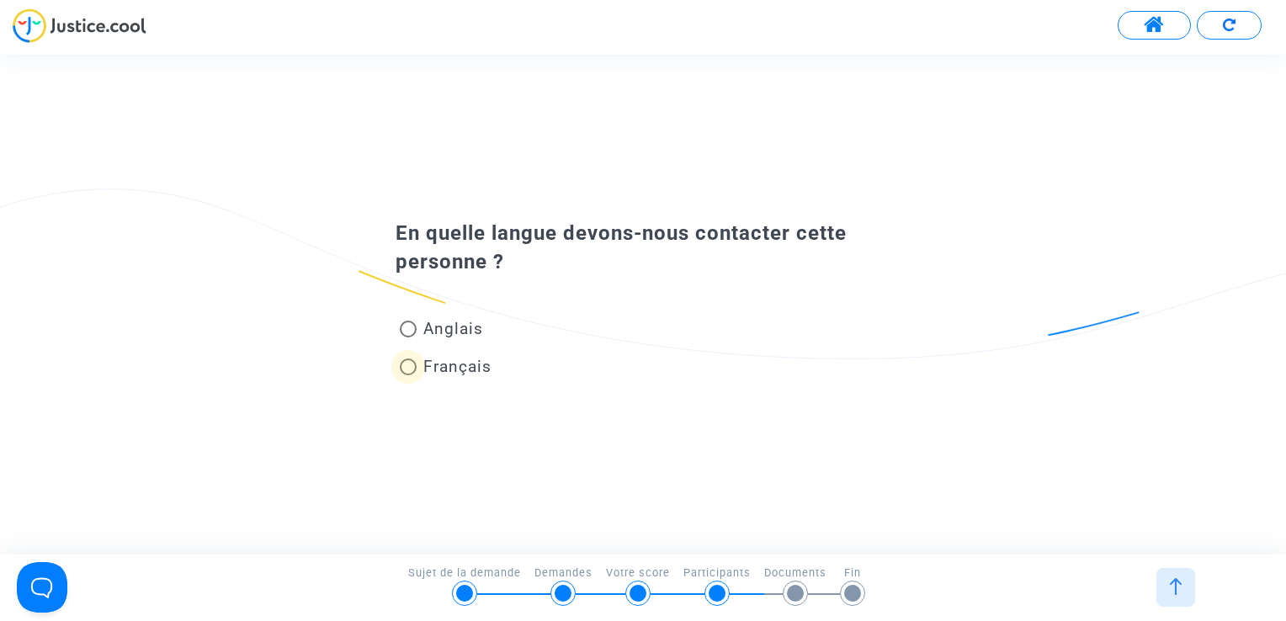
click at [453, 355] on span "Français" at bounding box center [454, 366] width 75 height 23
click at [408, 375] on input "Français" at bounding box center [407, 375] width 1 height 1
radio input "true"
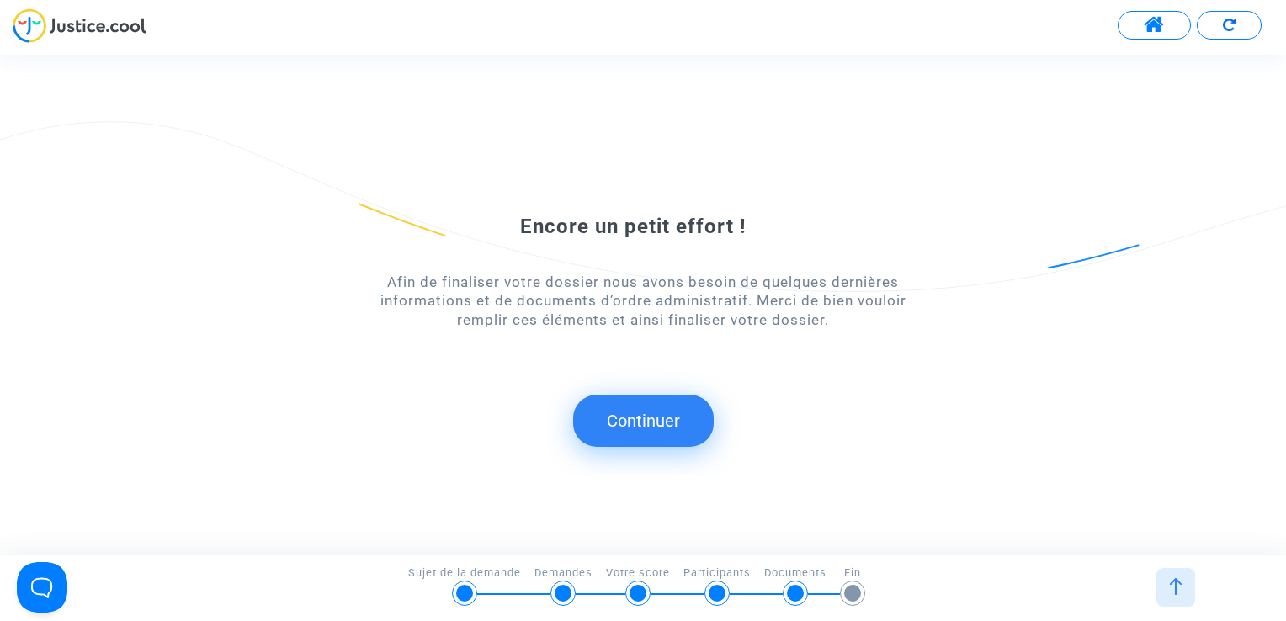
click at [656, 417] on button "Continuer" at bounding box center [643, 421] width 141 height 52
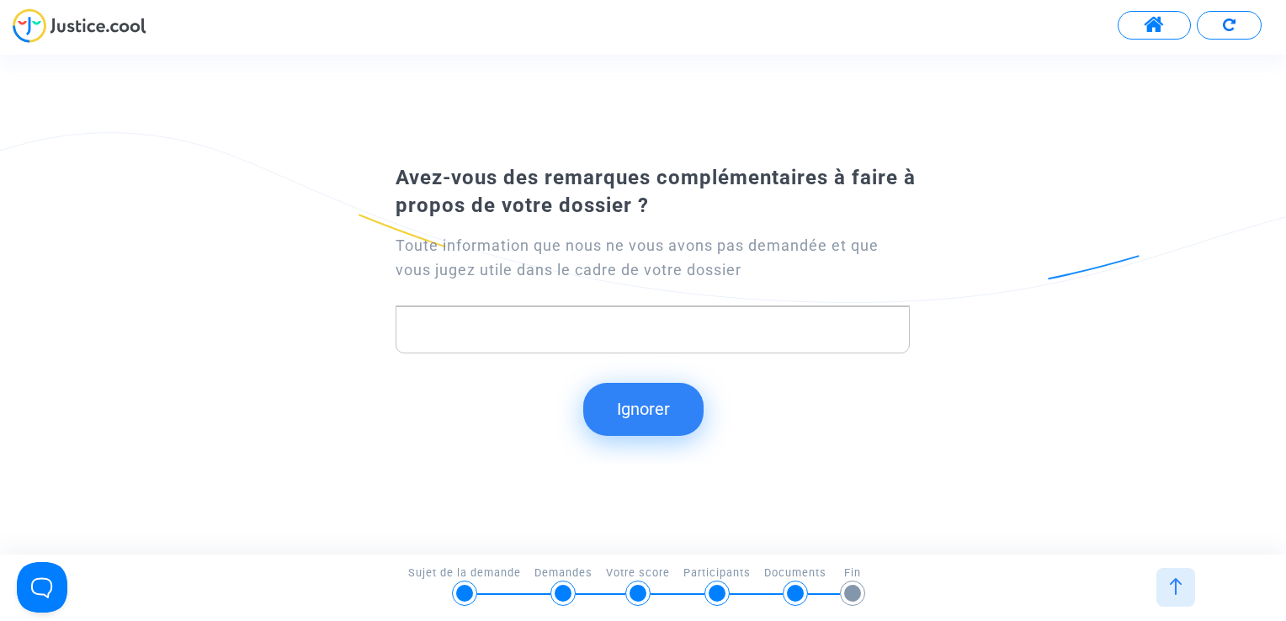
click at [667, 342] on div "Rich Text Editor, main" at bounding box center [653, 329] width 514 height 47
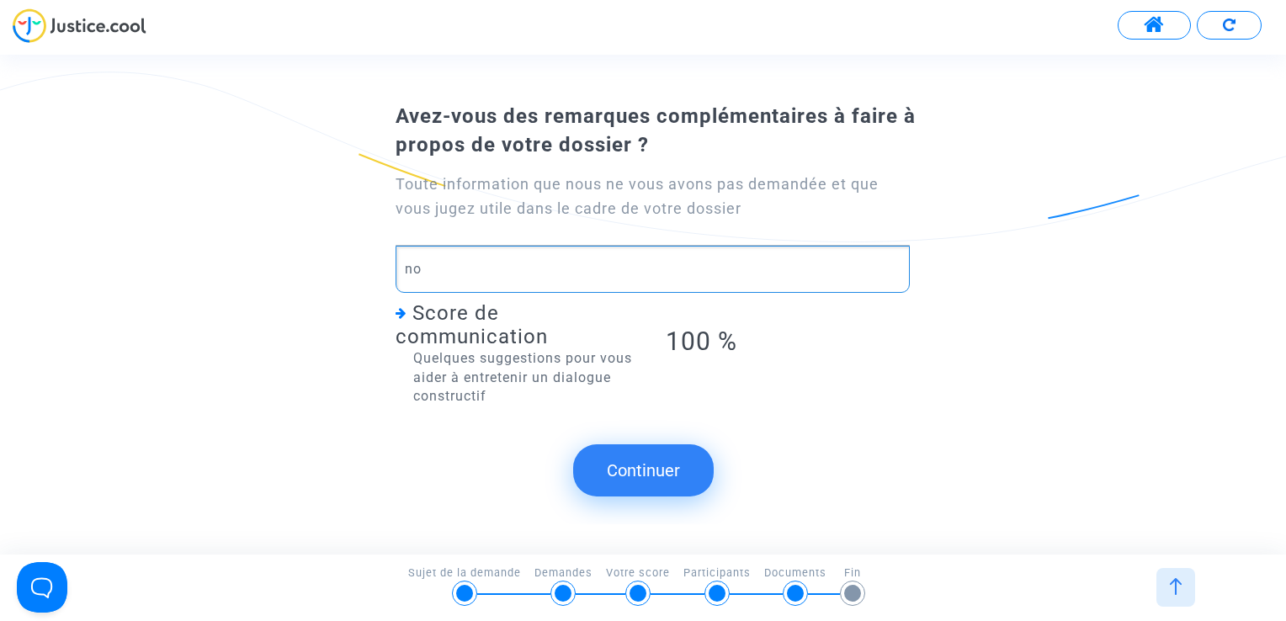
click at [645, 458] on button "Continuer" at bounding box center [643, 470] width 141 height 52
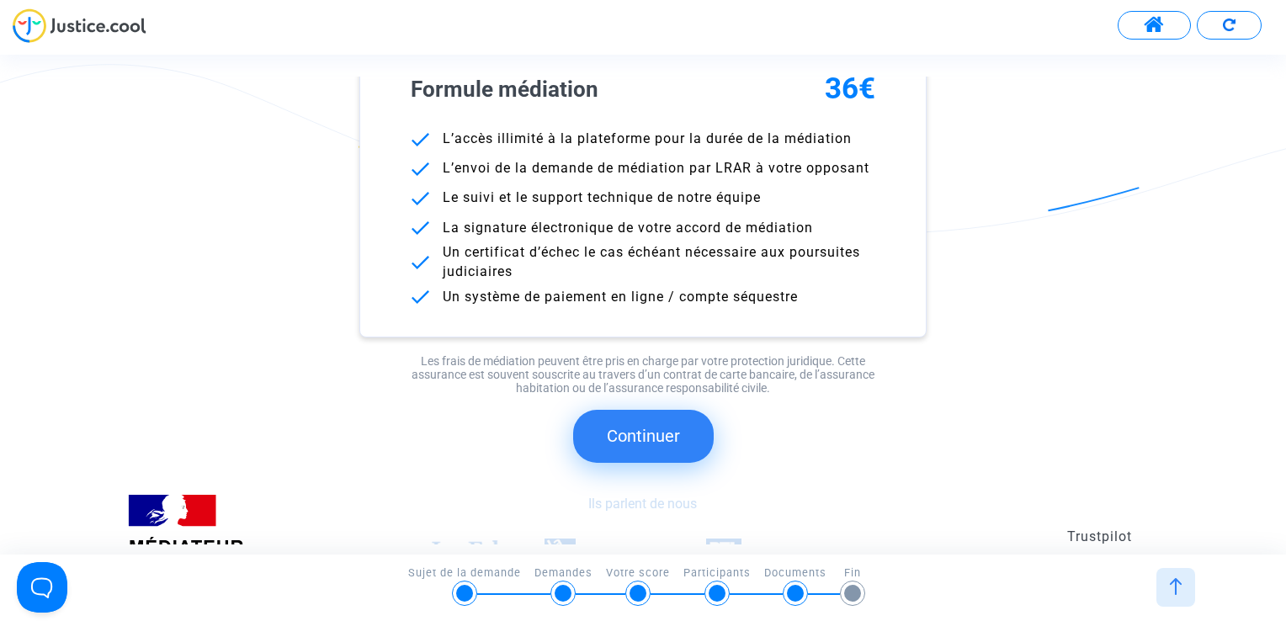
scroll to position [239, 0]
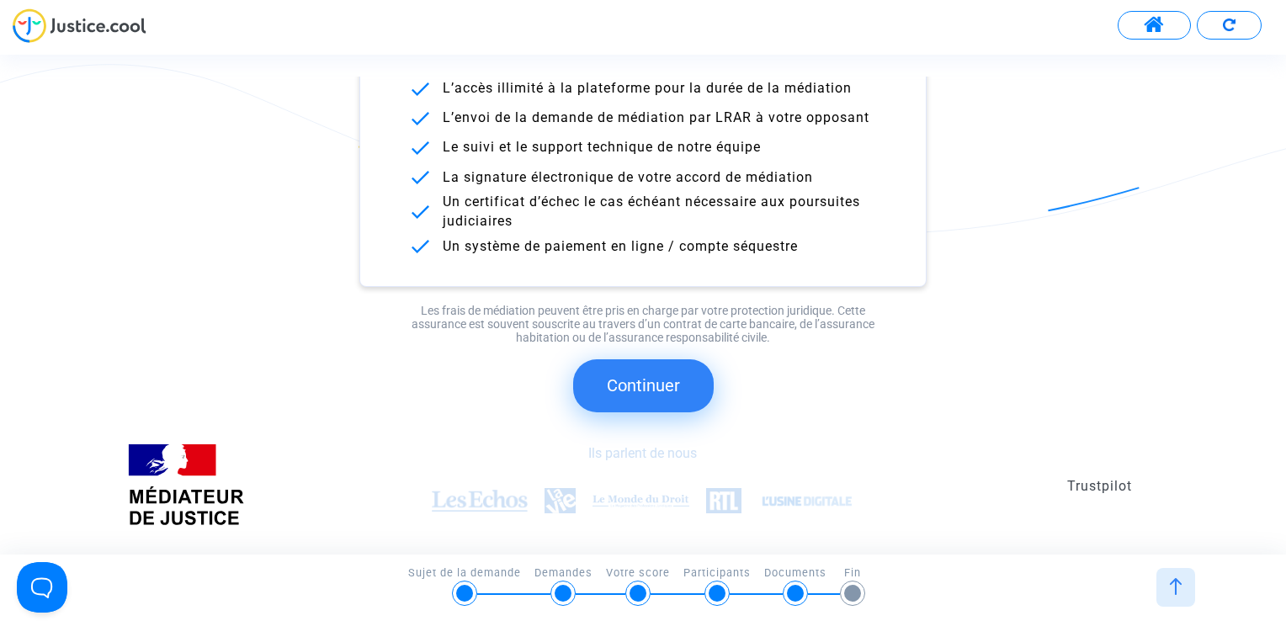
click at [650, 396] on button "Continuer" at bounding box center [643, 385] width 141 height 52
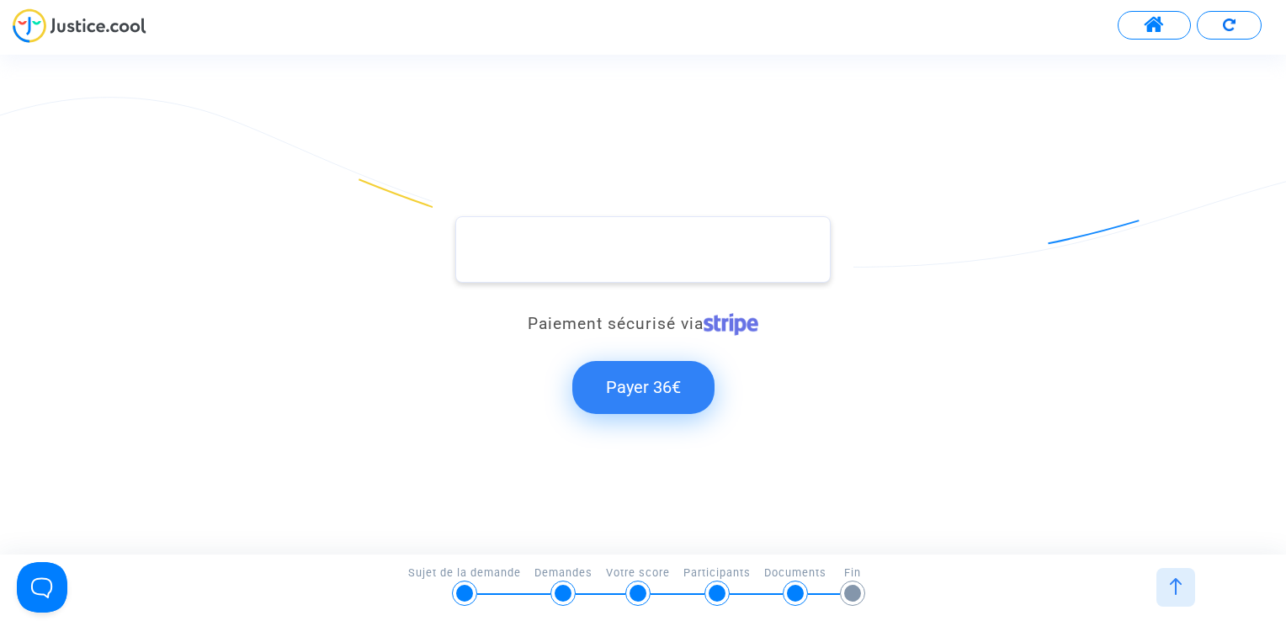
click at [1158, 598] on div at bounding box center [1175, 587] width 39 height 39
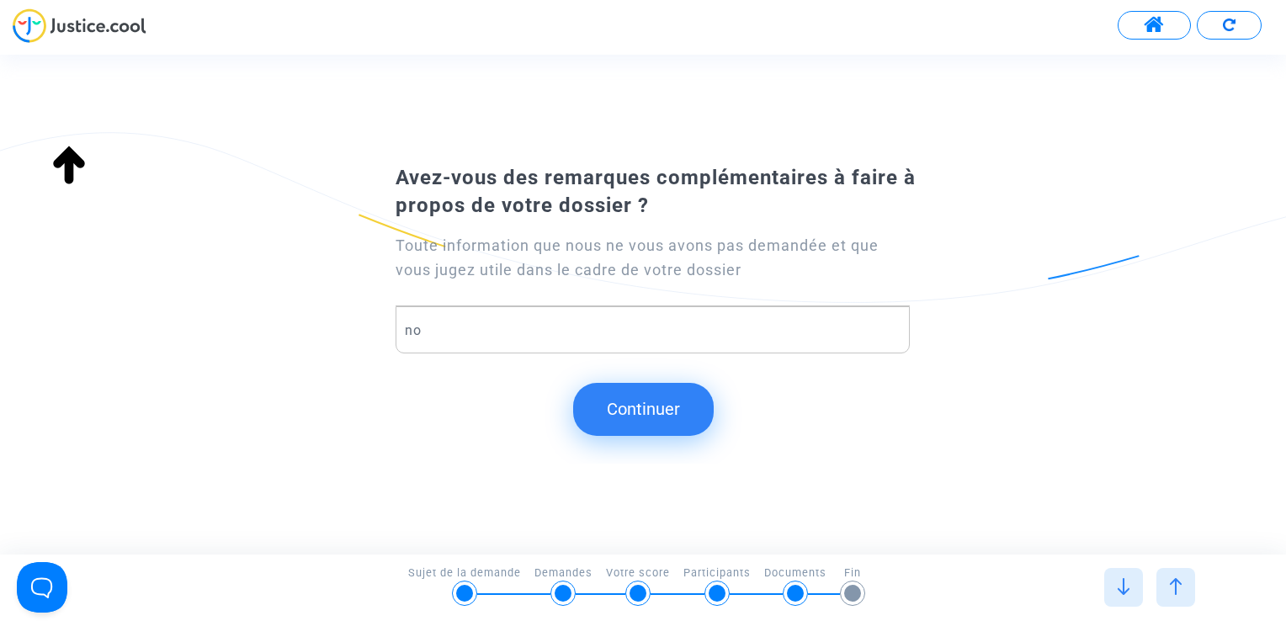
scroll to position [155, 0]
click at [1128, 584] on img at bounding box center [1123, 586] width 17 height 17
